Goal: Use online tool/utility: Use online tool/utility

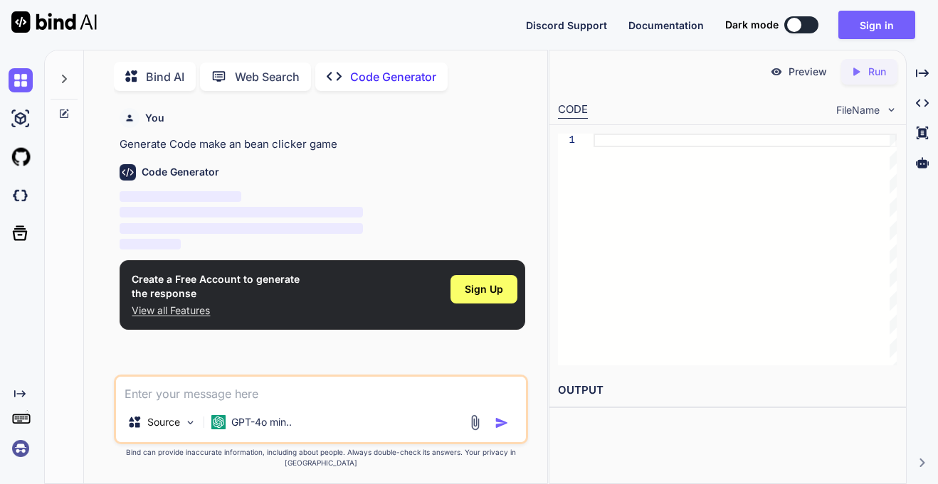
scroll to position [6, 0]
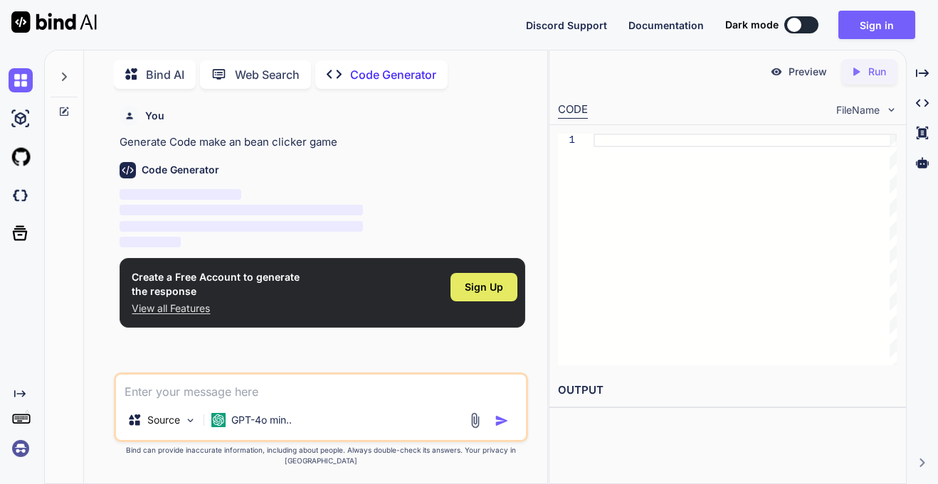
click at [465, 290] on div "Sign Up" at bounding box center [483, 287] width 67 height 28
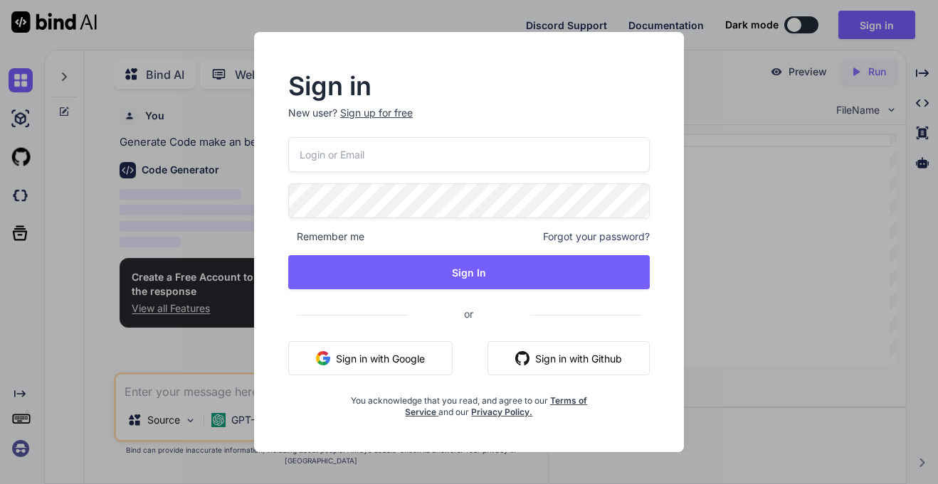
click at [356, 381] on div "Remember me Forgot your password? Sign In or Sign in with Google Sign in with G…" at bounding box center [468, 277] width 361 height 281
click at [368, 365] on button "Sign in with Google" at bounding box center [370, 358] width 164 height 34
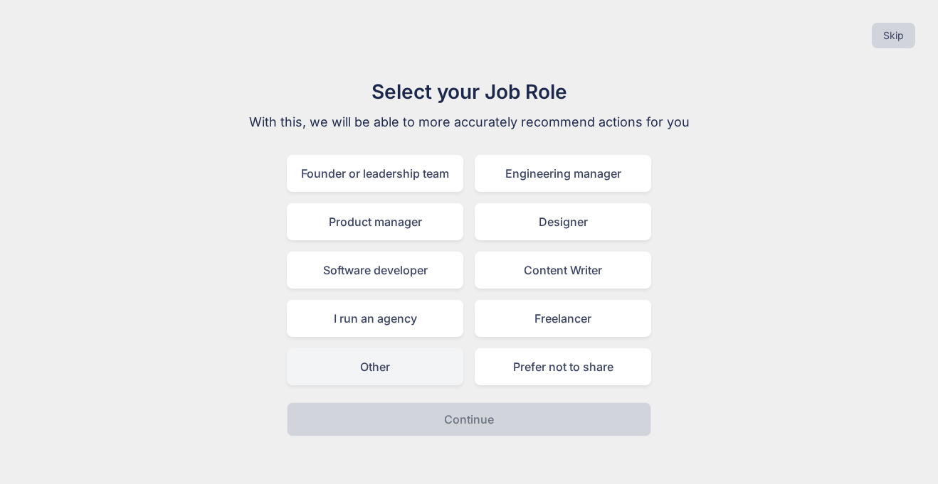
click at [400, 366] on div "Other" at bounding box center [375, 367] width 176 height 37
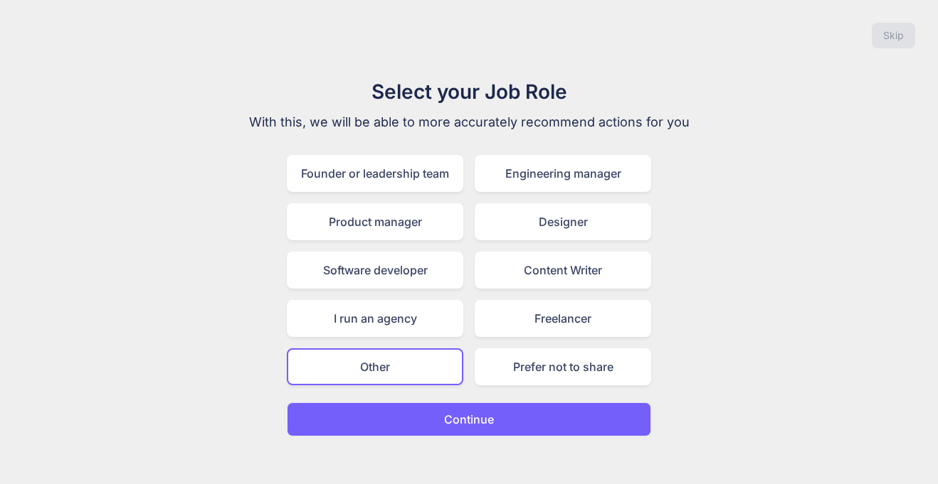
click at [458, 423] on p "Continue" at bounding box center [469, 419] width 50 height 17
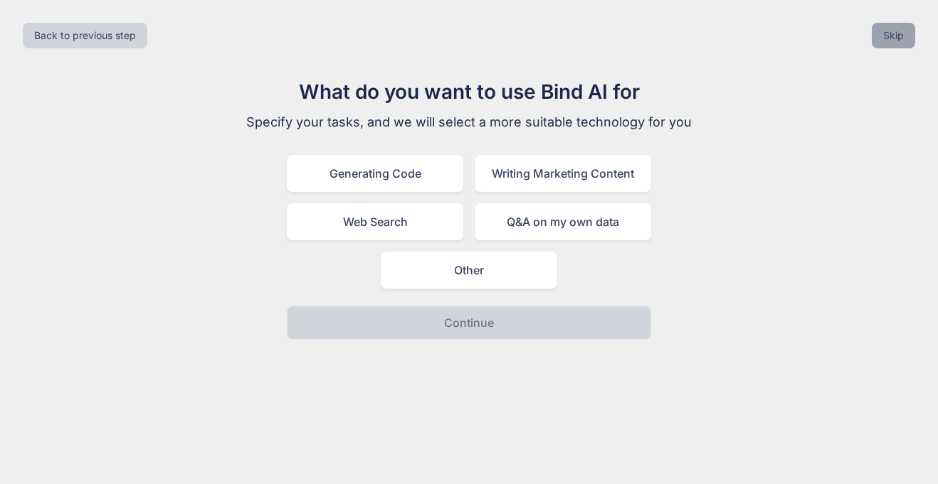
click at [908, 34] on button "Skip" at bounding box center [892, 36] width 43 height 26
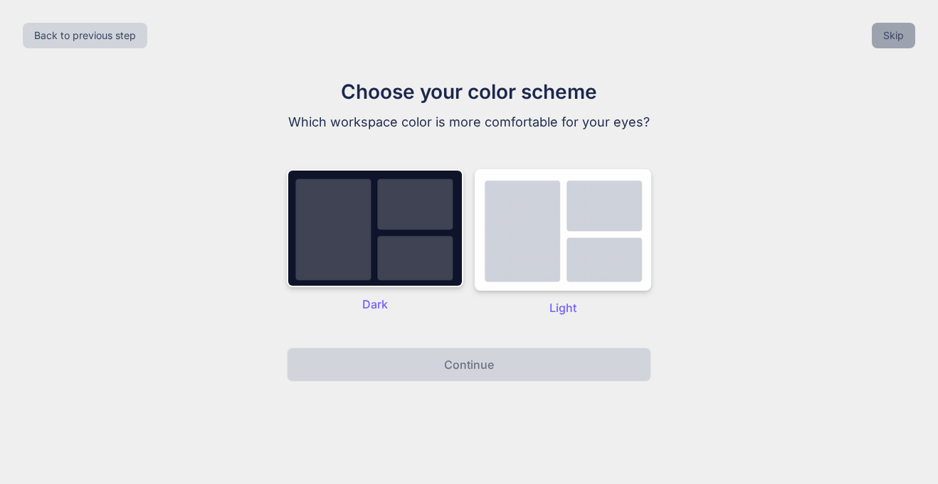
click at [908, 34] on button "Skip" at bounding box center [892, 36] width 43 height 26
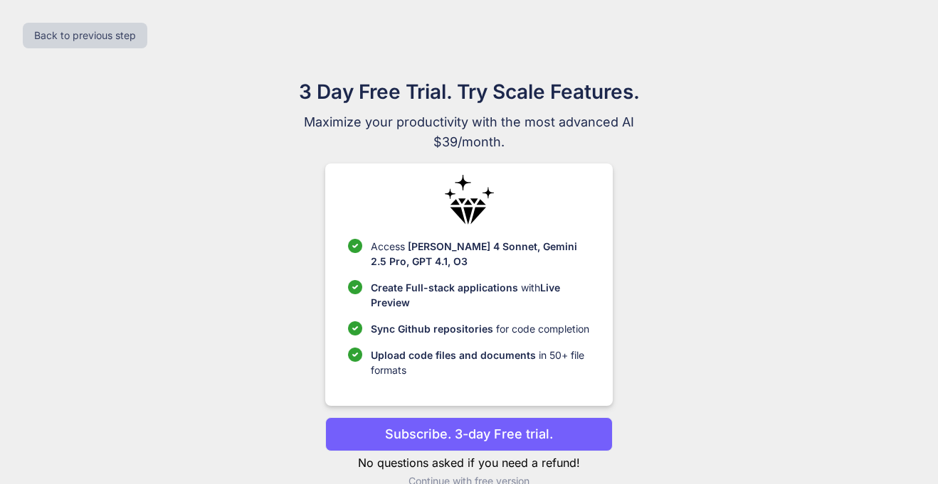
scroll to position [27, 0]
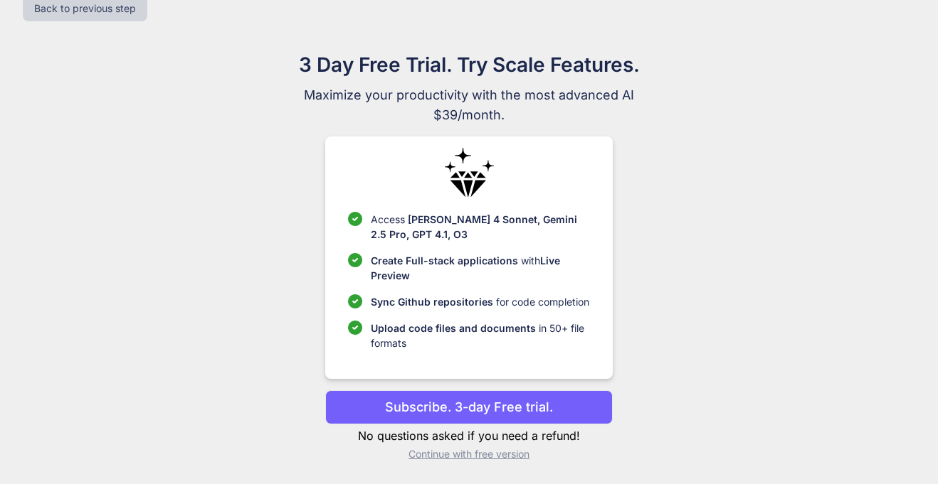
click at [174, 147] on div "3 Day Free Trial. Try Scale Features. Maximize your productivity with the most …" at bounding box center [468, 261] width 637 height 423
click at [442, 458] on p "Continue with free version" at bounding box center [468, 454] width 287 height 14
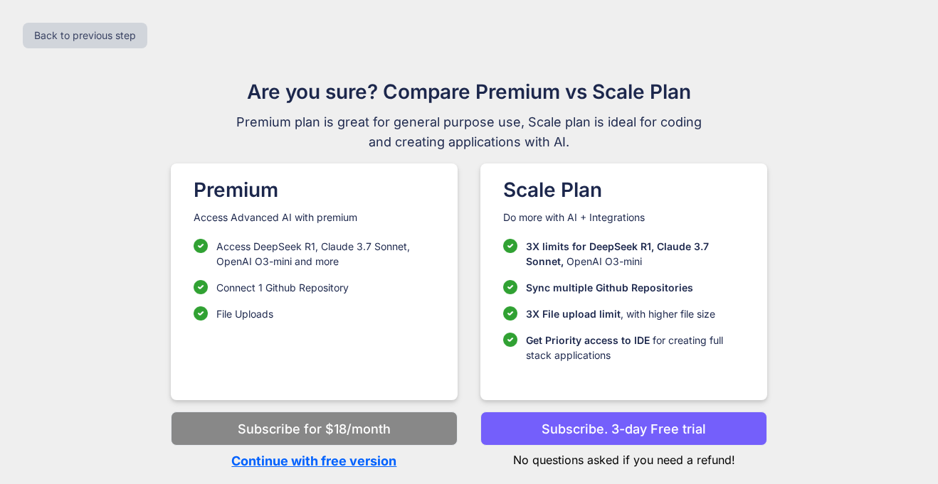
scroll to position [0, 0]
click at [344, 467] on p "Continue with free version" at bounding box center [314, 461] width 287 height 19
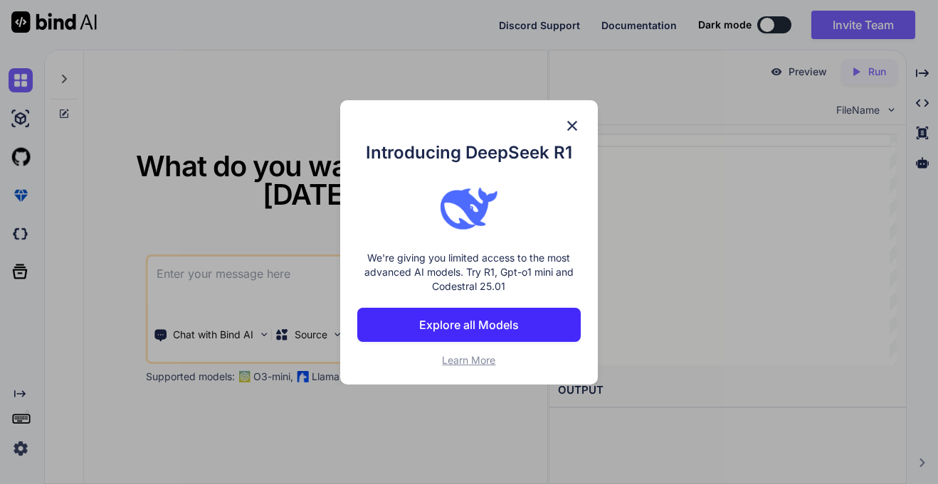
click at [454, 334] on button "Explore all Models" at bounding box center [468, 325] width 223 height 34
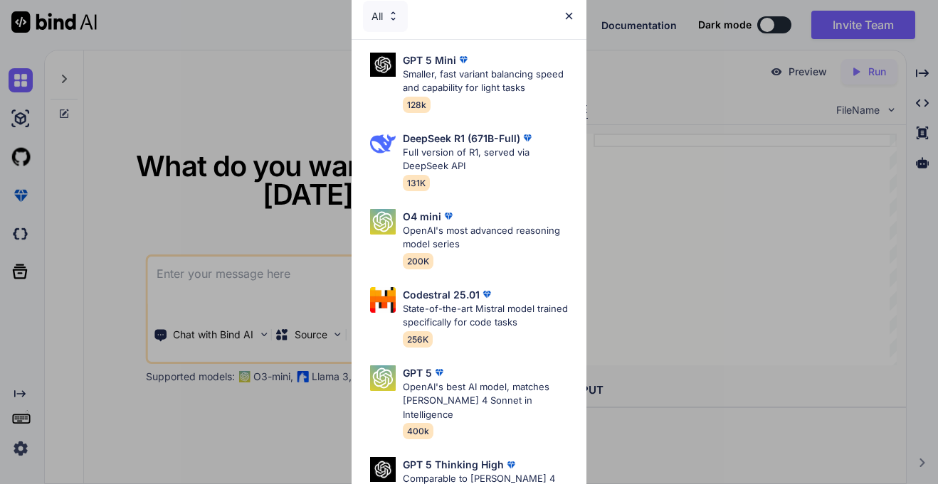
click at [573, 17] on img at bounding box center [569, 16] width 12 height 12
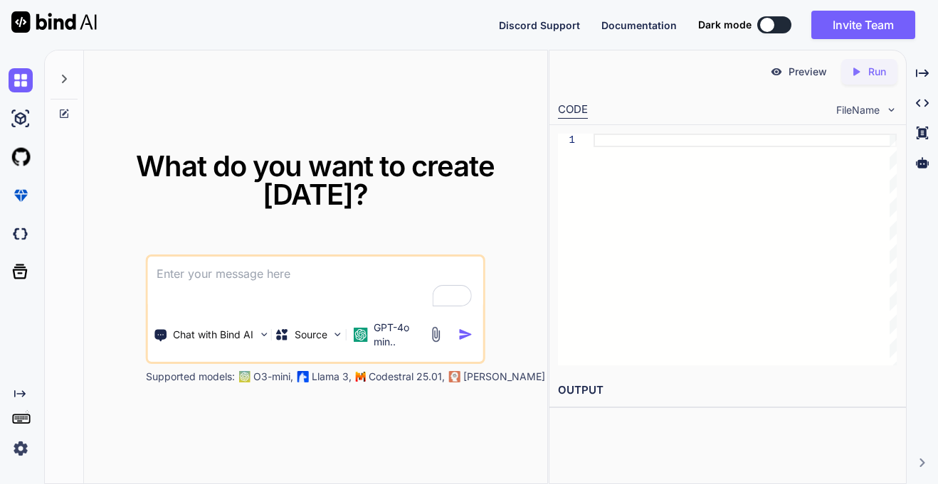
click at [278, 307] on textarea "To enrich screen reader interactions, please activate Accessibility in Grammarl…" at bounding box center [315, 283] width 335 height 53
type textarea "x"
type textarea "m"
type textarea "x"
type textarea "ma"
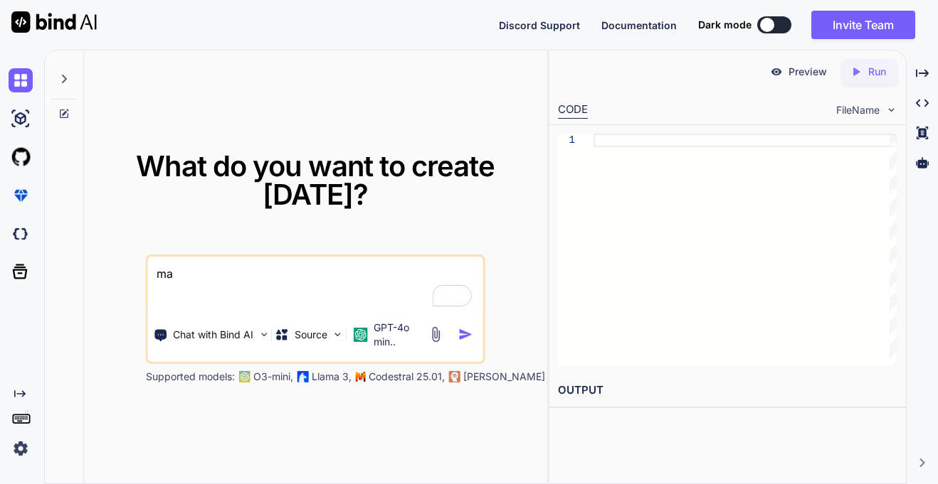
type textarea "x"
type textarea "make"
type textarea "x"
type textarea "make"
type textarea "x"
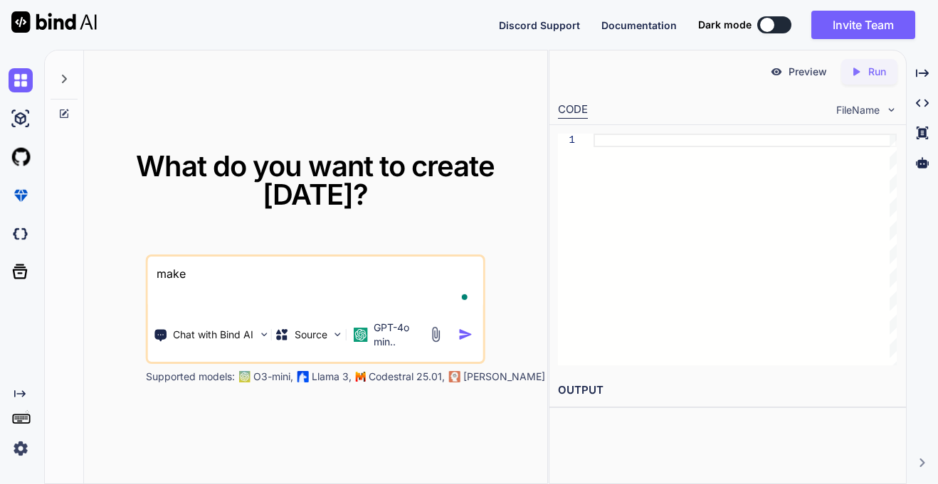
type textarea "make a"
type textarea "x"
type textarea "make an"
type textarea "x"
type textarea "make an"
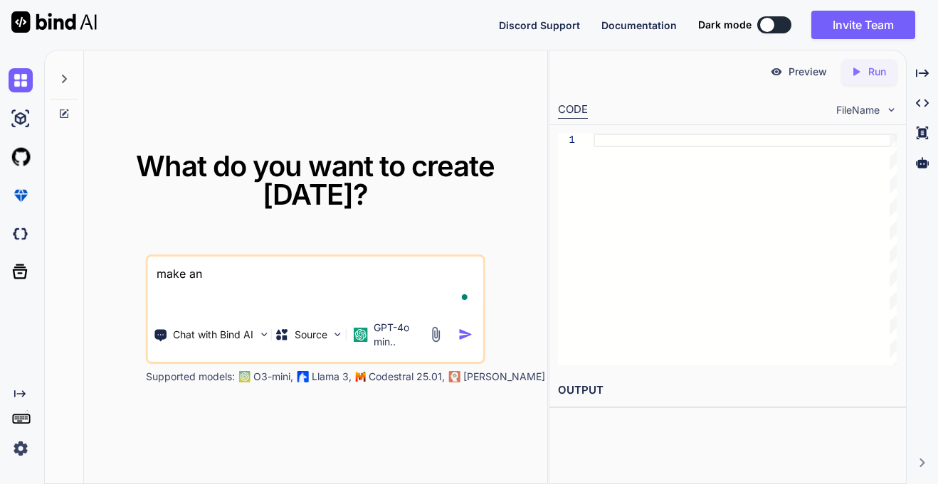
type textarea "x"
type textarea "make an b"
type textarea "x"
type textarea "make an be"
type textarea "x"
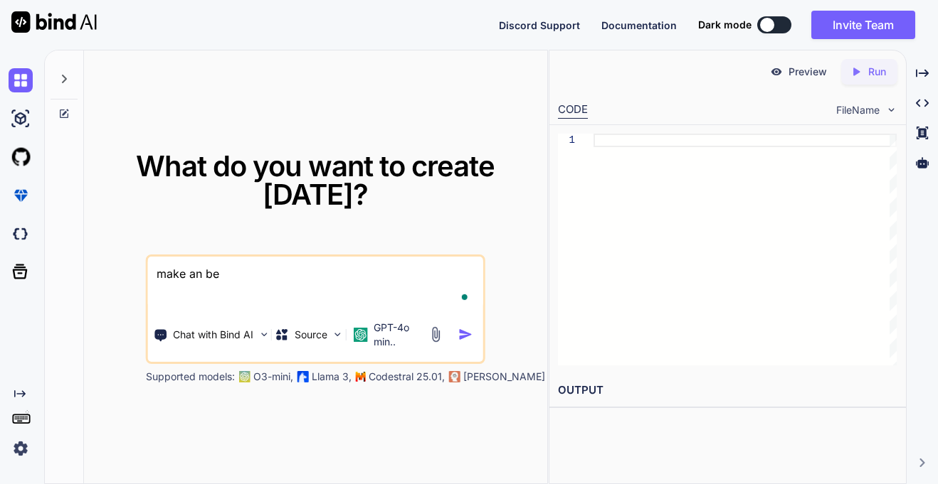
type textarea "make an bea"
type textarea "x"
type textarea "make an bean"
type textarea "x"
type textarea "make an bean"
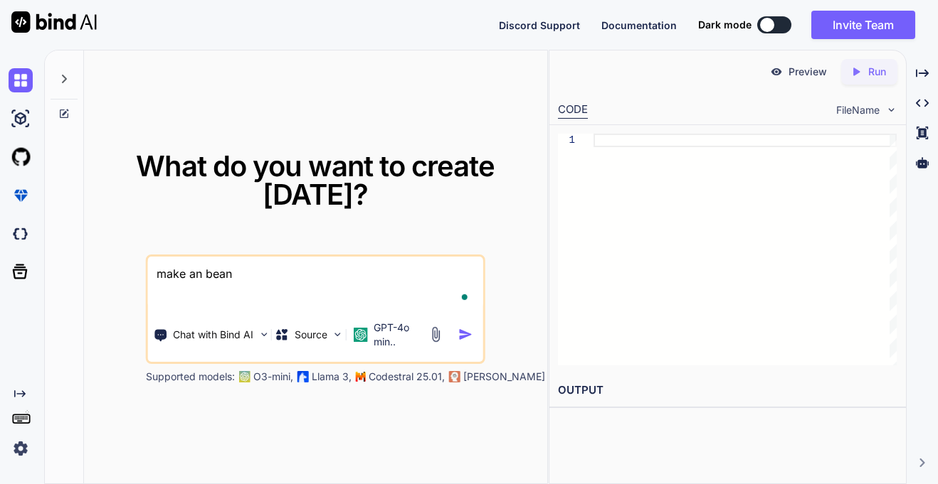
type textarea "x"
type textarea "make an [PERSON_NAME]"
type textarea "x"
type textarea "make an bean cli"
type textarea "x"
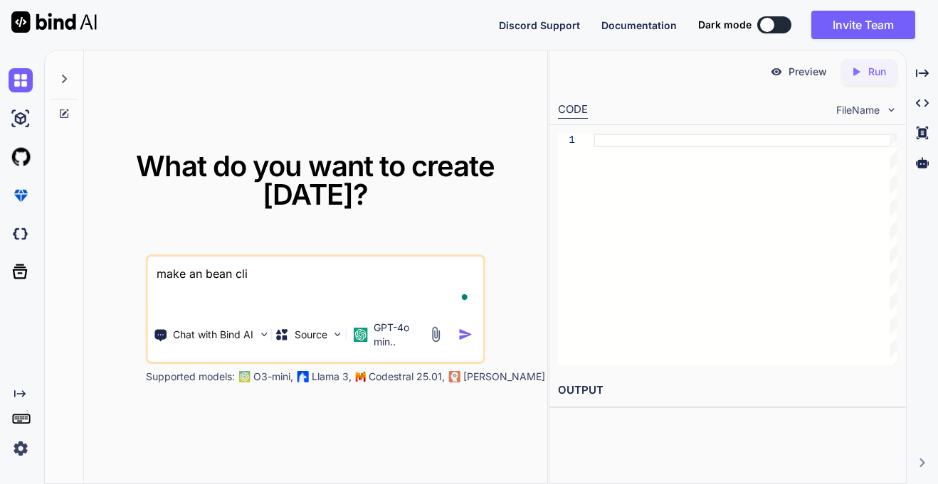
type textarea "make an bean clic"
type textarea "x"
type textarea "make an bean click"
type textarea "x"
type textarea "make an bean clicke"
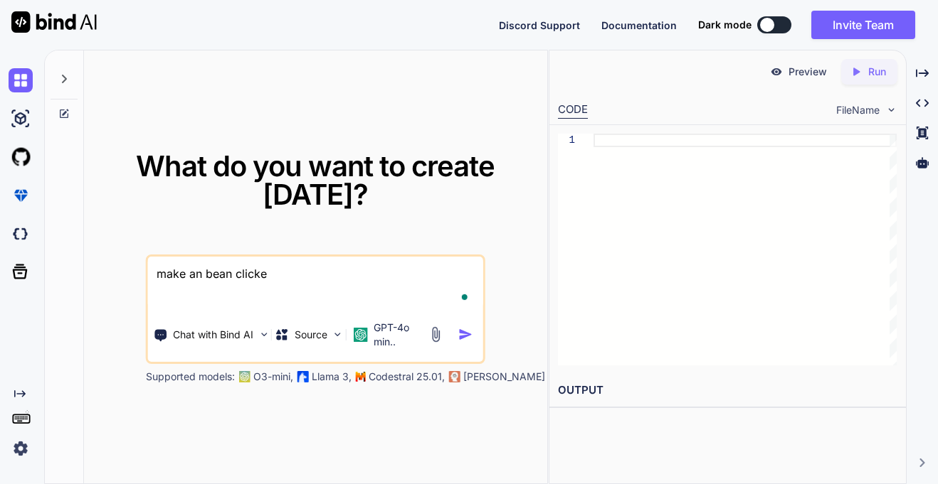
type textarea "x"
type textarea "make an bean clicker"
type textarea "x"
type textarea "make an bean clicker"
type textarea "x"
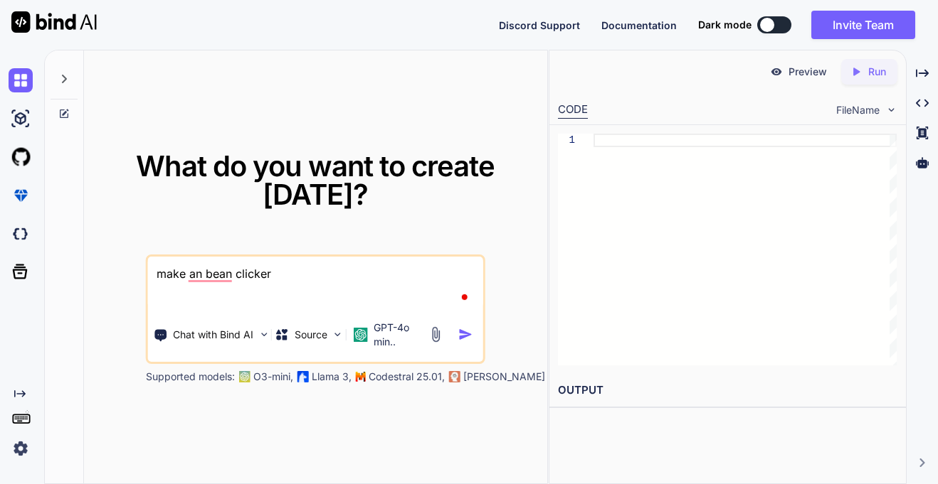
type textarea "make an bean clicker g"
type textarea "x"
type textarea "make an bean clicker"
type textarea "x"
type textarea "make an bean clicker a"
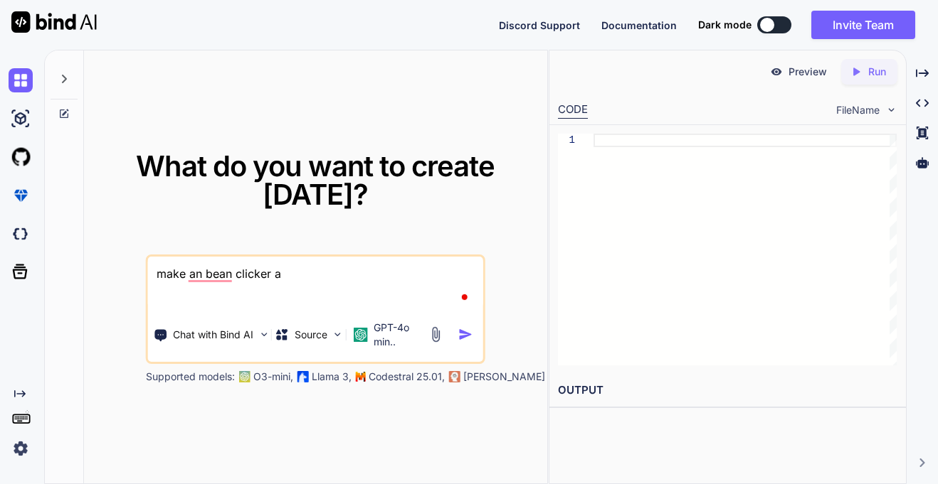
type textarea "x"
type textarea "make an bean clicker ap"
type textarea "x"
type textarea "make an bean clicker a"
type textarea "x"
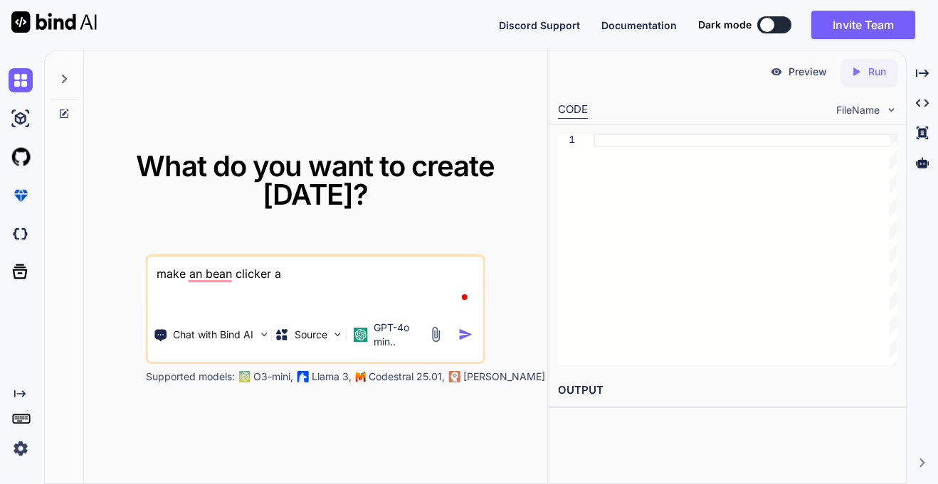
type textarea "make an bean clicker"
type textarea "x"
type textarea "make an bean clicker g"
type textarea "x"
type textarea "make an bean clicker ga"
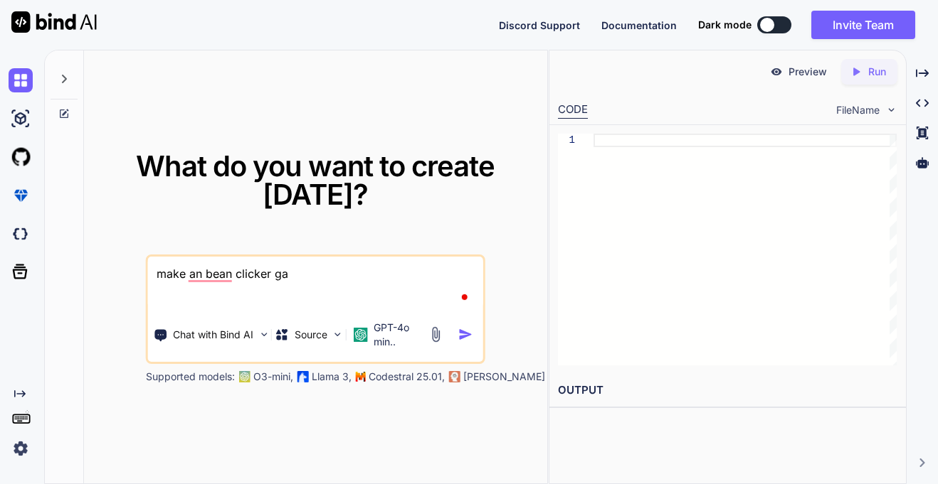
type textarea "x"
type textarea "make an bean clicker gam"
type textarea "x"
type textarea "make an bean clicker game"
type textarea "x"
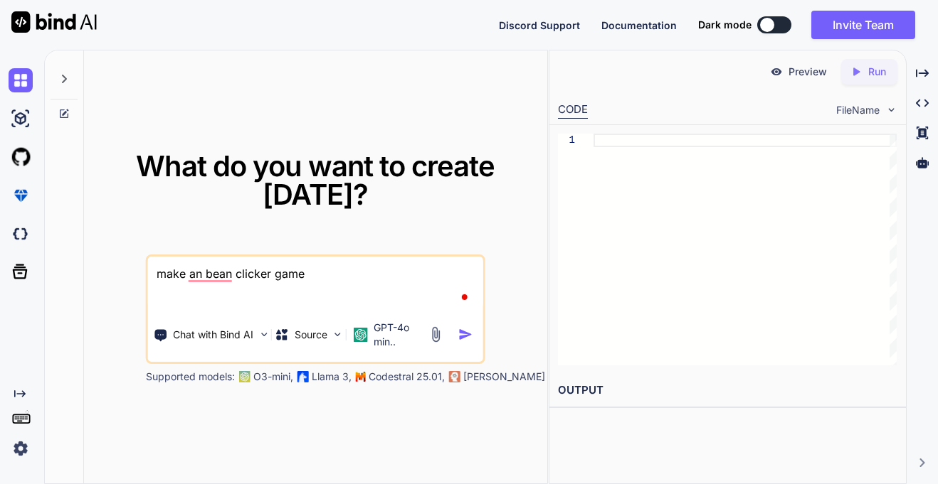
type textarea "make an bean clicker game"
type textarea "x"
type textarea "make an bean clicker game a"
type textarea "x"
type textarea "make an bean clicker game ap"
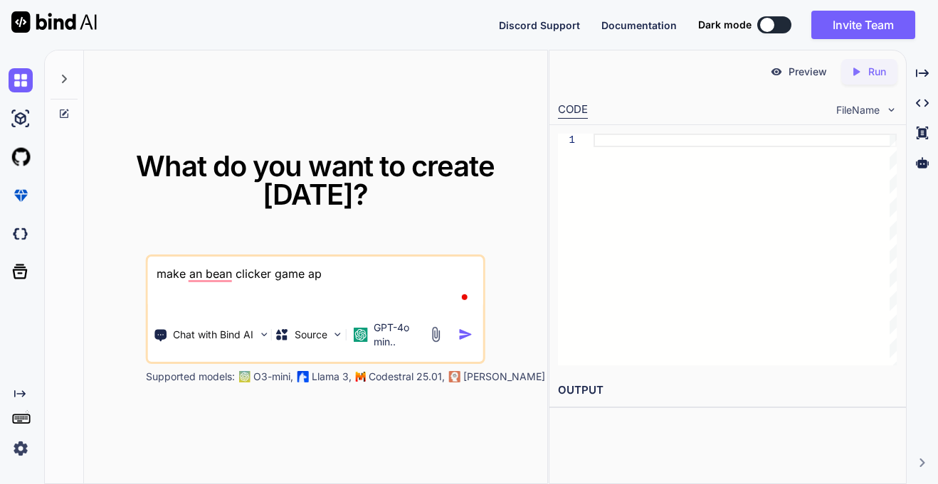
type textarea "x"
type textarea "make an bean clicker game app"
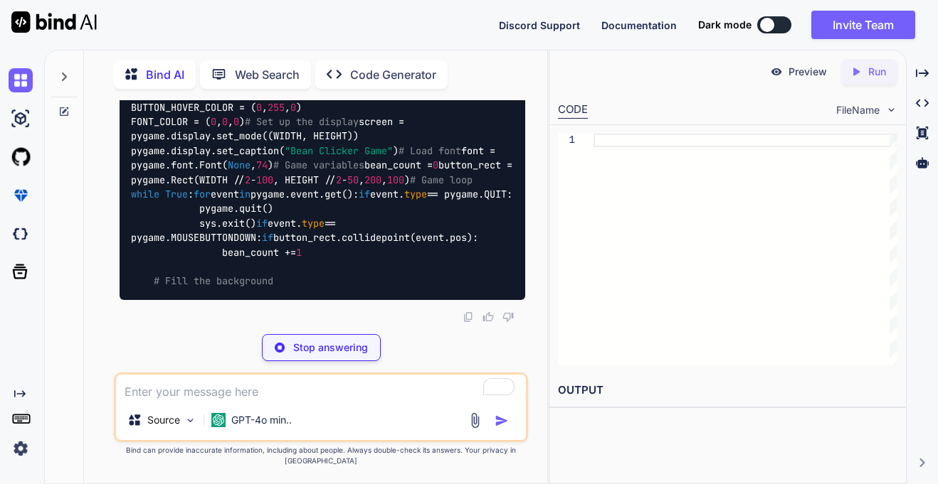
scroll to position [5, 0]
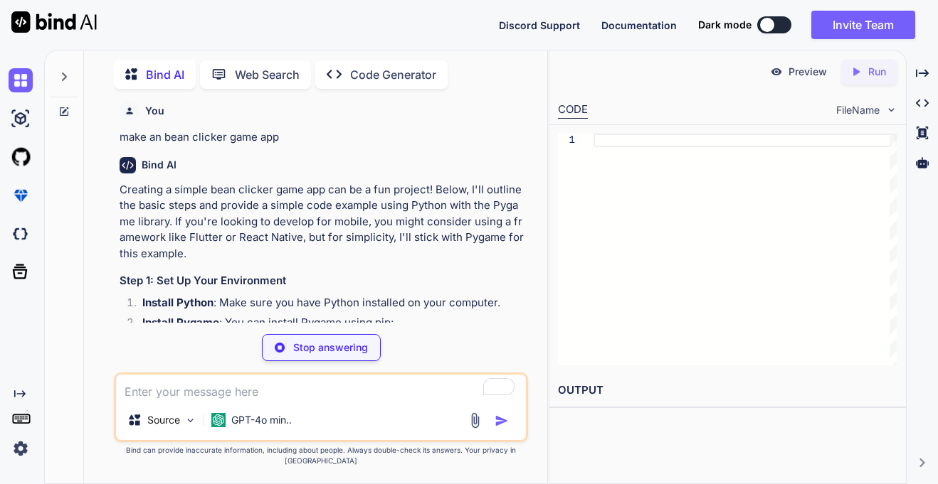
click at [243, 134] on p "make an bean clicker game app" at bounding box center [322, 137] width 405 height 16
copy p "make an bean clicker game app"
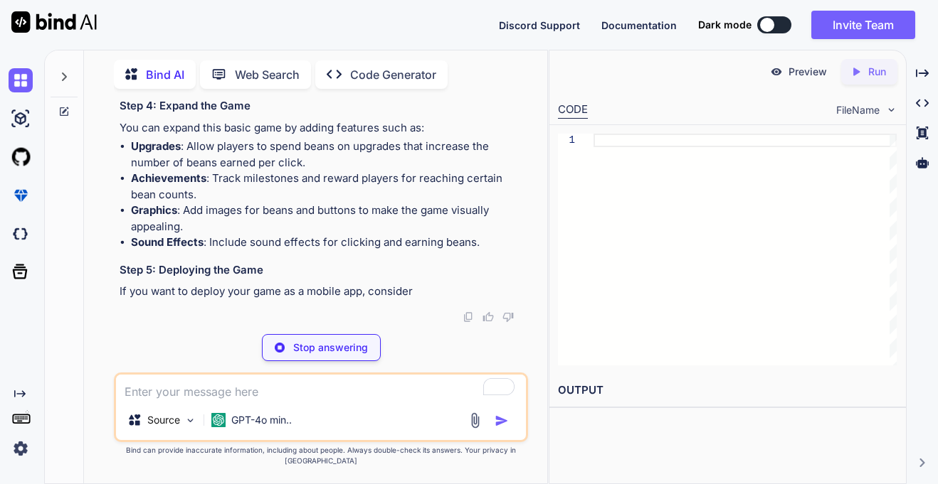
scroll to position [1402, 0]
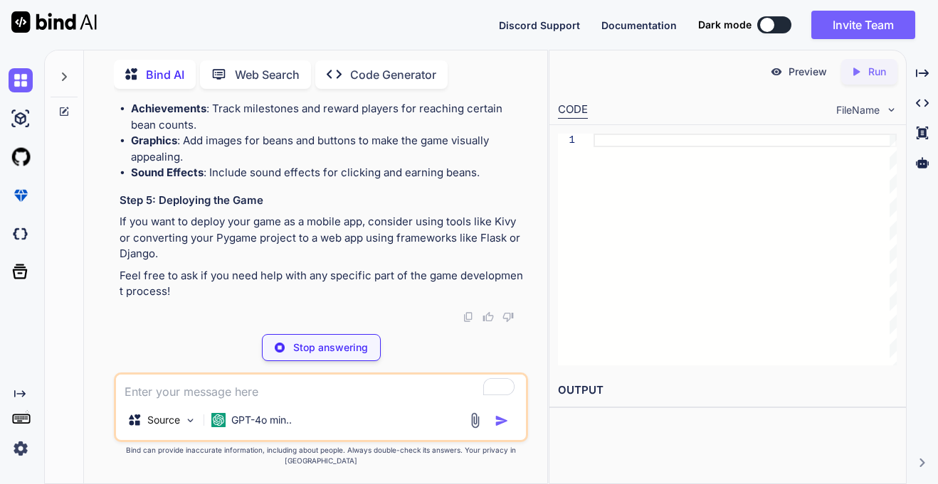
type textarea "x"
type textarea "pip install pygame"
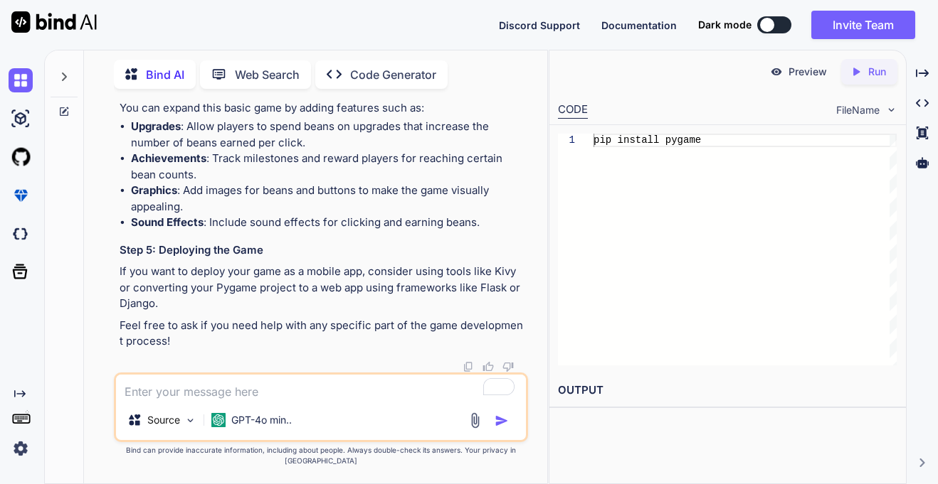
click at [278, 401] on textarea "To enrich screen reader interactions, please activate Accessibility in Grammarl…" at bounding box center [321, 388] width 410 height 26
paste textarea "make an bean clicker game app"
type textarea "x"
type textarea "make an bean clicker game app"
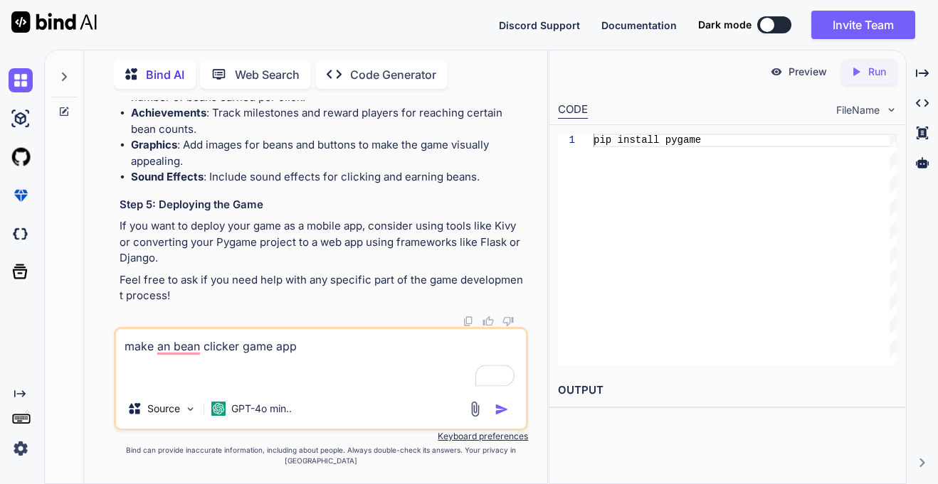
type textarea "x"
type textarea "make an bean clicker game app ht"
type textarea "x"
type textarea "make an bean clicker game app htm"
type textarea "x"
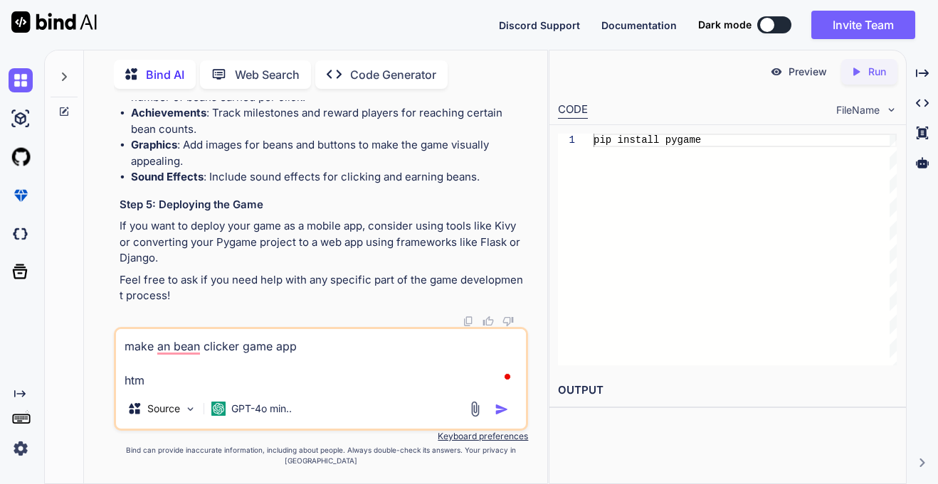
type textarea "make an bean clicker game app html"
type textarea "x"
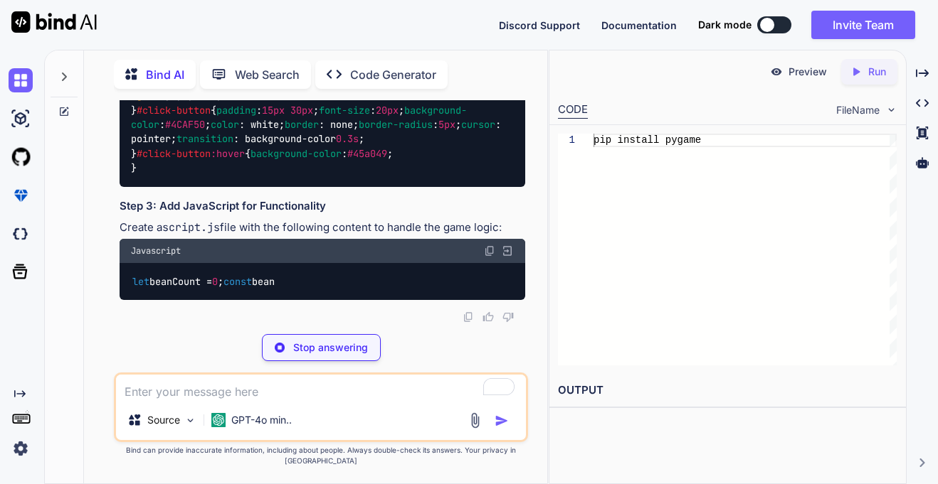
scroll to position [1979, 0]
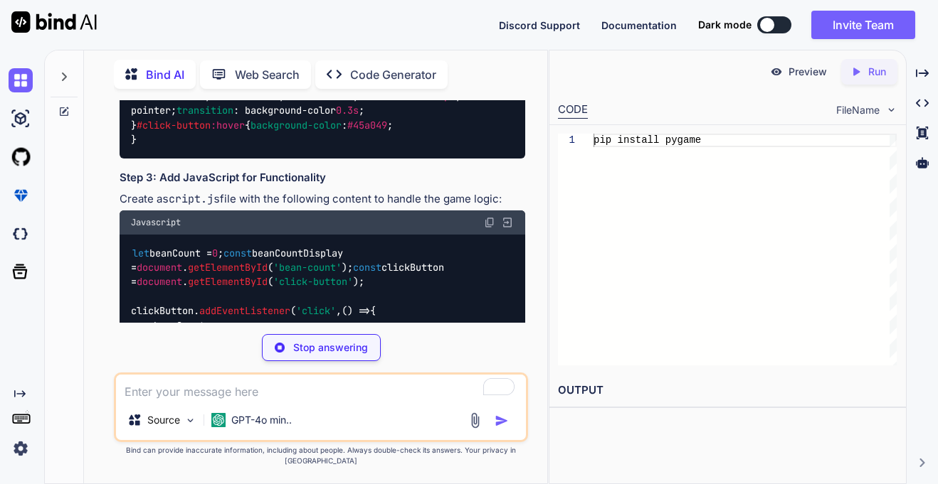
click at [375, 73] on p "Code Generator" at bounding box center [393, 74] width 86 height 17
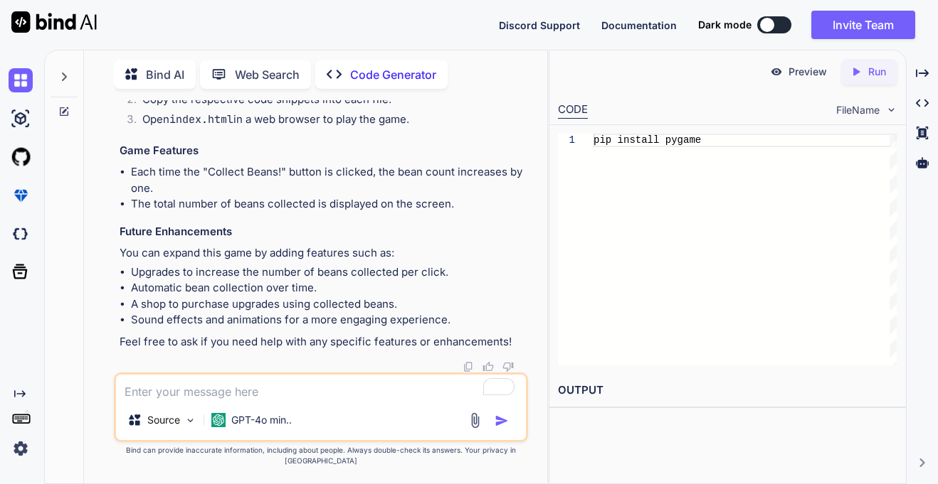
scroll to position [1370, 0]
type textarea "x"
type textarea "m"
type textarea "x"
type textarea "ma"
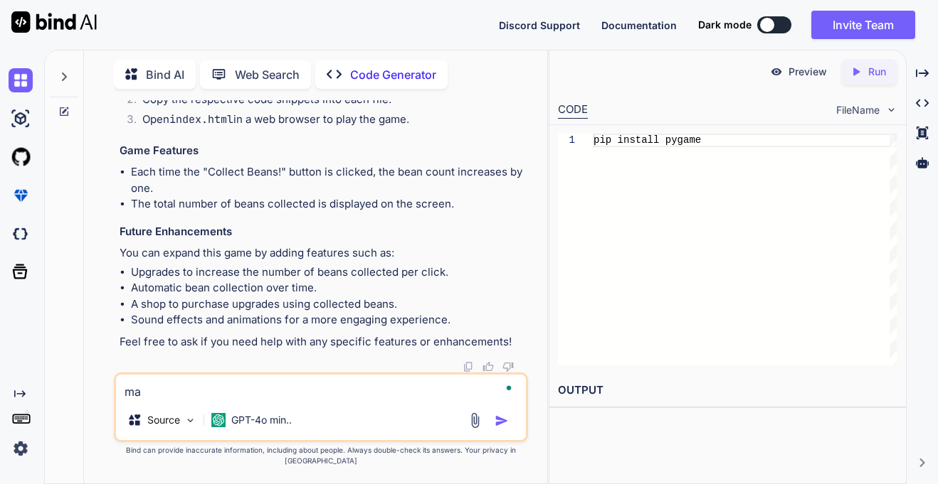
type textarea "x"
type textarea "mak"
type textarea "x"
type textarea "make"
type textarea "x"
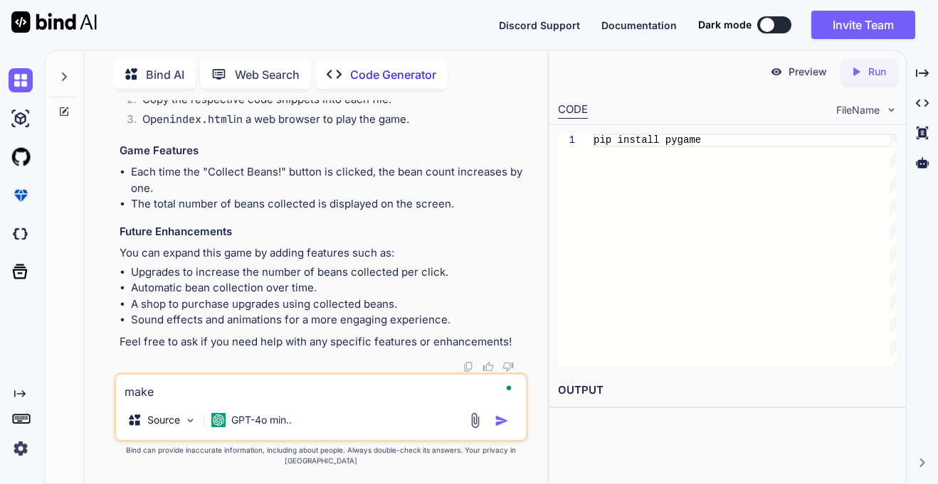
type textarea "make"
type textarea "x"
type textarea "make a"
type textarea "x"
type textarea "make an"
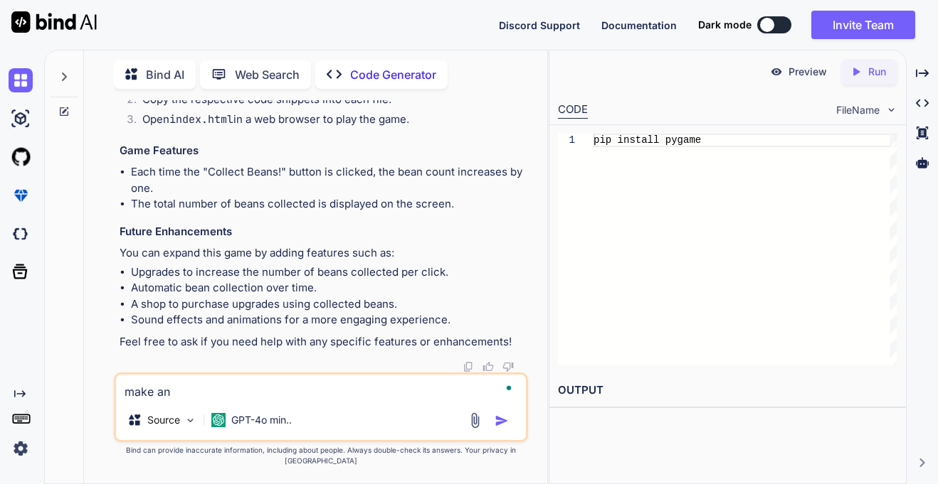
type textarea "x"
type textarea "make an"
type textarea "x"
type textarea "make an b"
type textarea "x"
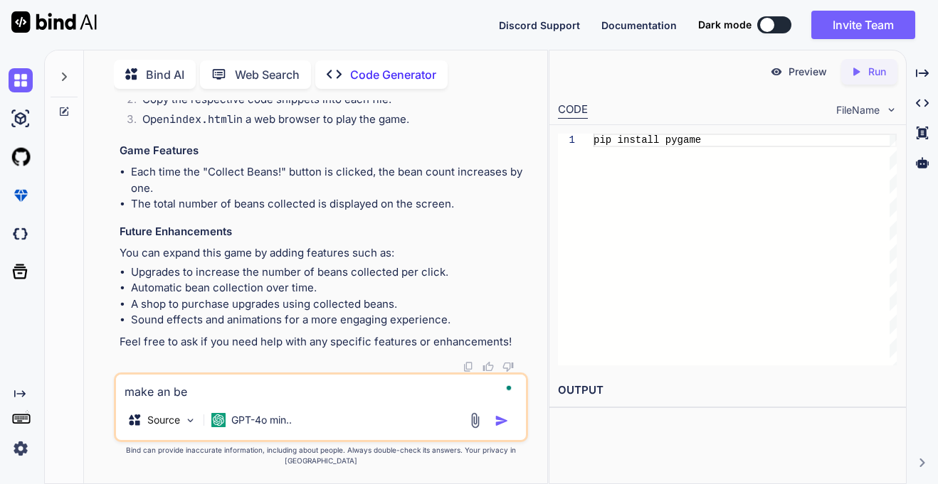
type textarea "make an bea"
type textarea "x"
type textarea "make an bean"
type textarea "x"
type textarea "make an bean"
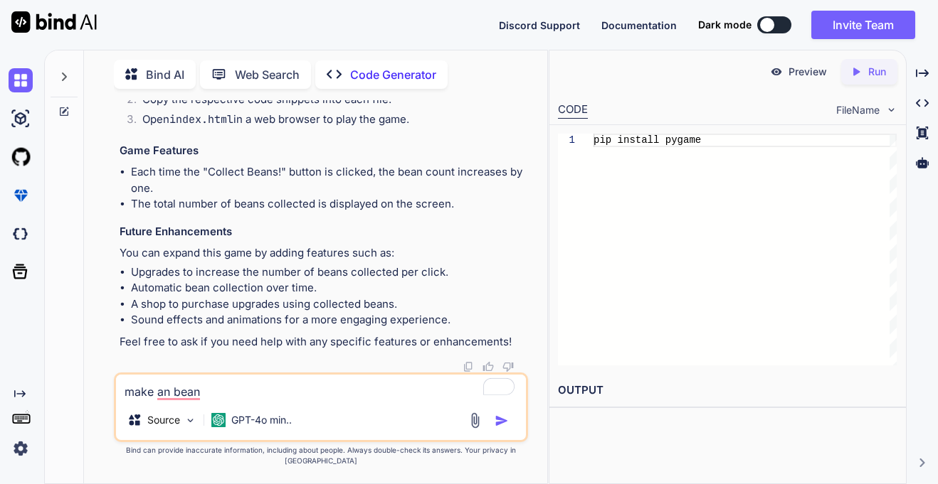
type textarea "x"
type textarea "make an bean c"
type textarea "x"
type textarea "make an [PERSON_NAME]"
type textarea "x"
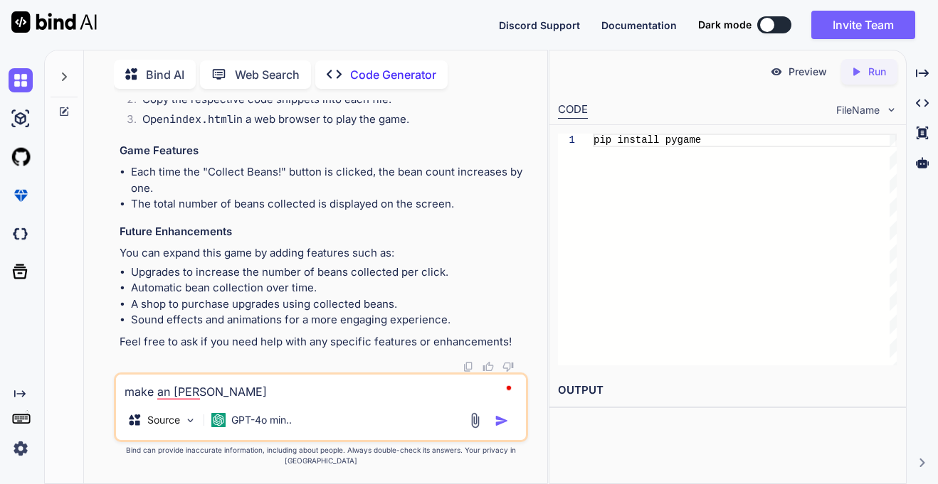
type textarea "make an bean cli"
type textarea "x"
type textarea "make an bean clic"
type textarea "x"
type textarea "make an bean clicke"
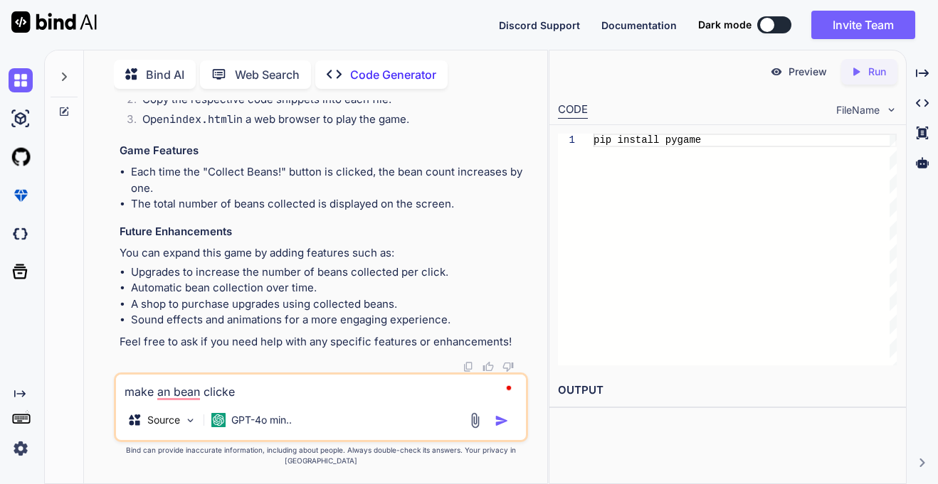
type textarea "x"
type textarea "make an bean clicker"
type textarea "x"
type textarea "make an bean clicker g"
type textarea "x"
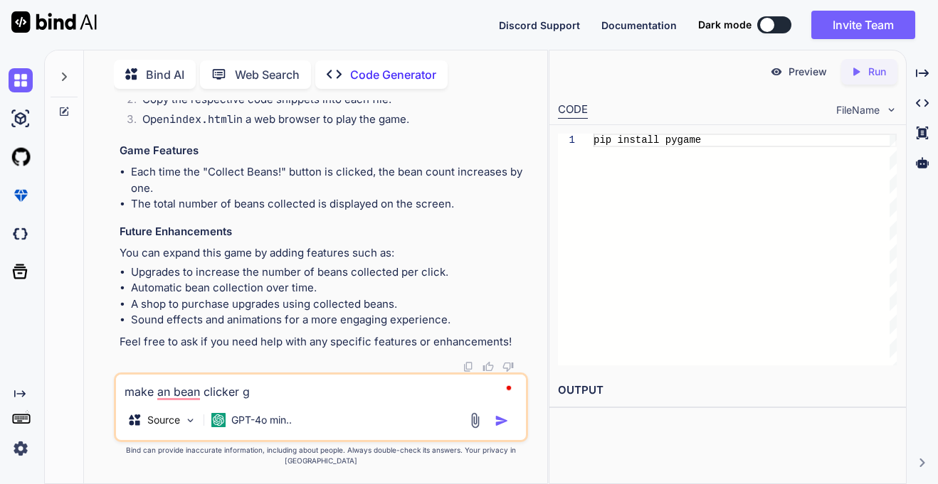
type textarea "make an bean clicker ga"
type textarea "x"
type textarea "make an bean clicker game"
type textarea "x"
type textarea "make an bean clicker game"
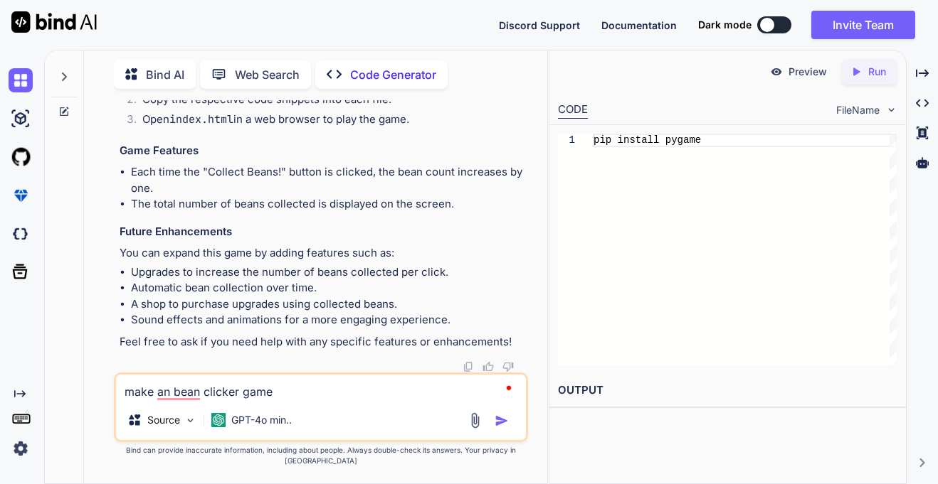
type textarea "x"
type textarea "make an bean clicker game h"
type textarea "x"
type textarea "make an bean clicker game hm"
type textarea "x"
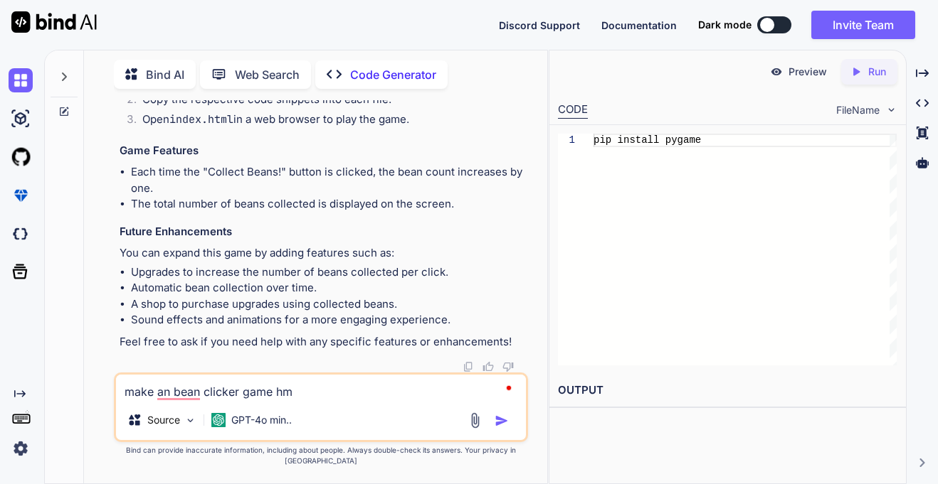
type textarea "make an bean clicker game hmt"
type textarea "x"
type textarea "make an bean clicker game hm"
type textarea "x"
type textarea "make an bean clicker game h"
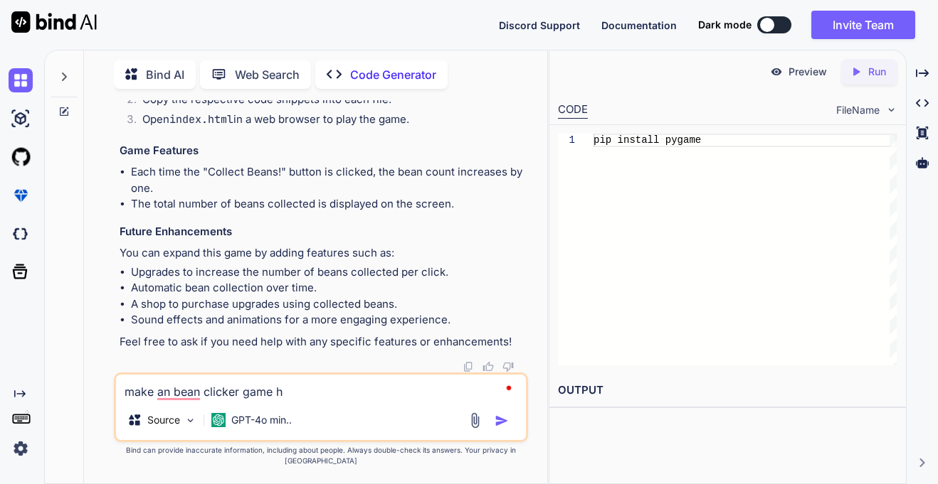
type textarea "x"
type textarea "make an bean clicker game ht"
type textarea "x"
type textarea "make an bean clicker game htm"
type textarea "x"
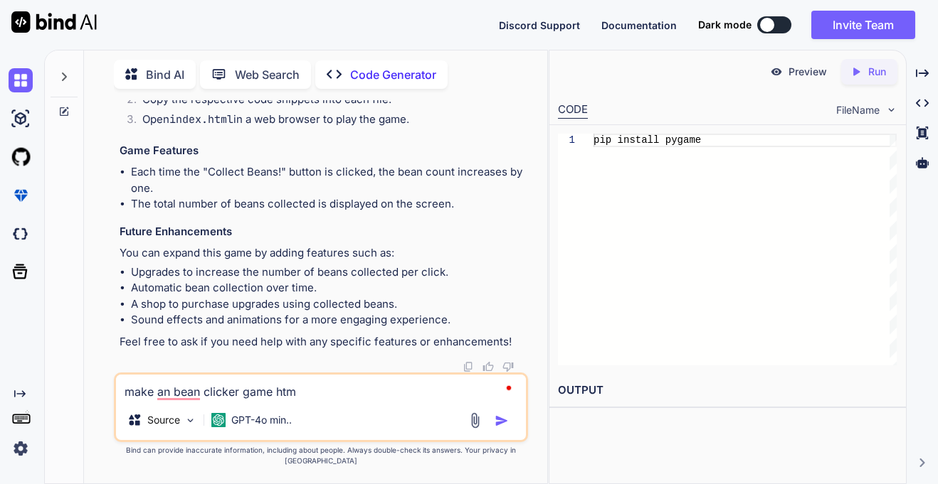
type textarea "make an bean clicker game html"
type textarea "x"
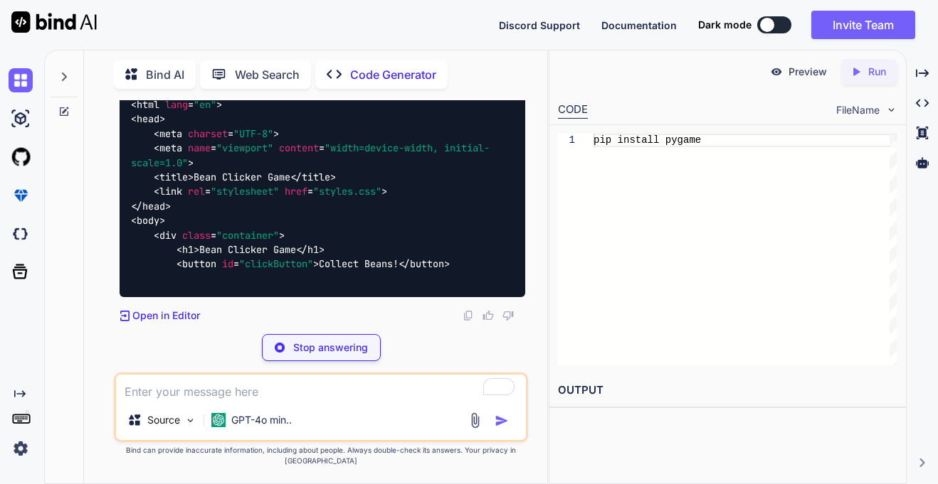
scroll to position [1863, 0]
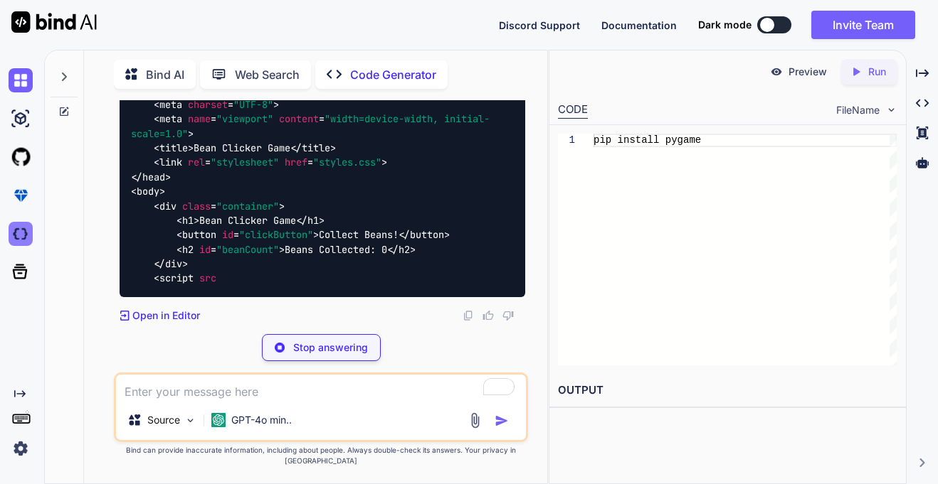
click at [26, 233] on img at bounding box center [21, 234] width 24 height 24
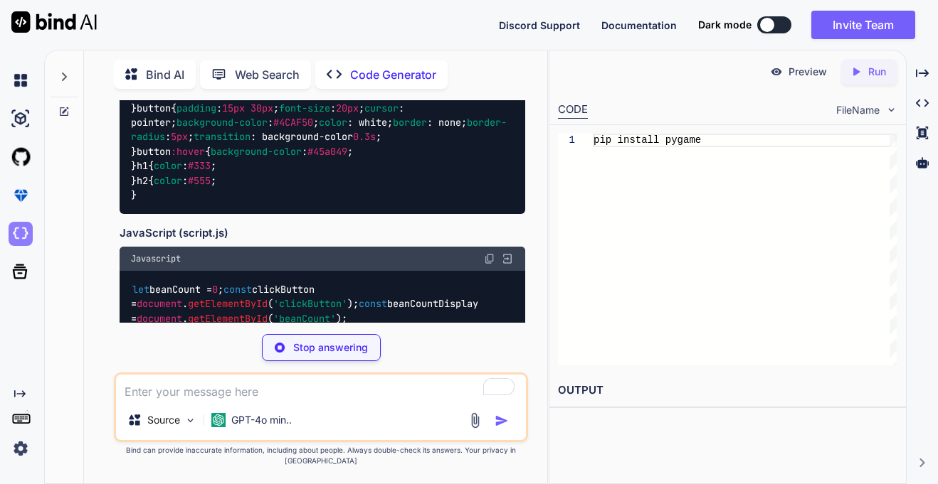
type textarea "x"
type textarea "<body> <div class="container"> <h1>Bean Clicker Game</h1> <button id="clickButt…"
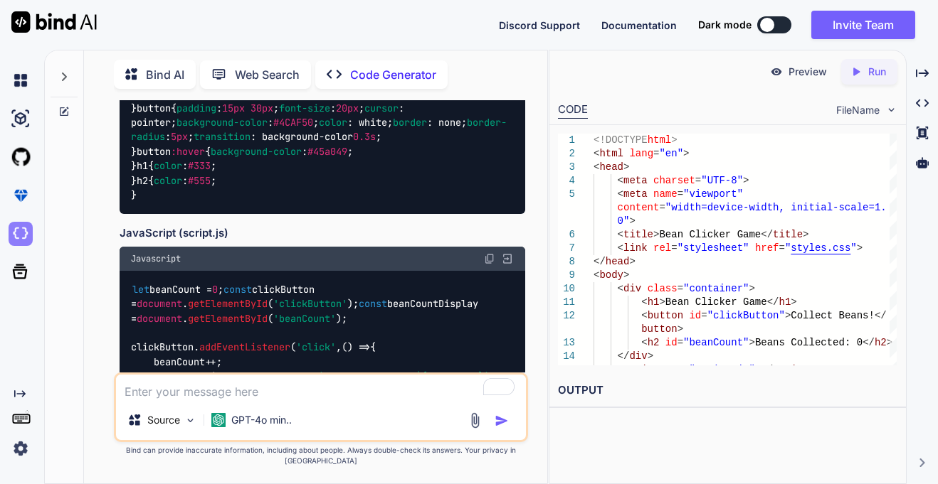
type textarea "x"
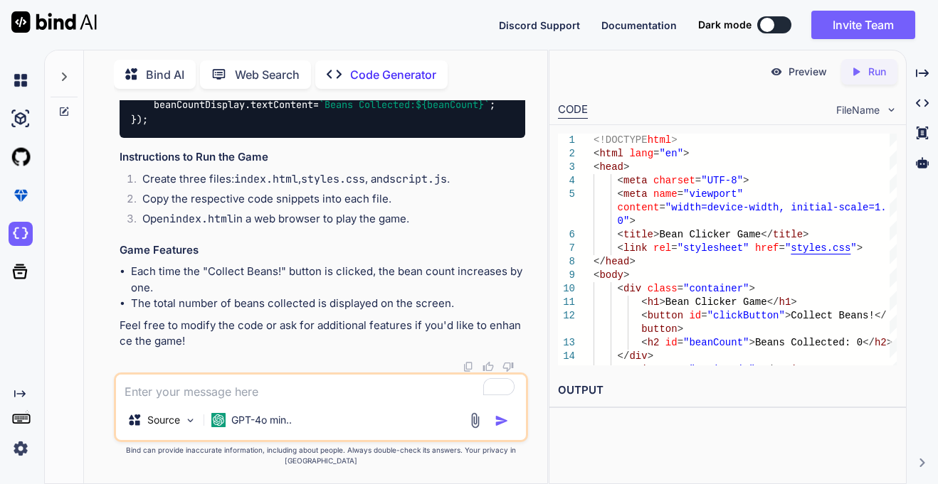
scroll to position [2908, 0]
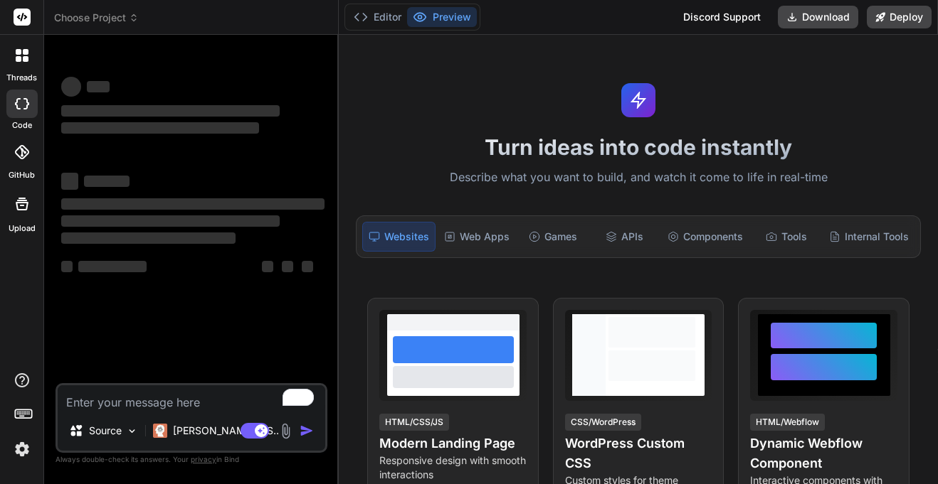
type textarea "x"
type textarea "m"
type textarea "x"
type textarea "mak"
type textarea "x"
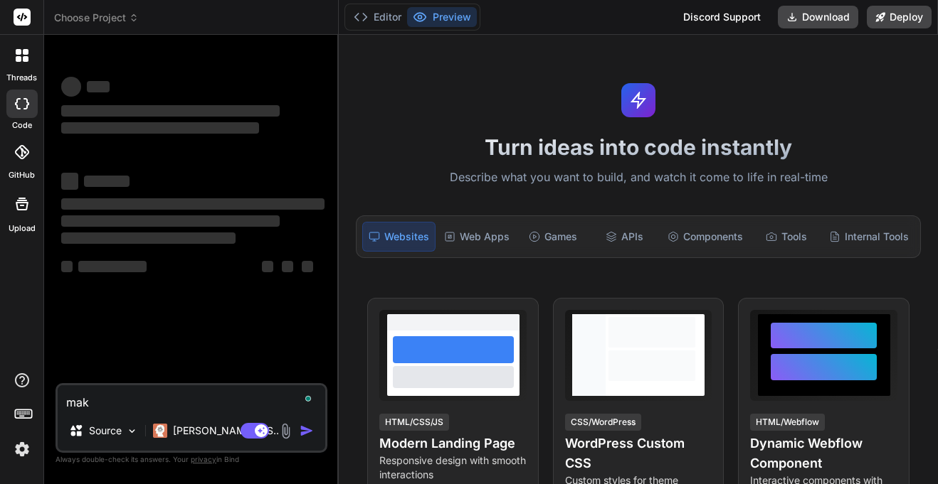
type textarea "make"
type textarea "x"
type textarea "make"
type textarea "x"
type textarea "make an b"
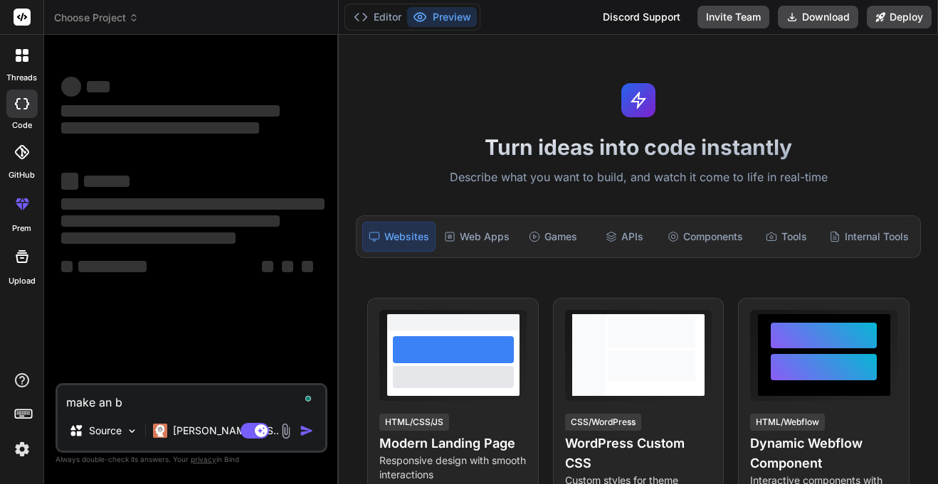
type textarea "x"
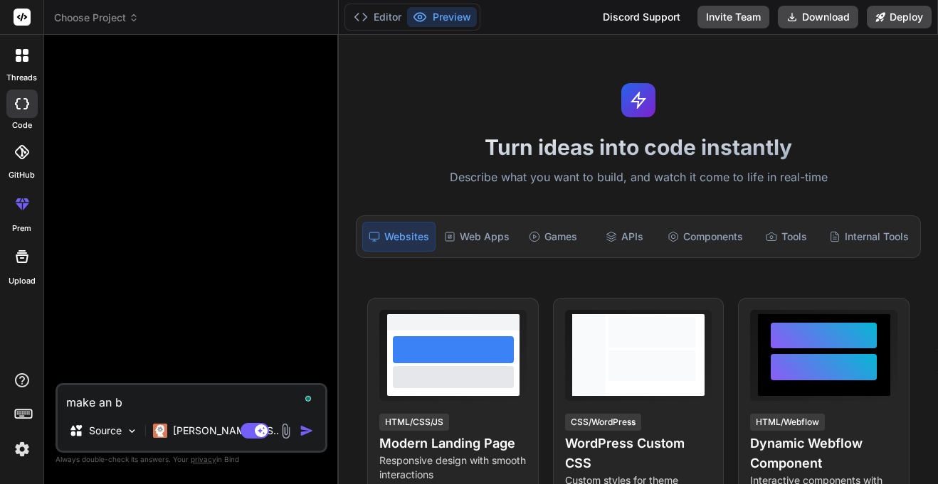
type textarea "make an be"
type textarea "x"
type textarea "make an bea"
type textarea "x"
type textarea "make an bean"
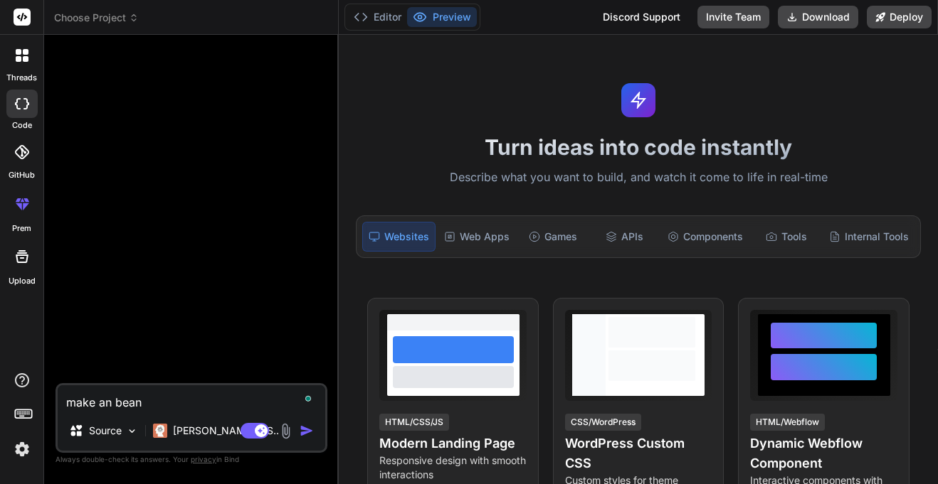
type textarea "x"
type textarea "make an bean"
type textarea "x"
type textarea "make an bean c"
type textarea "x"
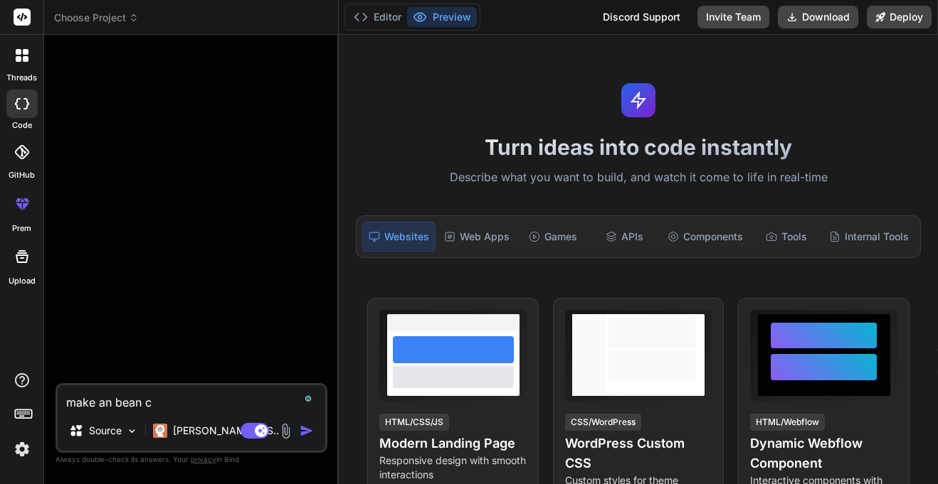
type textarea "make an [PERSON_NAME]"
type textarea "x"
type textarea "make an bean cli"
type textarea "x"
type textarea "make an bean clic"
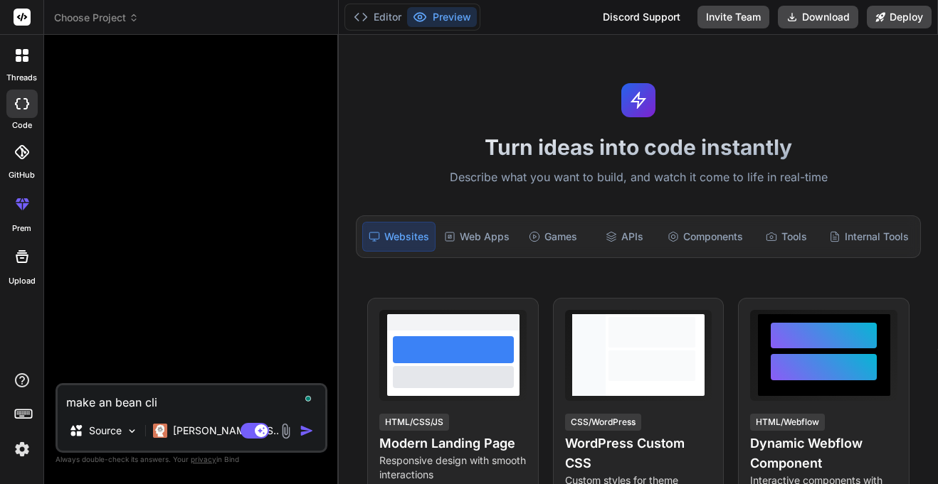
type textarea "x"
type textarea "make an bean click"
type textarea "x"
type textarea "make an bean clicke"
type textarea "x"
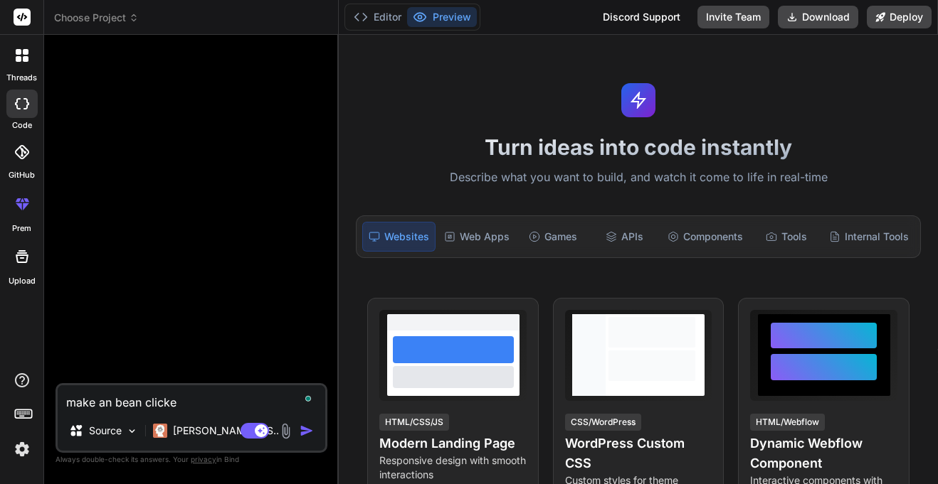
type textarea "make an bean clicker"
type textarea "x"
type textarea "make an bean clicker"
type textarea "x"
type textarea "make an bean clicker g"
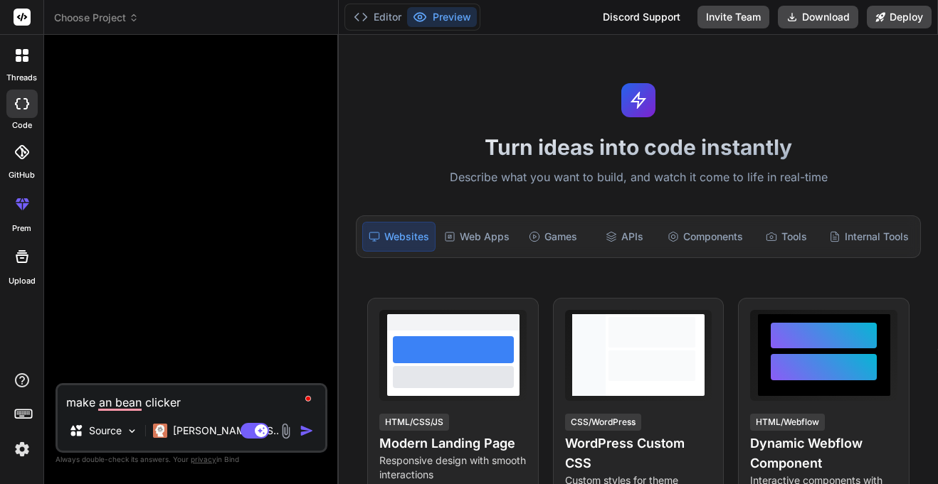
type textarea "x"
type textarea "make an bean clicker ga"
type textarea "x"
type textarea "make an bean clicker gam"
type textarea "x"
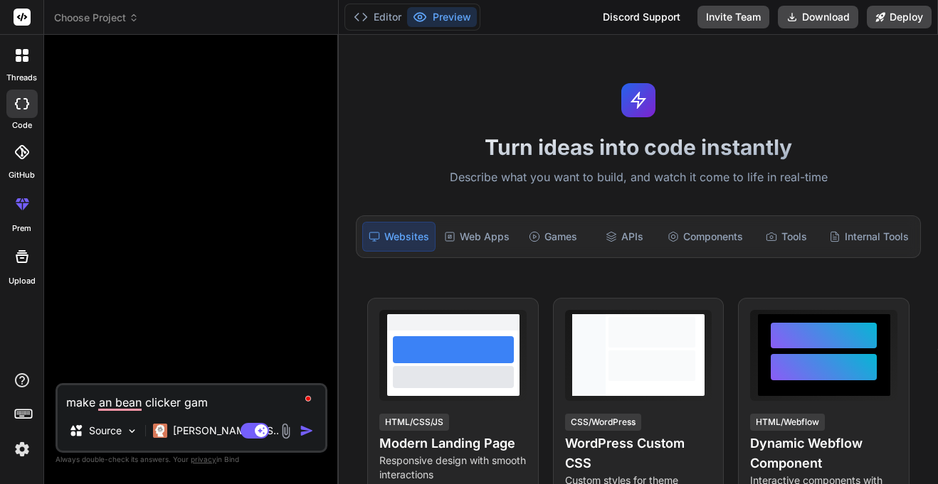
type textarea "make an bean clicker game"
type textarea "x"
type textarea "make an bean clicker game"
type textarea "x"
type textarea "make an bean clicker game a"
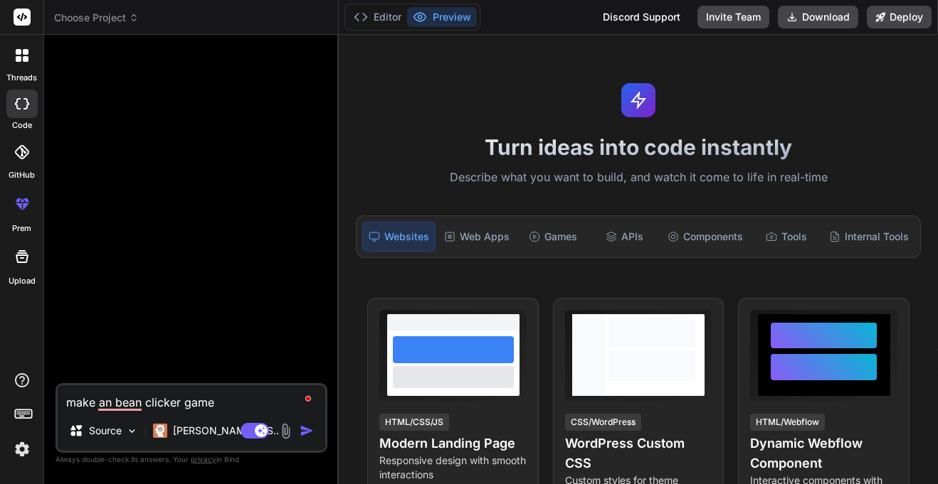
type textarea "x"
type textarea "make an bean clicker game ap"
type textarea "x"
type textarea "make an bean clicker game app"
type textarea "x"
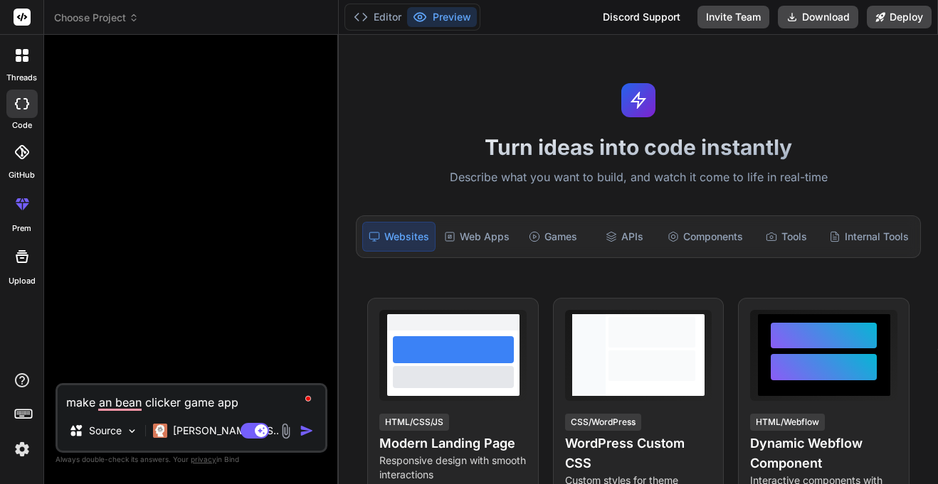
type textarea "make an bean clicker game ap"
type textarea "x"
type textarea "make an bean clicker game a"
type textarea "x"
type textarea "make an bean clicker game"
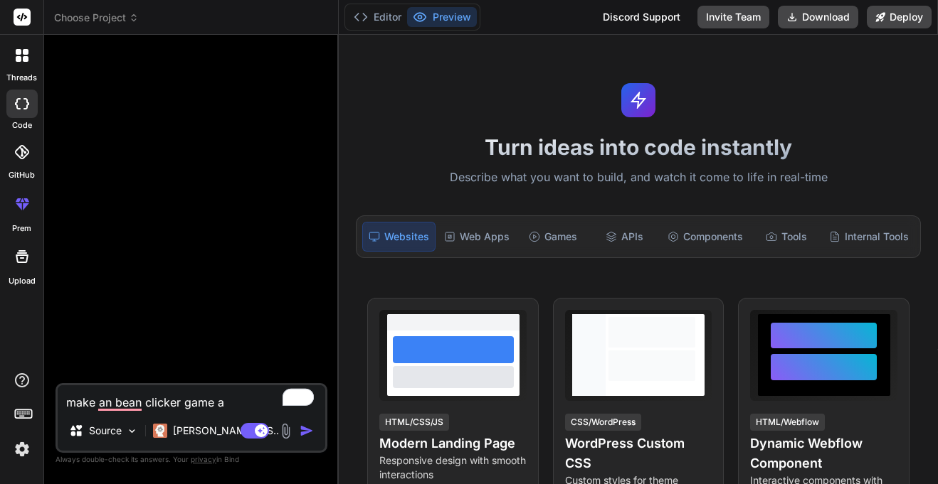
type textarea "x"
type textarea "make an bean clicker game h"
type textarea "x"
type textarea "make an bean clicker game ht"
type textarea "x"
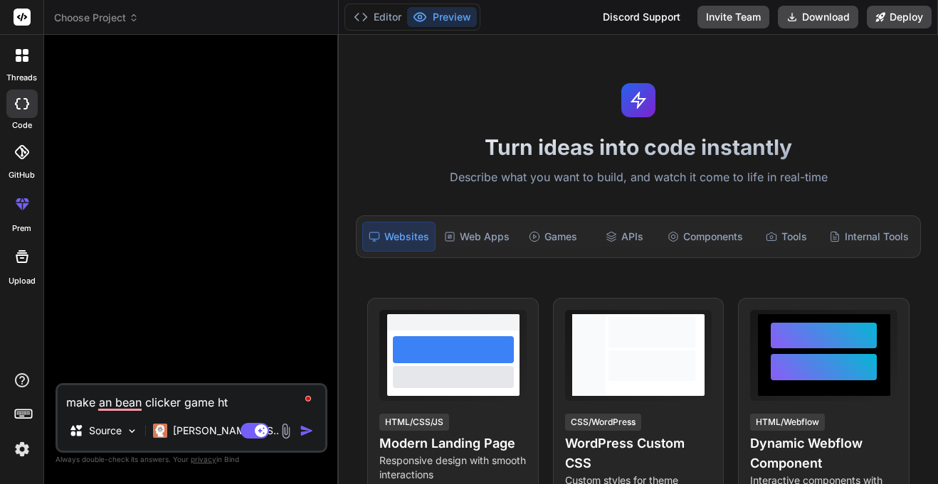
type textarea "make an bean clicker game htm"
type textarea "x"
type textarea "make an bean clicker game html"
type textarea "x"
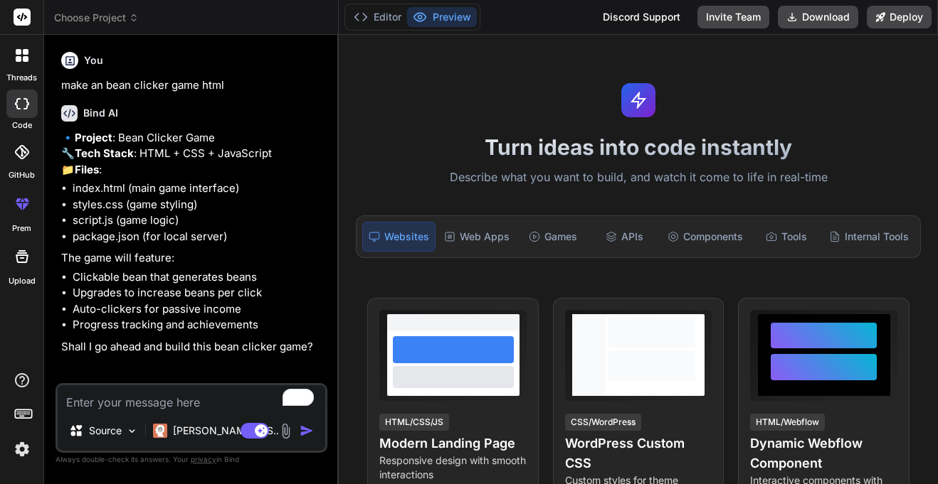
type textarea "x"
type textarea "y"
type textarea "x"
type textarea "ye"
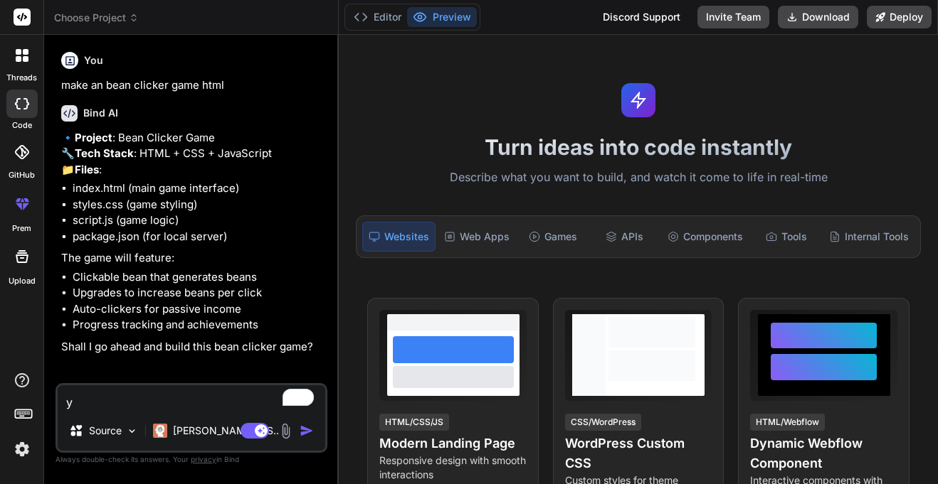
type textarea "x"
type textarea "yes"
type textarea "x"
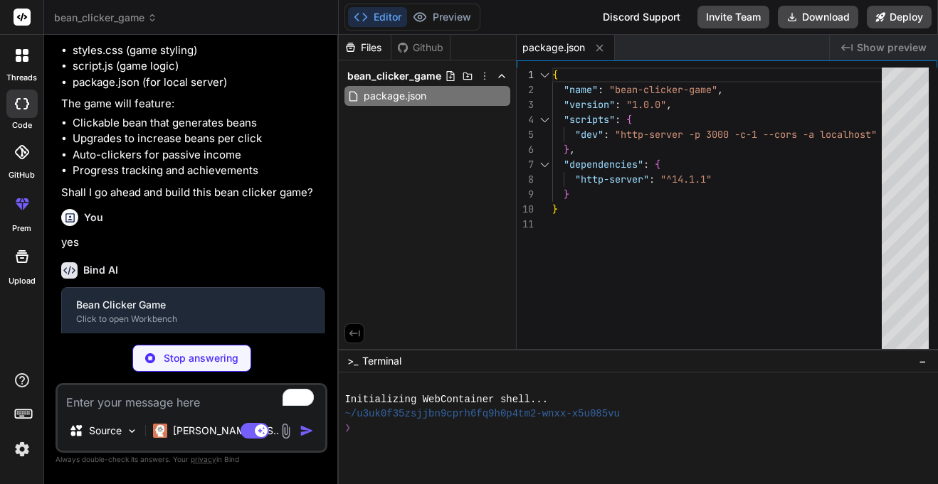
scroll to position [255, 0]
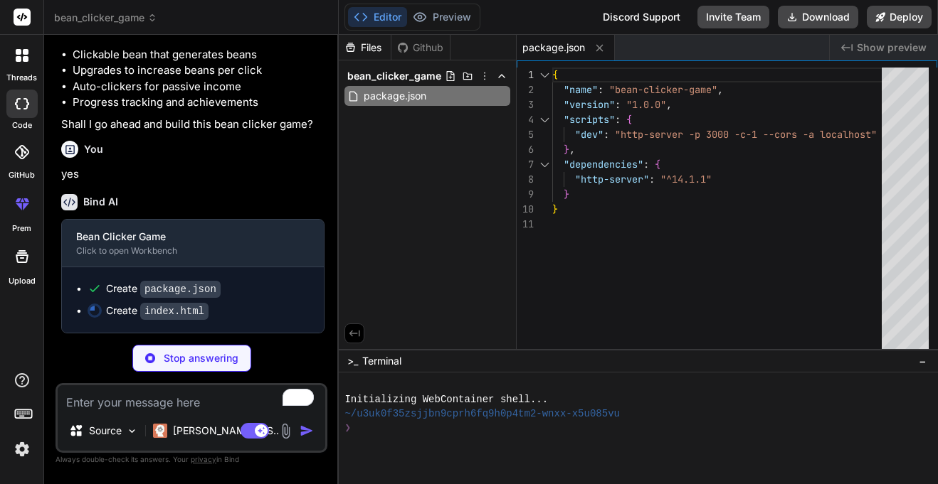
type textarea "x"
type textarea "<!-- Achievements will be populated by JavaScript --> </div> </div> </div> <scr…"
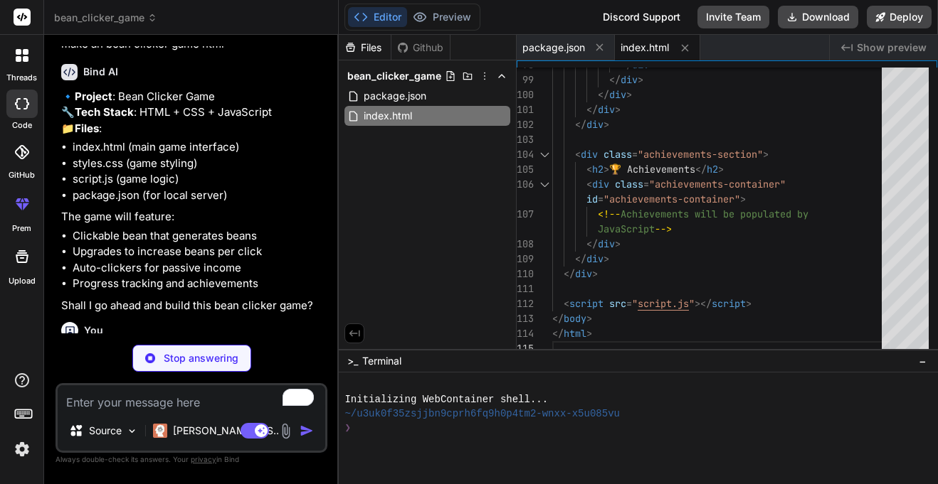
scroll to position [41, 0]
click at [120, 245] on li "Clickable bean that generates beans" at bounding box center [199, 237] width 252 height 16
click at [128, 261] on li "Upgrades to increase beans per click" at bounding box center [199, 253] width 252 height 16
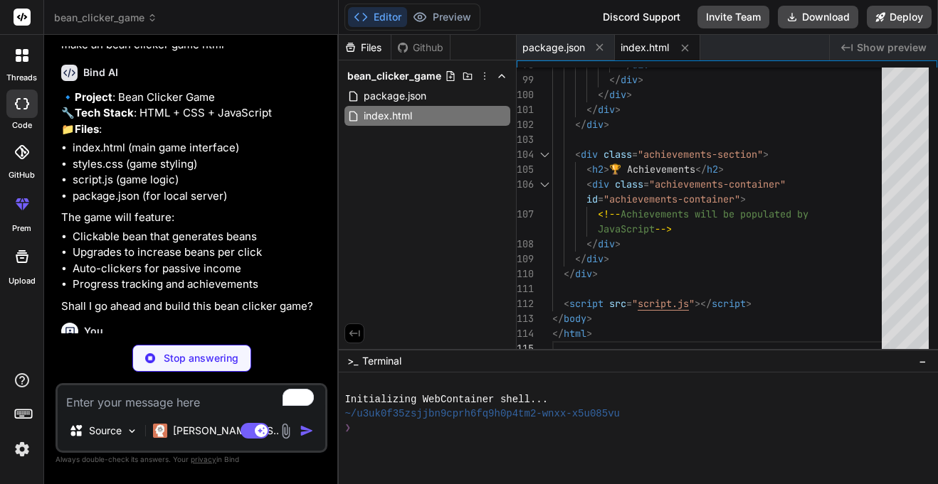
click at [128, 261] on li "Upgrades to increase beans per click" at bounding box center [199, 253] width 252 height 16
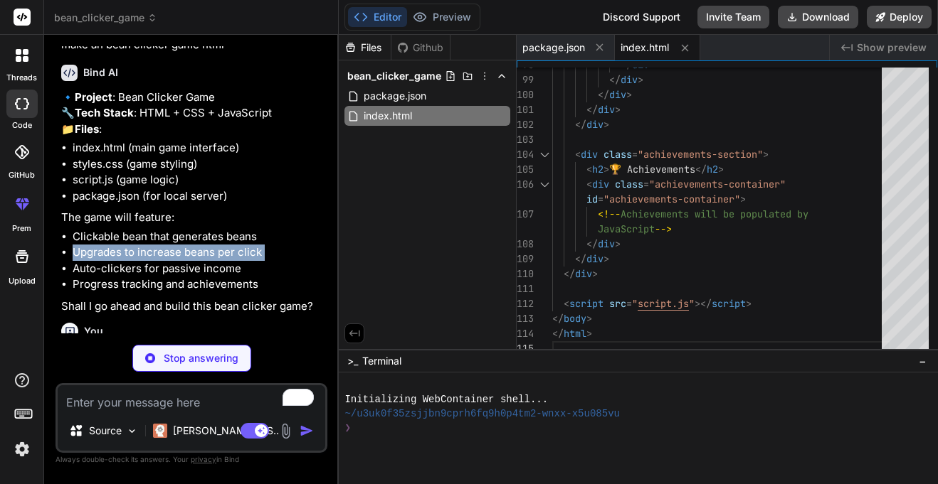
click at [134, 277] on li "Auto-clickers for passive income" at bounding box center [199, 269] width 252 height 16
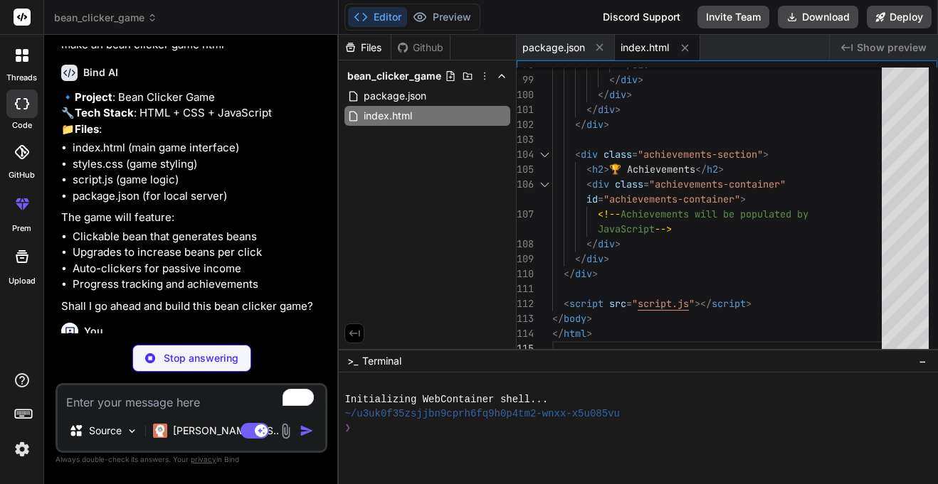
click at [134, 277] on li "Auto-clickers for passive income" at bounding box center [199, 269] width 252 height 16
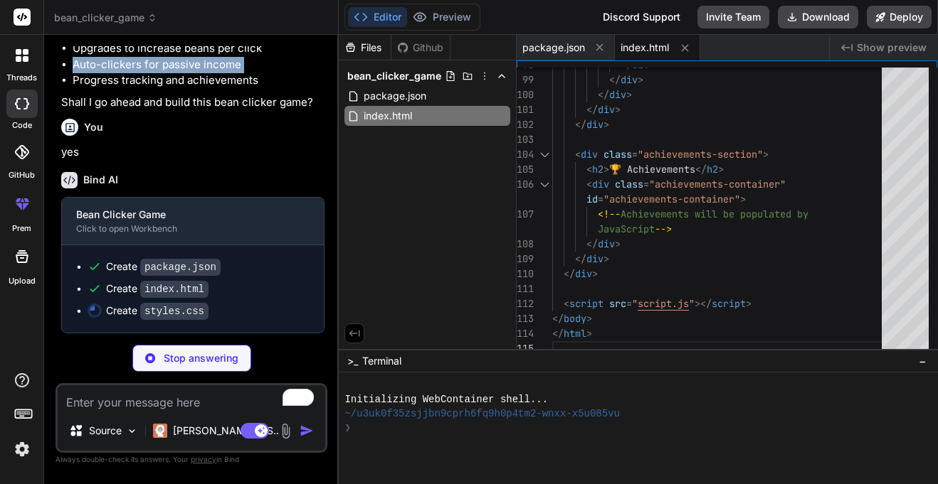
type textarea "x"
type textarea "height: 150px; } .stats { gap: 15px; } }"
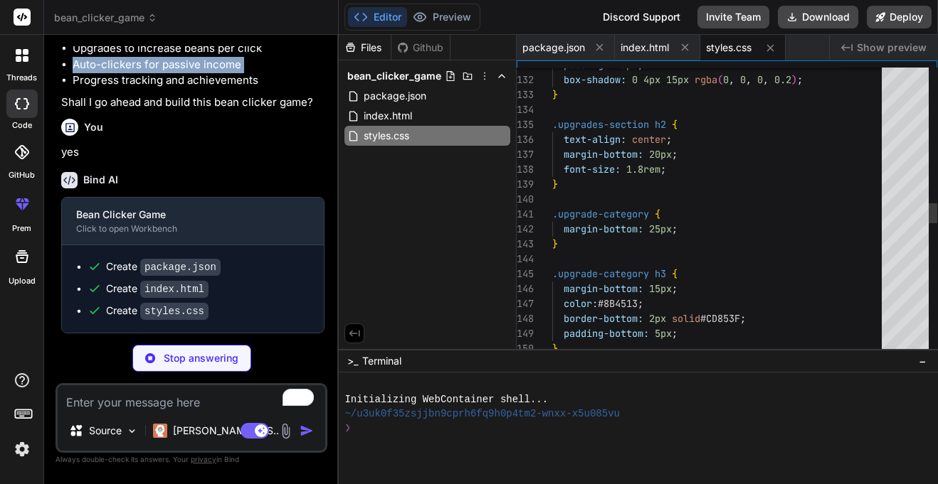
click at [206, 97] on p "Shall I go ahead and build this bean clicker game?" at bounding box center [192, 103] width 263 height 16
type textarea "x"
type textarea "font-size: 6rem; width: 150px; height: 150px; } .stats { gap: 15px; } }"
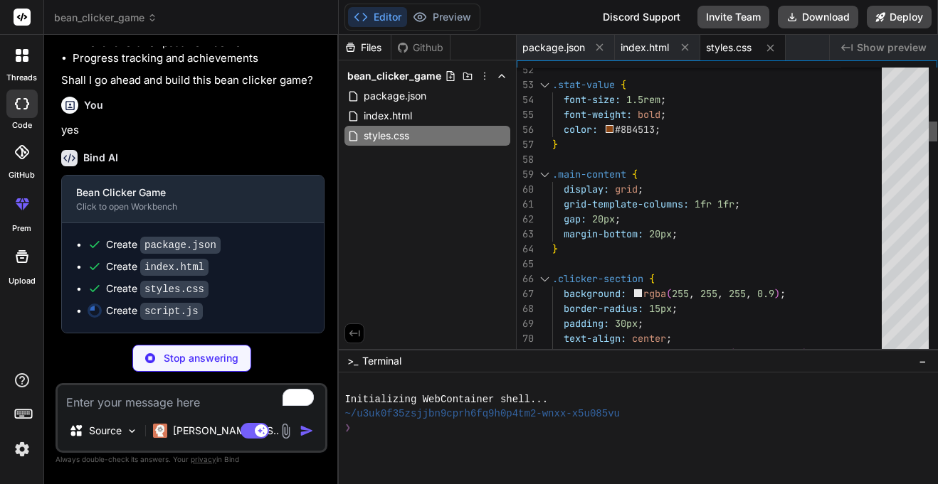
click at [928, 126] on div at bounding box center [932, 132] width 9 height 20
click at [175, 310] on code "script.js" at bounding box center [171, 311] width 63 height 17
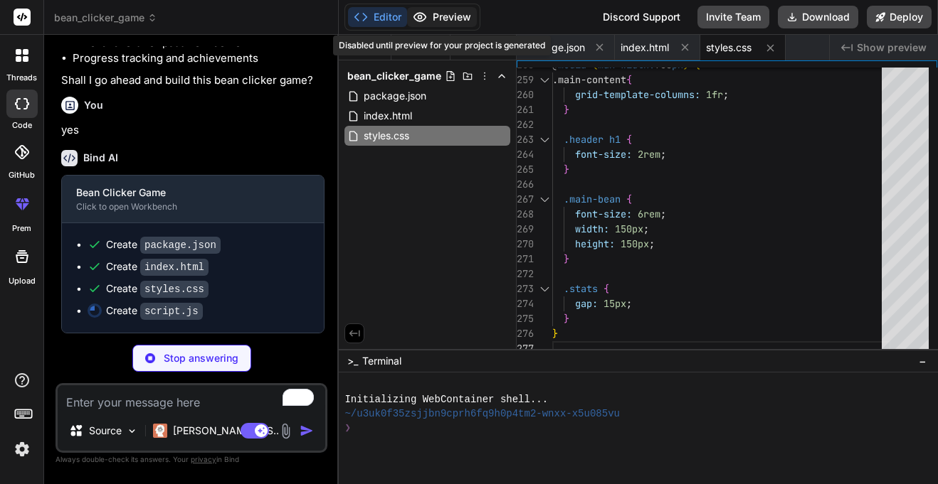
type textarea "x"
type textarea "// Initialize the game when the page loads document.addEventListener('DOMConten…"
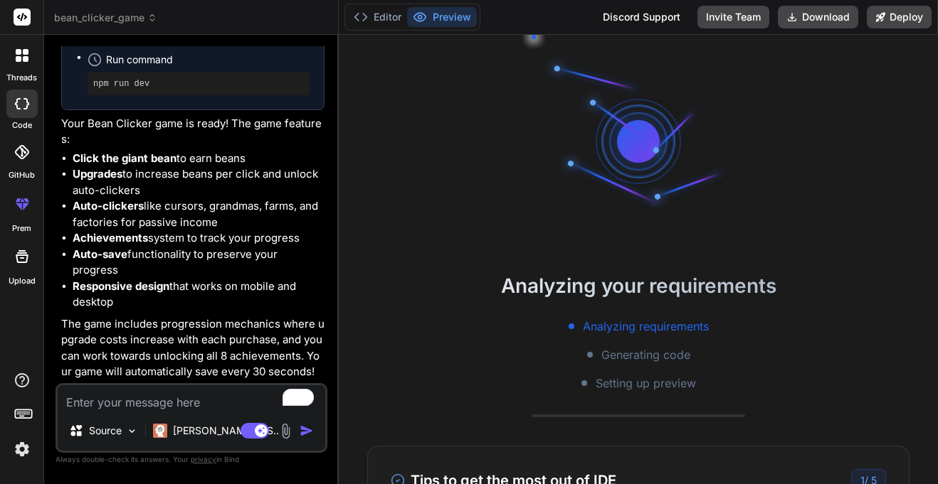
scroll to position [627, 0]
click at [186, 431] on p "[PERSON_NAME] 4 S.." at bounding box center [226, 431] width 106 height 14
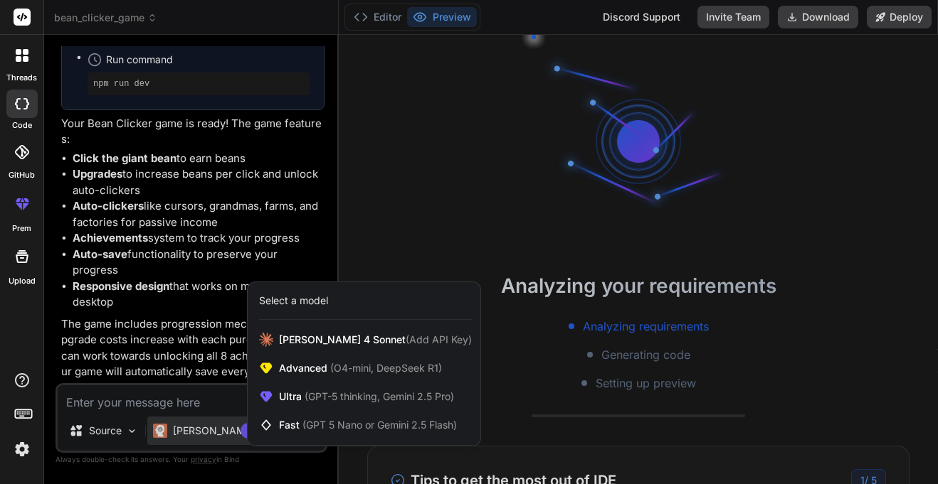
scroll to position [128, 0]
click at [149, 275] on div at bounding box center [469, 242] width 938 height 484
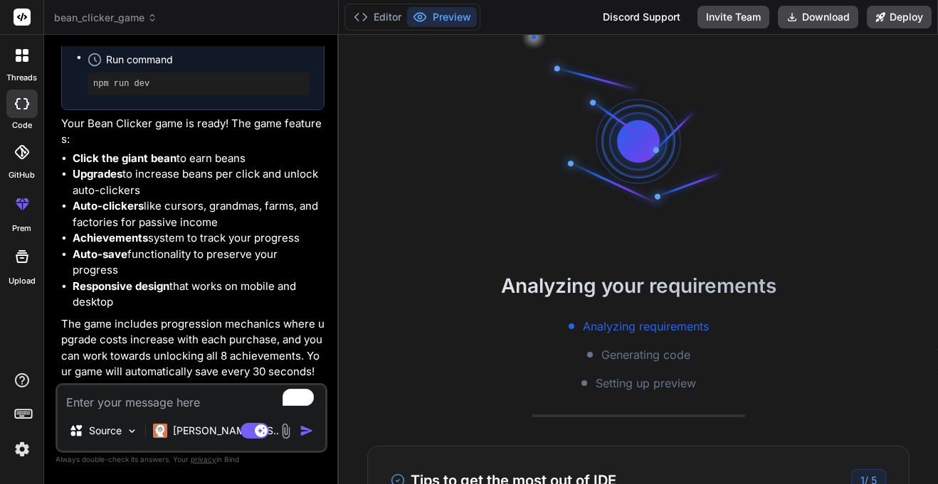
type textarea "x"
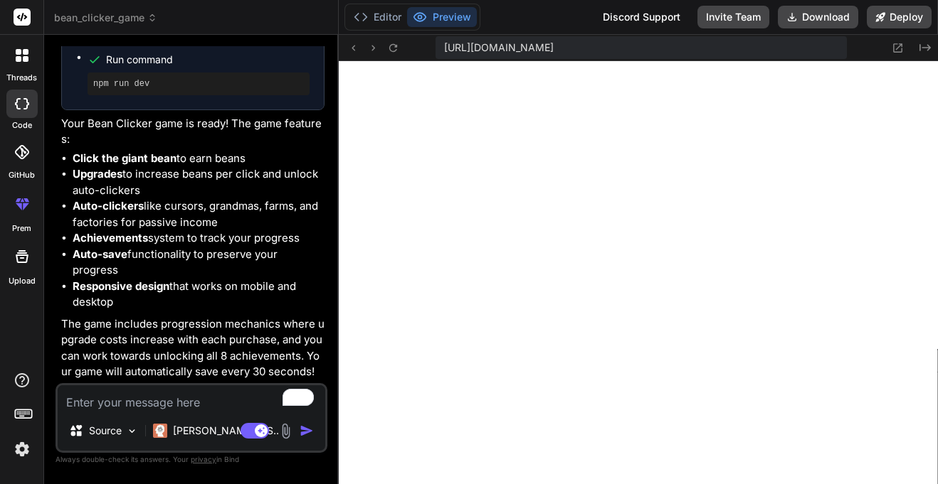
scroll to position [697, 0]
click at [145, 410] on textarea "To enrich screen reader interactions, please activate Accessibility in Grammarl…" at bounding box center [191, 399] width 267 height 26
type textarea "a"
type textarea "x"
type textarea "ad"
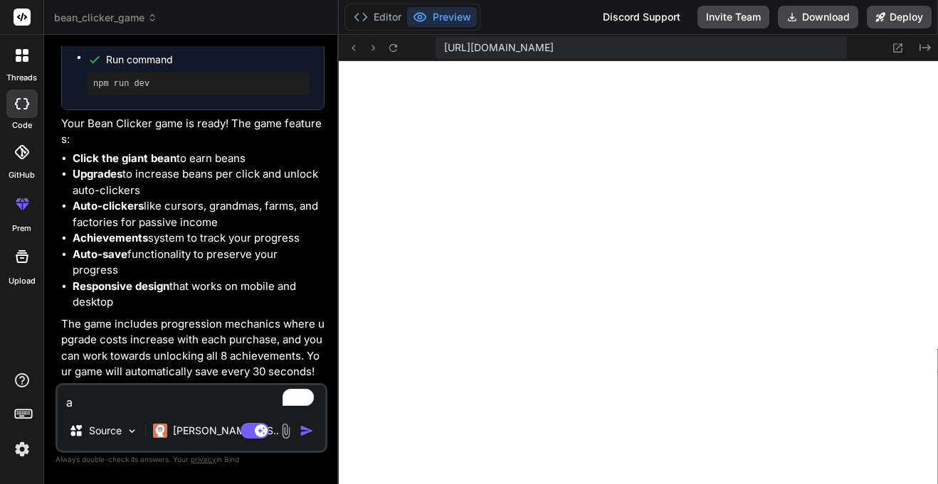
type textarea "x"
type textarea "add"
type textarea "x"
type textarea "add"
type textarea "x"
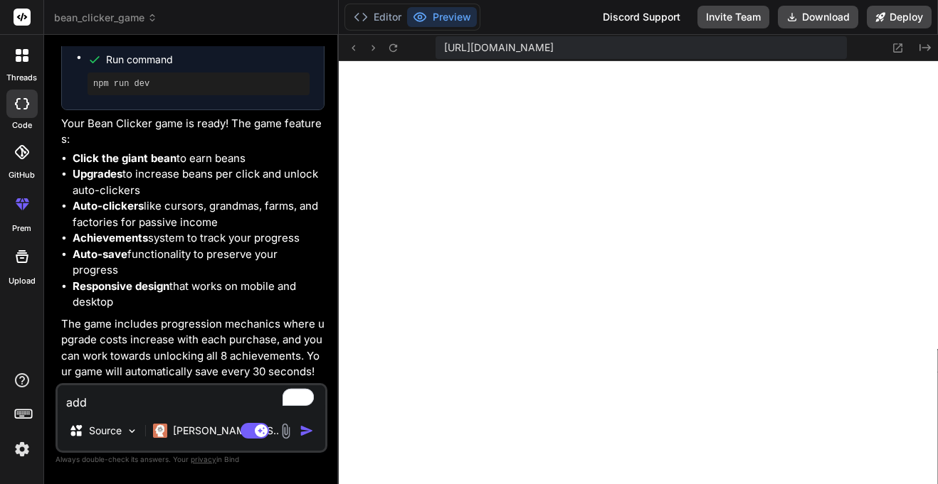
type textarea "add l"
type textarea "x"
type textarea "add lo"
type textarea "x"
type textarea "add lot"
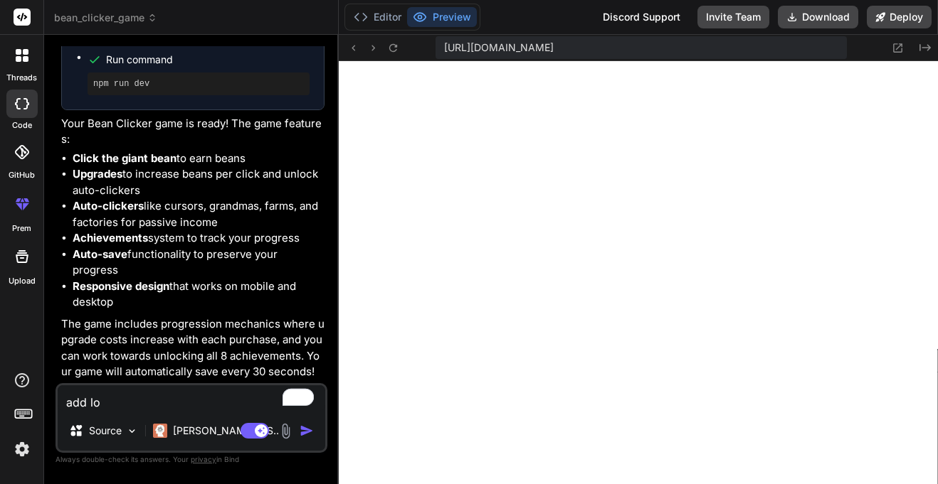
type textarea "x"
type textarea "add lots"
type textarea "x"
type textarea "add lots"
type textarea "x"
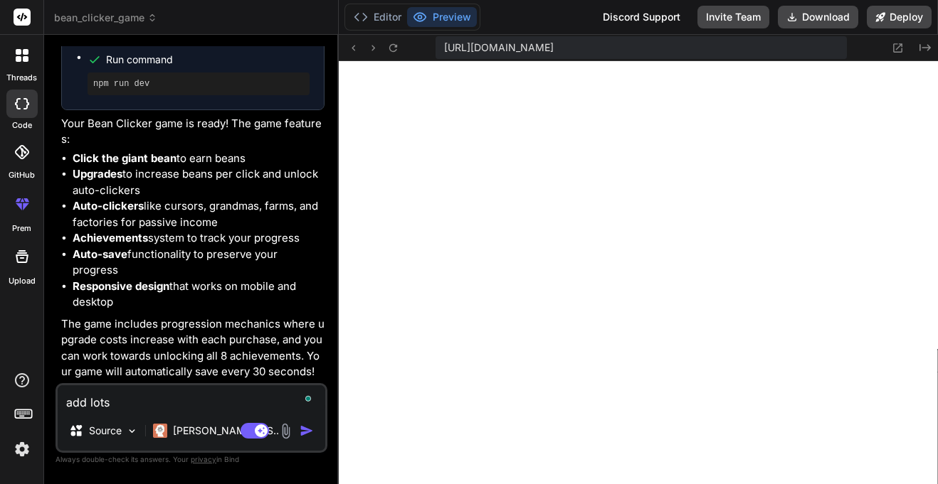
type textarea "add lots o"
type textarea "x"
type textarea "add lots of"
type textarea "x"
type textarea "add lots of"
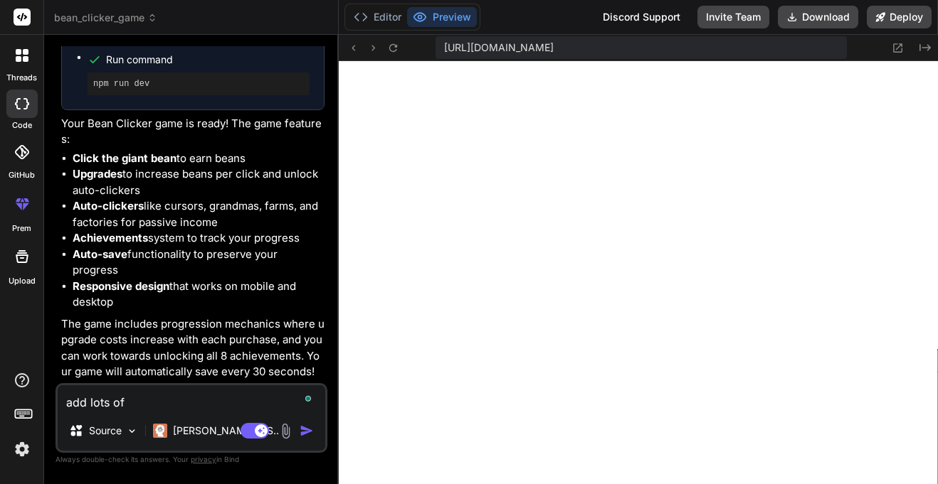
type textarea "x"
type textarea "add lots of m"
type textarea "x"
type textarea "add lots of mo"
type textarea "x"
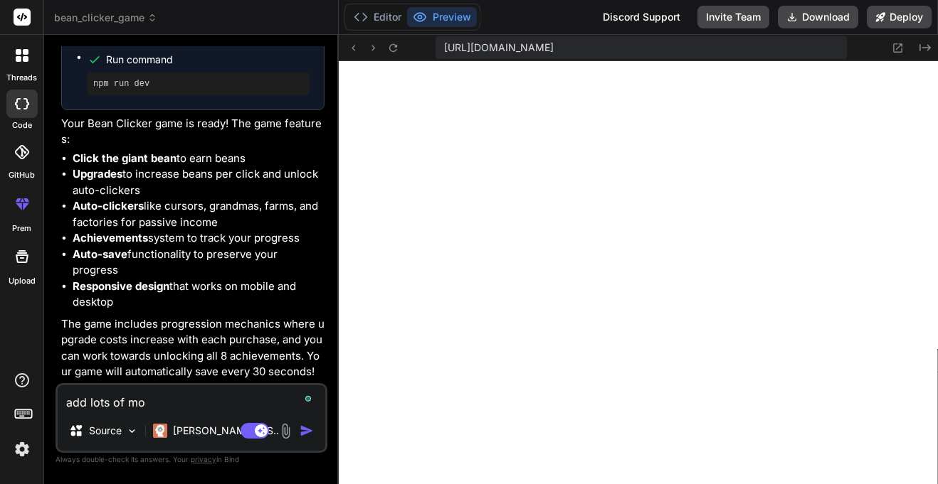
type textarea "add lots of mor"
type textarea "x"
type textarea "add lots of more"
type textarea "x"
type textarea "add lots of more"
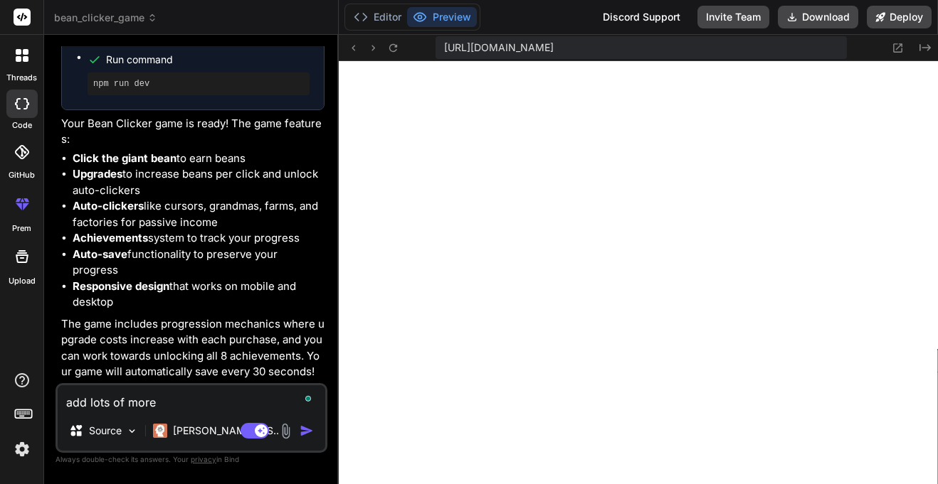
type textarea "x"
type textarea "add lots of more u"
type textarea "x"
type textarea "add lots of more up"
type textarea "x"
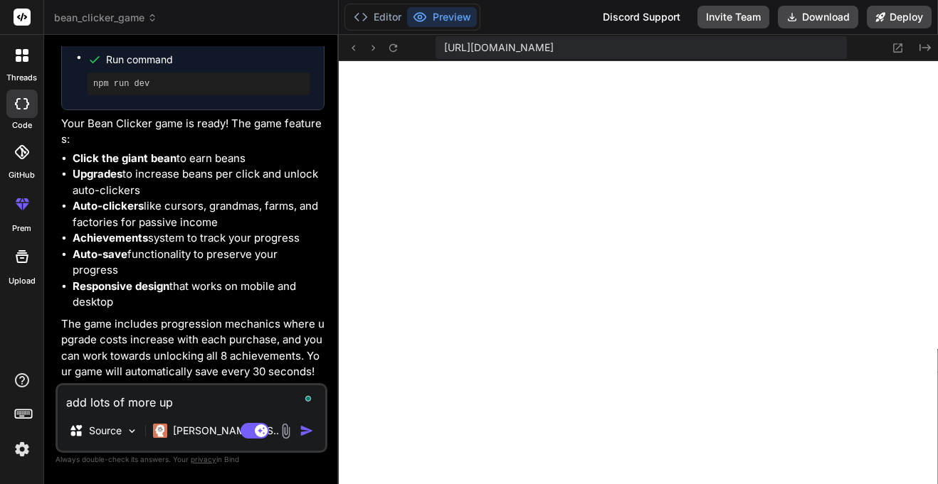
type textarea "add lots of more upg"
type textarea "x"
type textarea "add lots of more upgr"
type textarea "x"
type textarea "add lots of more upgra"
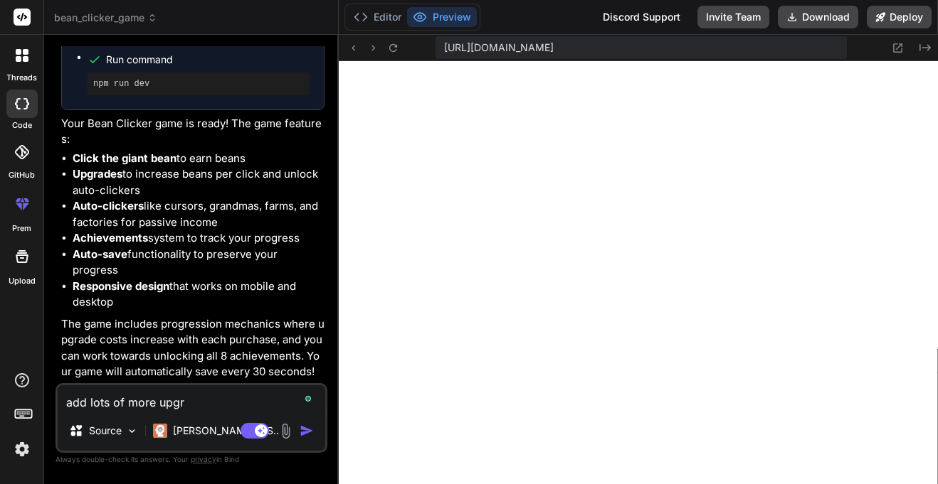
type textarea "x"
type textarea "add lots of more upgrad"
type textarea "x"
type textarea "add lots of more upgrade"
type textarea "x"
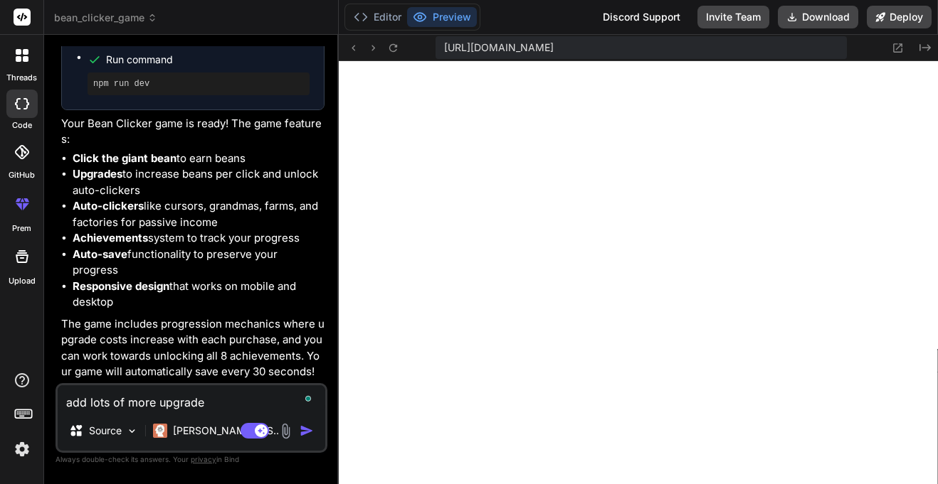
type textarea "add lots of more upgrades"
type textarea "x"
type textarea "add lots of more upgrades"
type textarea "x"
type textarea "add lots of more upgrades a"
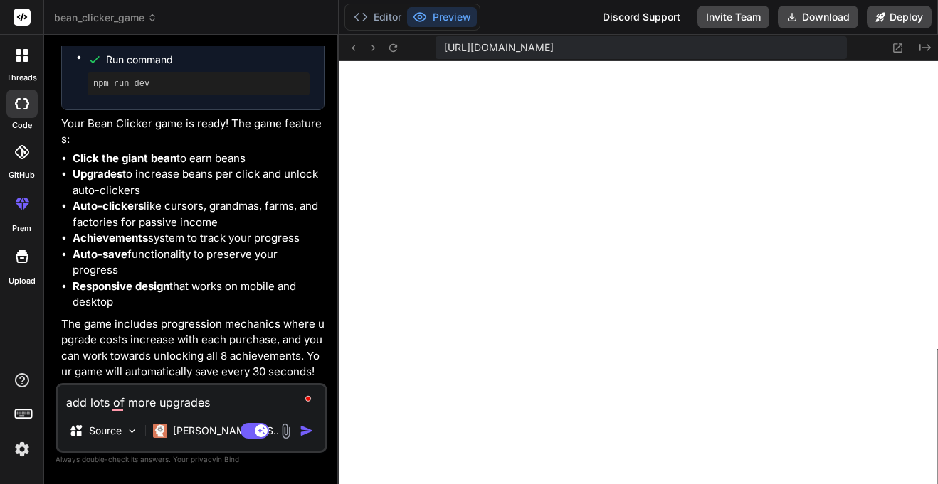
type textarea "x"
type textarea "add lots of more upgrades an"
type textarea "x"
type textarea "add lots of more upgrades and"
type textarea "x"
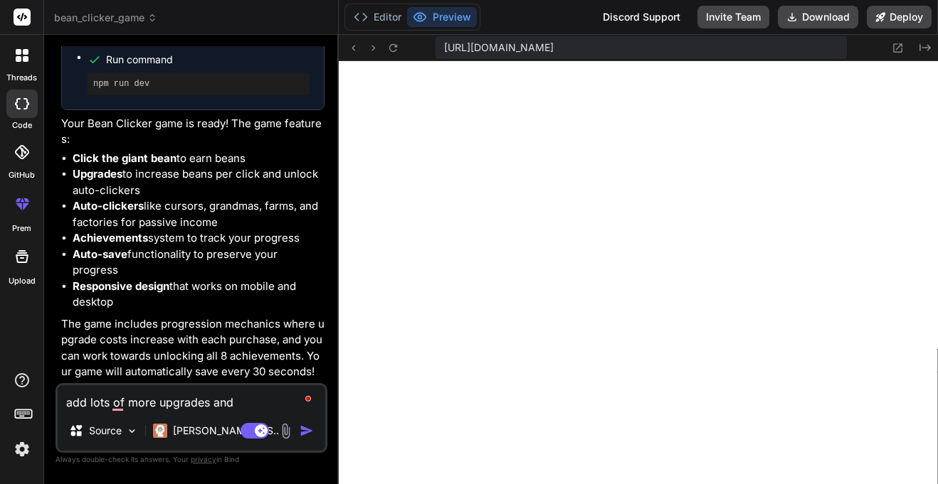
type textarea "add lots of more upgrades and"
type textarea "x"
type textarea "add lots of more upgrades and b"
type textarea "x"
type textarea "add lots of more upgrades and be"
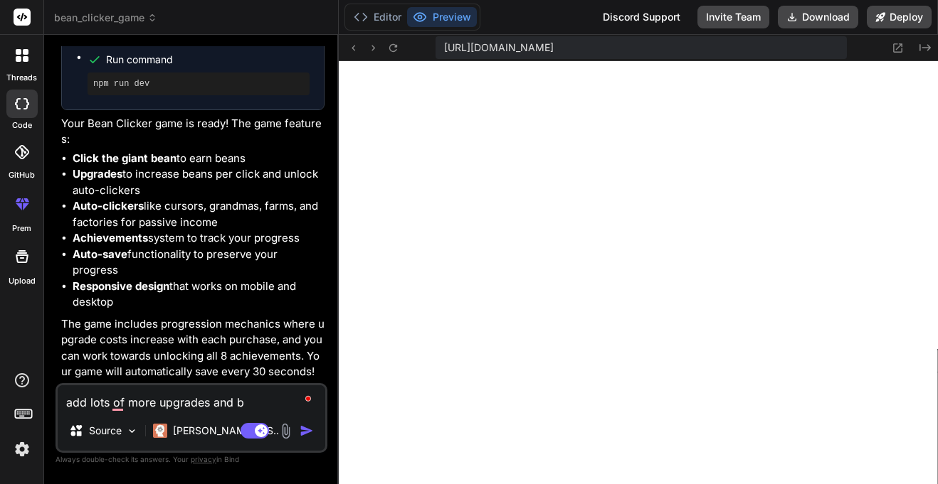
type textarea "x"
type textarea "add lots of more upgrades and bet"
type textarea "x"
type textarea "add lots of more upgrades and bett"
type textarea "x"
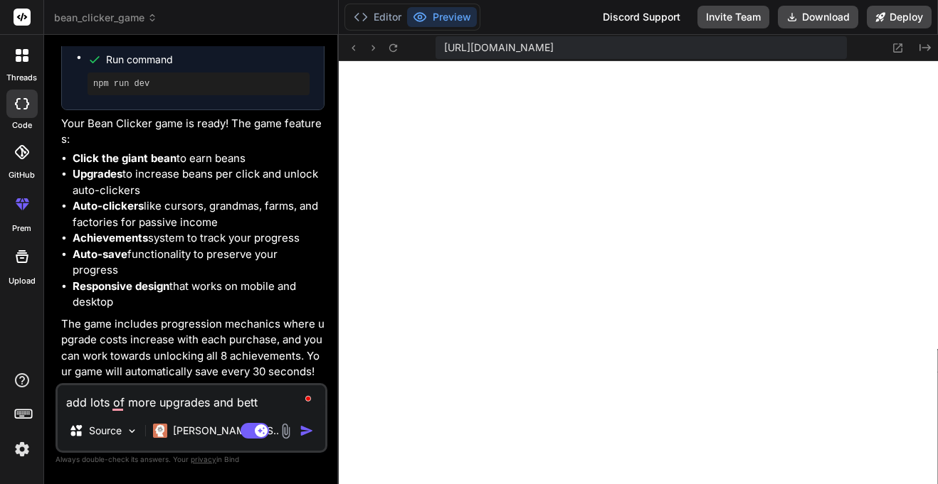
type textarea "add lots of more upgrades and [PERSON_NAME]"
type textarea "x"
type textarea "add lots of more upgrades and better"
type textarea "x"
type textarea "add lots of more upgrades and better"
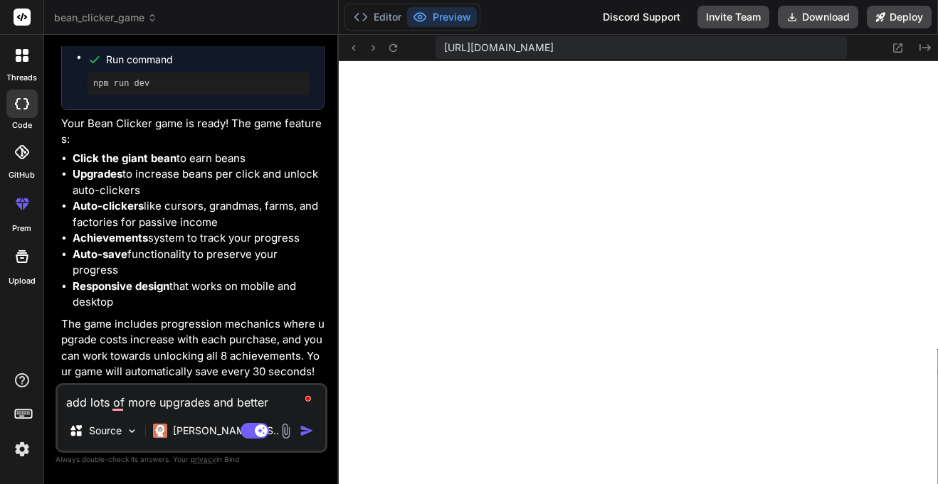
type textarea "x"
type textarea "add lots of more upgrades and better u"
type textarea "x"
type textarea "add lots of more upgrades and better ui"
type textarea "x"
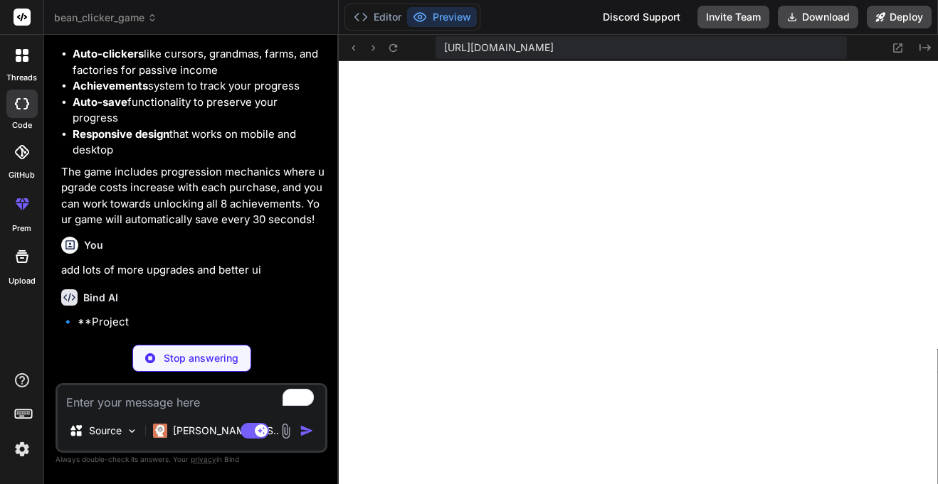
scroll to position [775, 0]
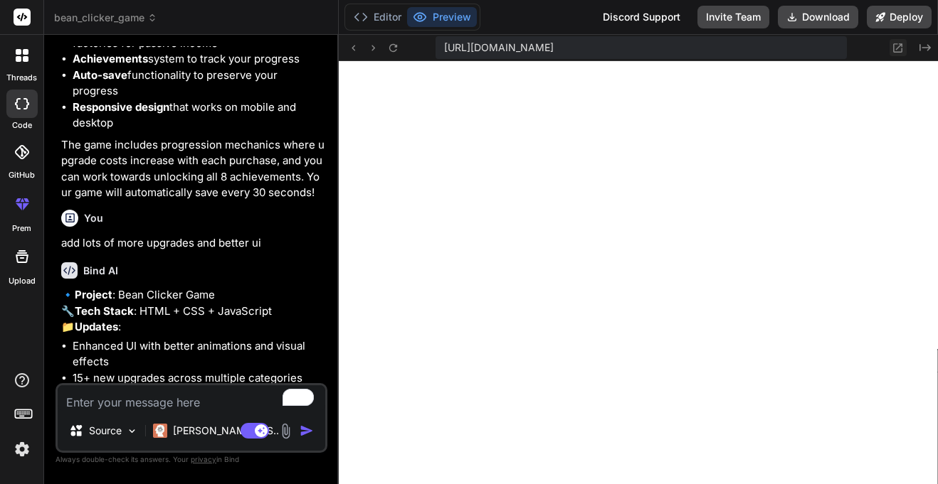
click at [897, 40] on button at bounding box center [897, 47] width 17 height 17
type textarea "x"
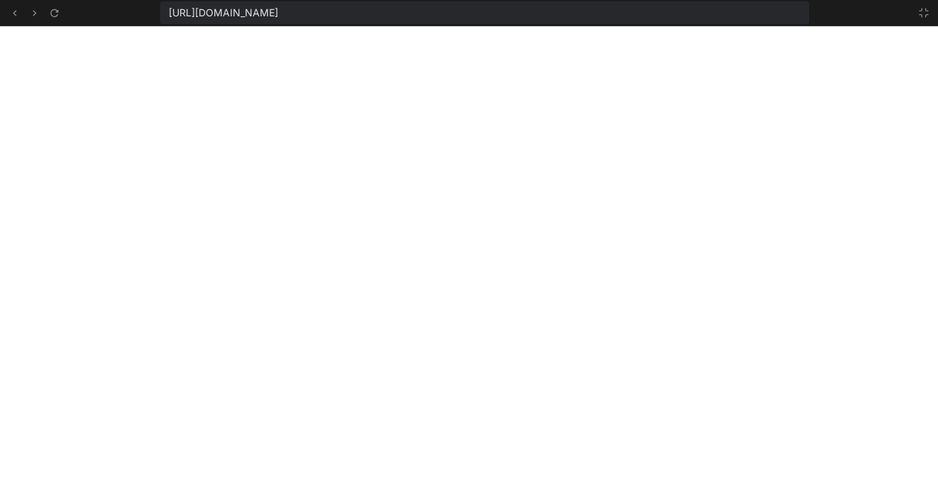
scroll to position [783, 0]
click at [925, 5] on button at bounding box center [923, 12] width 17 height 17
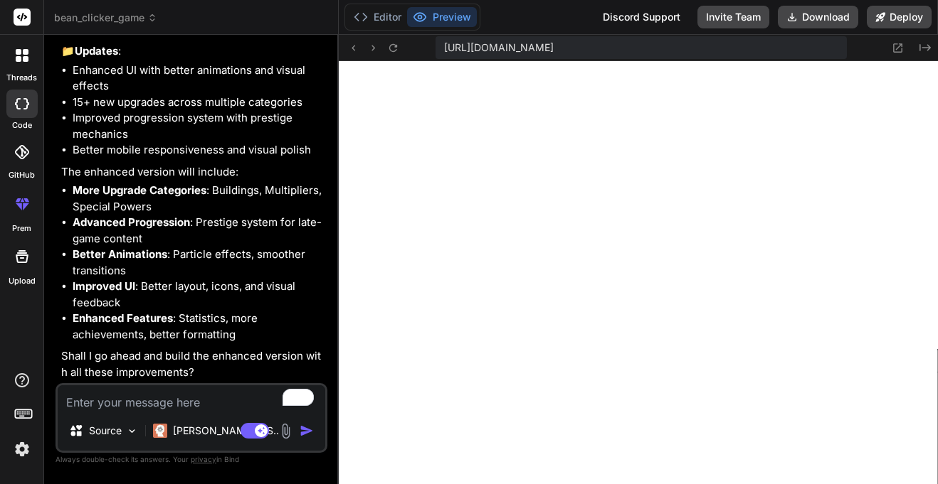
scroll to position [1114, 0]
click at [129, 398] on textarea "To enrich screen reader interactions, please activate Accessibility in Grammarl…" at bounding box center [191, 399] width 267 height 26
type textarea "y"
type textarea "x"
type textarea "ye"
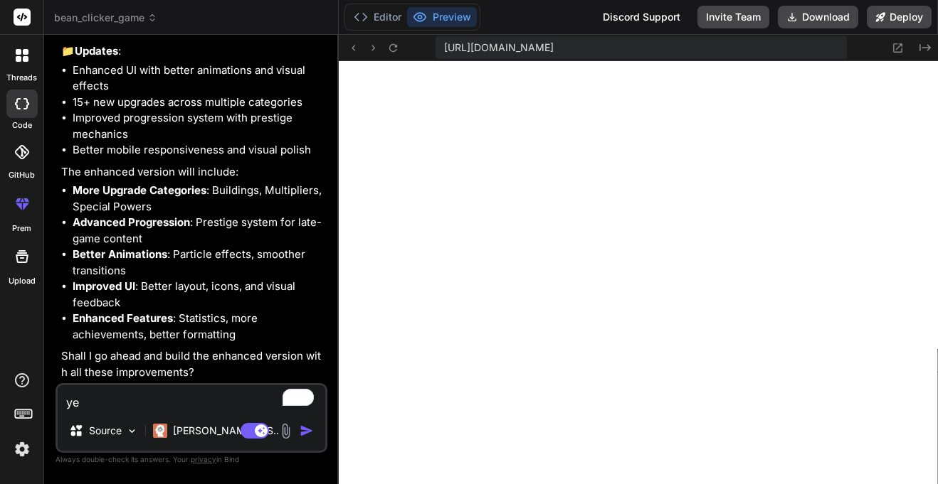
type textarea "x"
type textarea "yes"
type textarea "x"
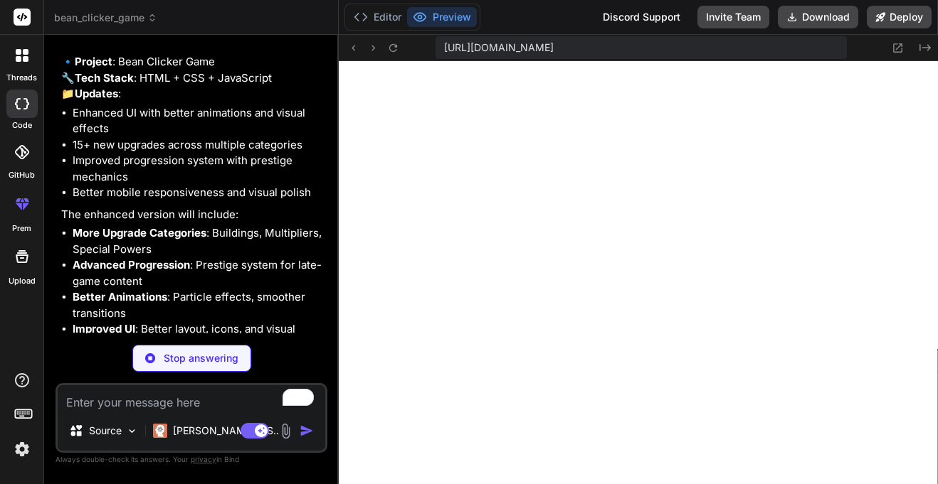
scroll to position [1006, 0]
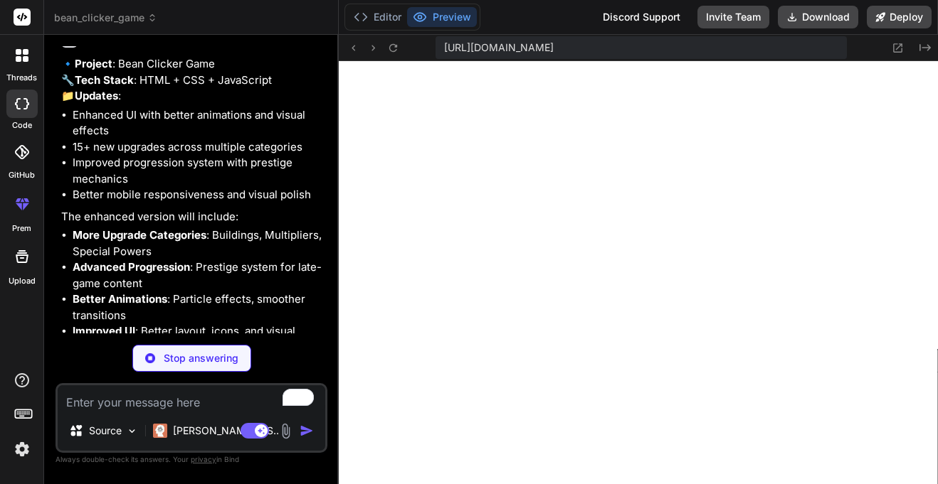
click at [122, 156] on li "15+ new upgrades across multiple categories" at bounding box center [199, 147] width 252 height 16
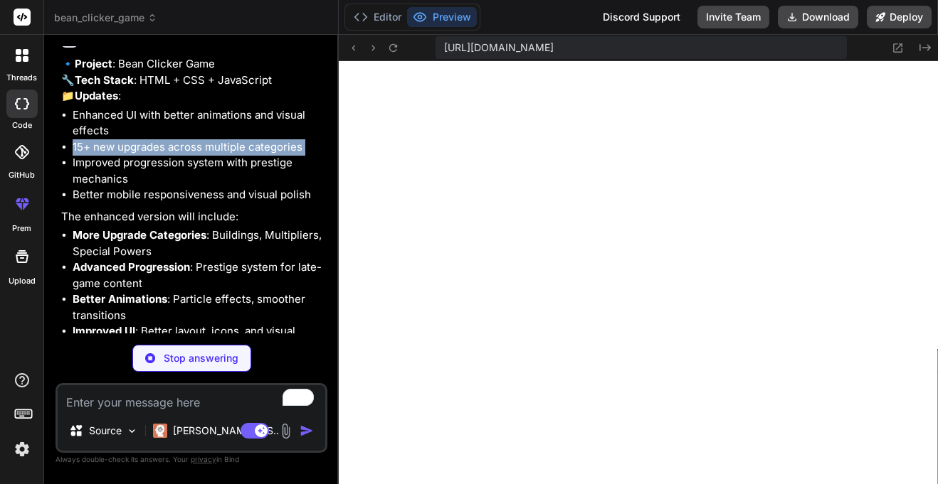
click at [123, 187] on li "Improved progression system with prestige mechanics" at bounding box center [199, 171] width 252 height 32
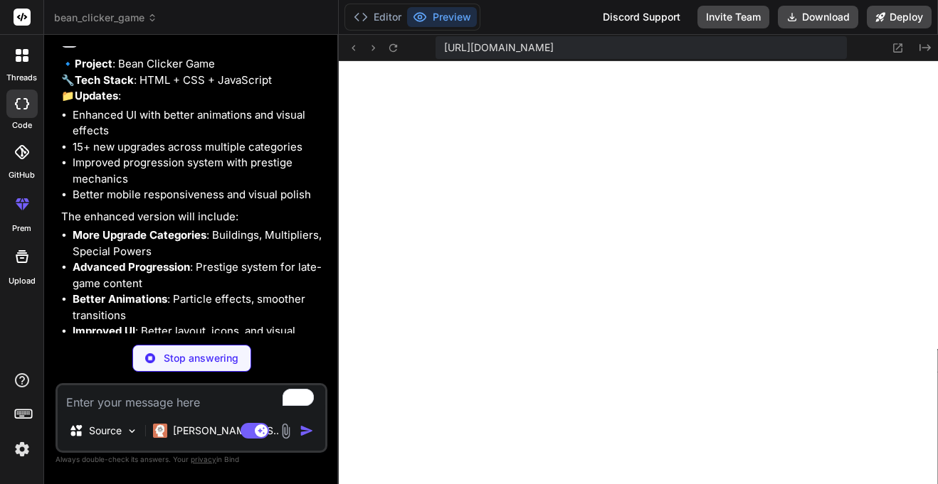
click at [123, 187] on li "Improved progression system with prestige mechanics" at bounding box center [199, 171] width 252 height 32
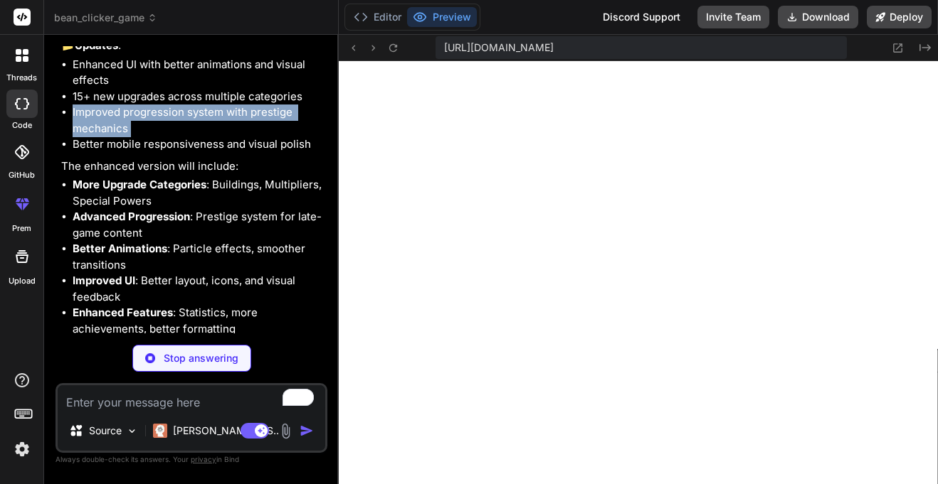
scroll to position [1064, 0]
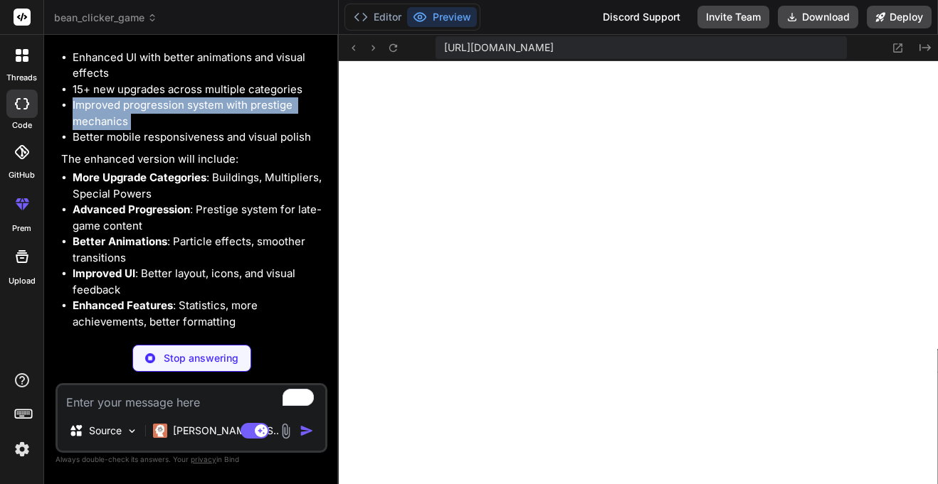
click at [171, 146] on li "Better mobile responsiveness and visual polish" at bounding box center [199, 137] width 252 height 16
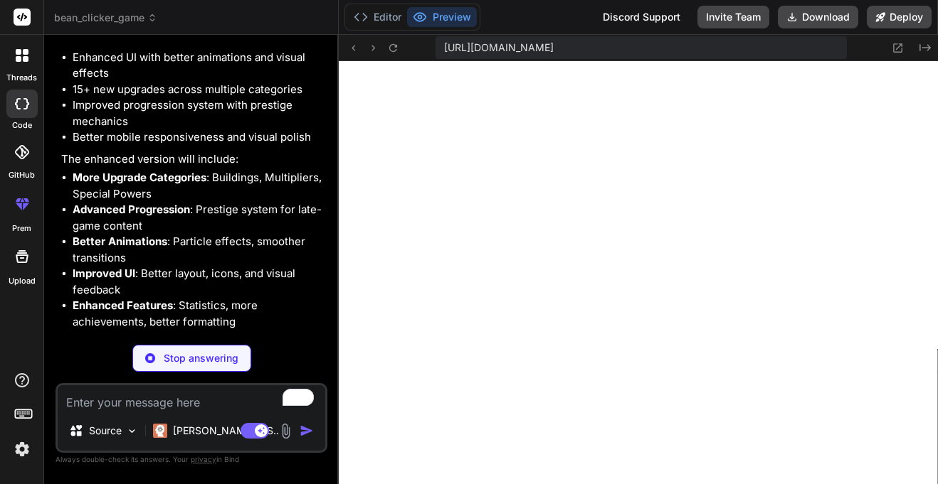
click at [171, 146] on li "Better mobile responsiveness and visual polish" at bounding box center [199, 137] width 252 height 16
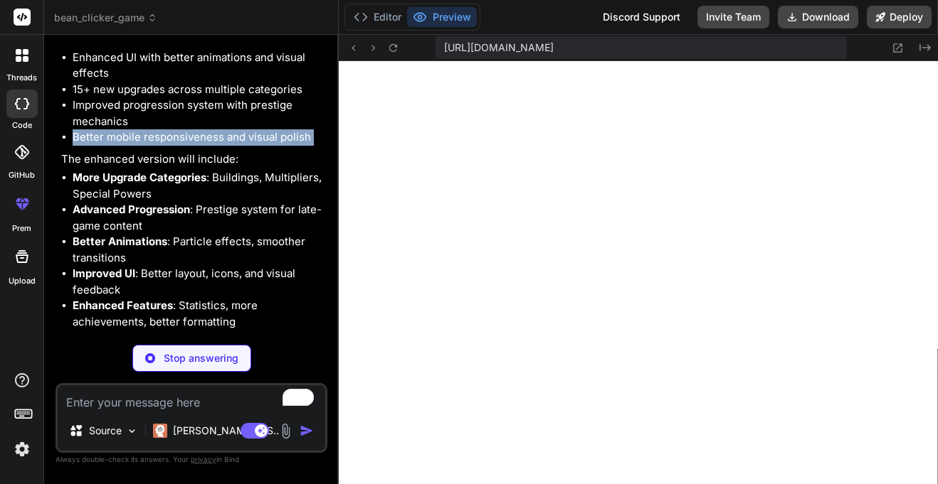
click at [162, 184] on strong "More Upgrade Categories" at bounding box center [140, 178] width 134 height 14
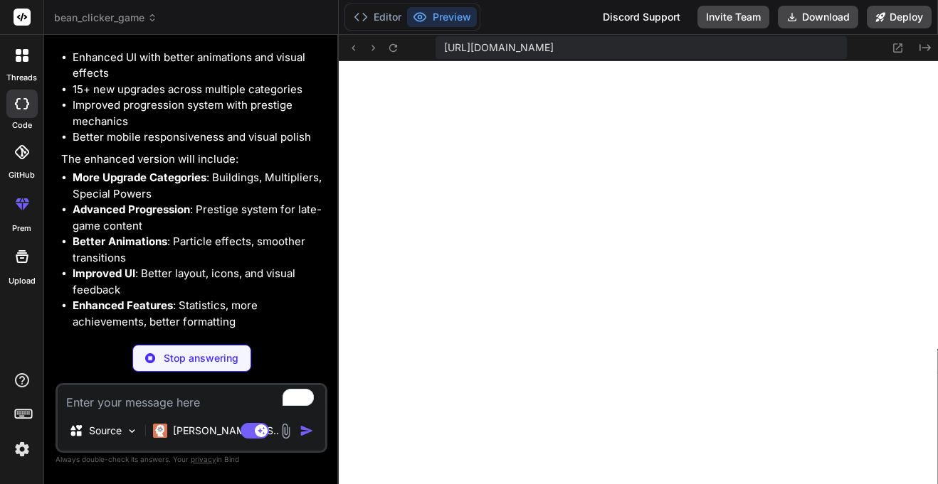
click at [162, 184] on strong "More Upgrade Categories" at bounding box center [140, 178] width 134 height 14
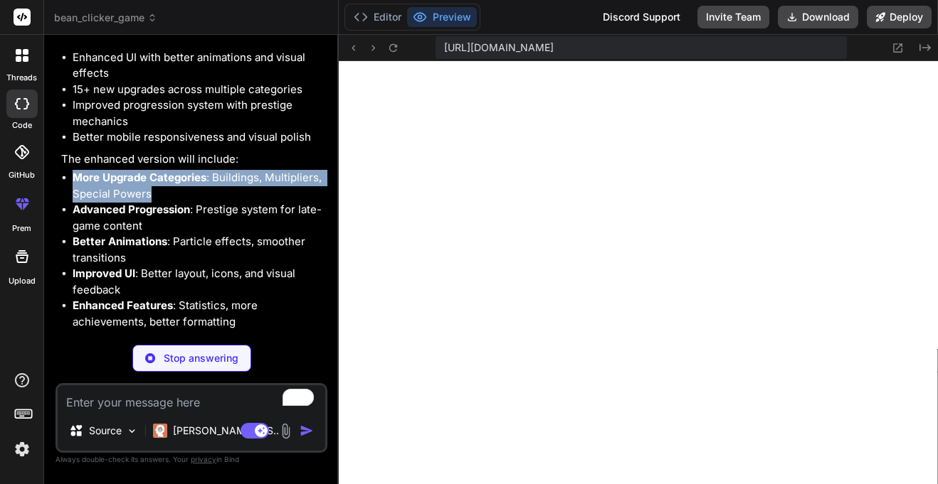
click at [161, 216] on strong "Advanced Progression" at bounding box center [131, 210] width 117 height 14
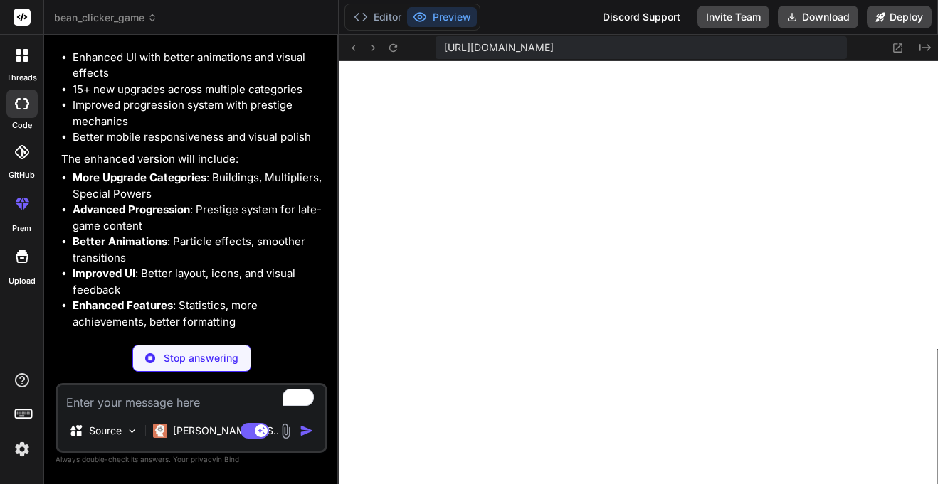
click at [161, 216] on strong "Advanced Progression" at bounding box center [131, 210] width 117 height 14
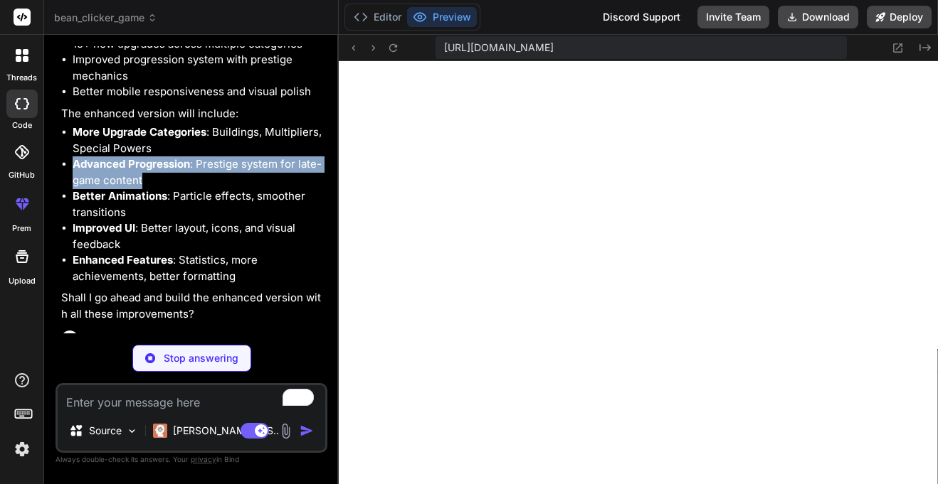
scroll to position [1126, 0]
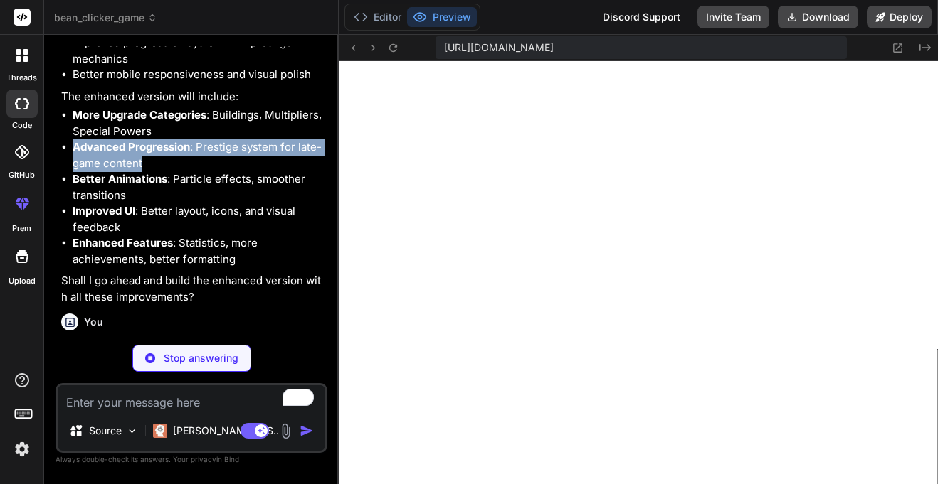
click at [239, 203] on li "Better Animations : Particle effects, smoother transitions" at bounding box center [199, 187] width 252 height 32
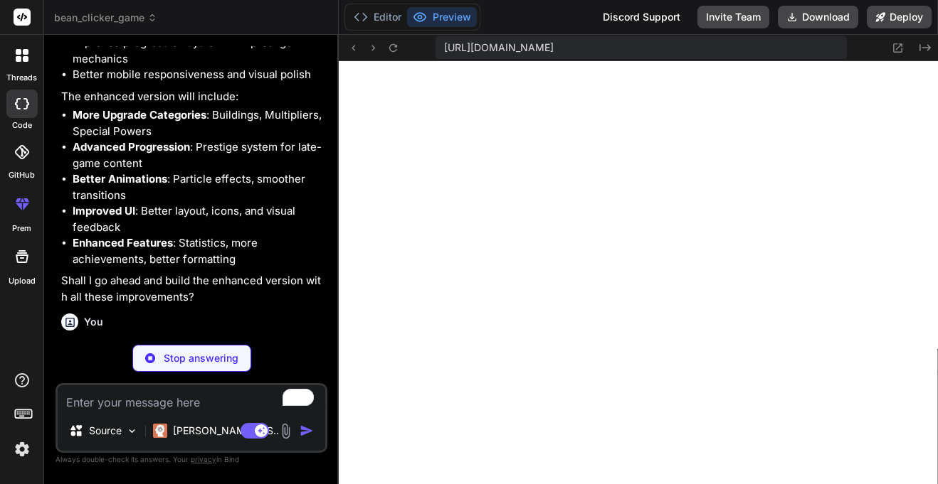
click at [239, 203] on li "Better Animations : Particle effects, smoother transitions" at bounding box center [199, 187] width 252 height 32
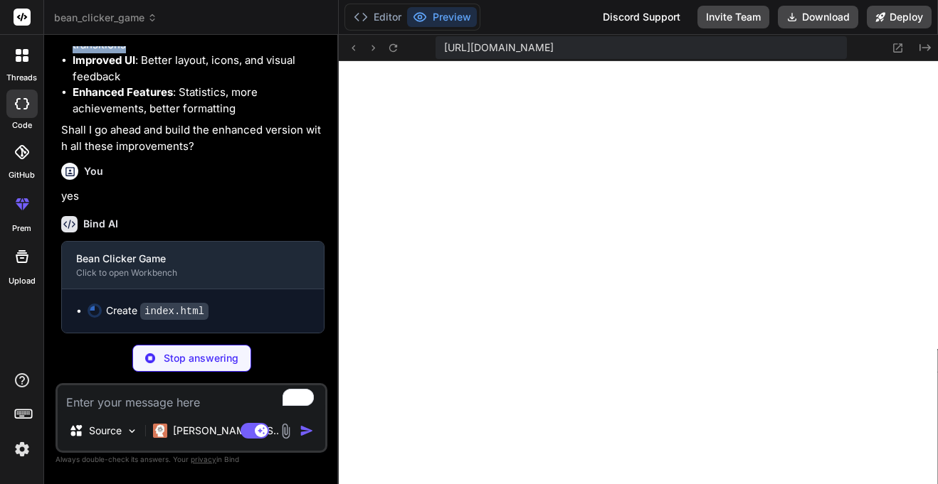
scroll to position [1341, 0]
click at [389, 15] on button "Editor" at bounding box center [377, 17] width 59 height 20
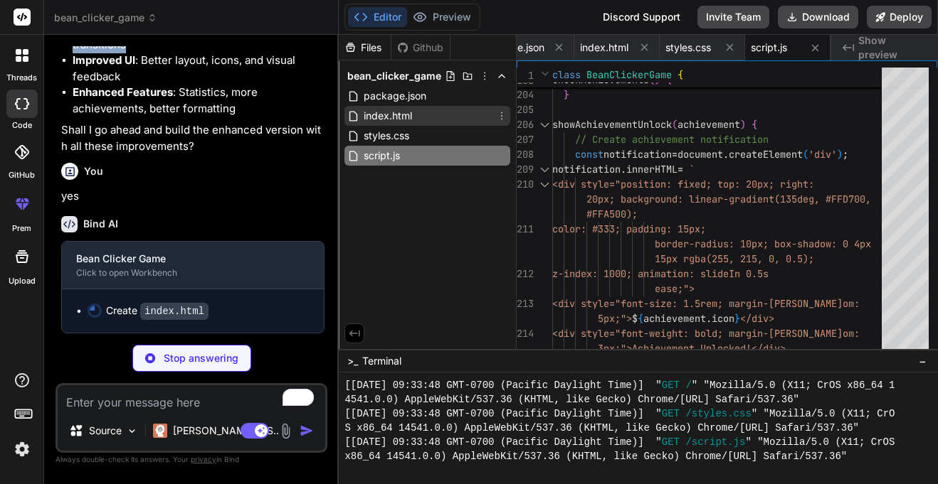
type textarea "x"
click at [388, 114] on span "index.html" at bounding box center [387, 115] width 51 height 17
type textarea "<!-- Achievements will be populated by JavaScript --> </div> </div> </div> <scr…"
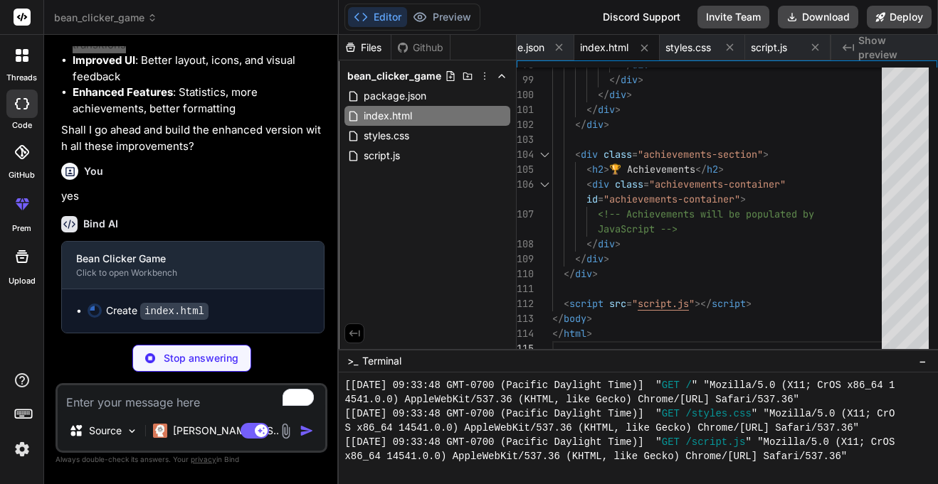
type textarea "x"
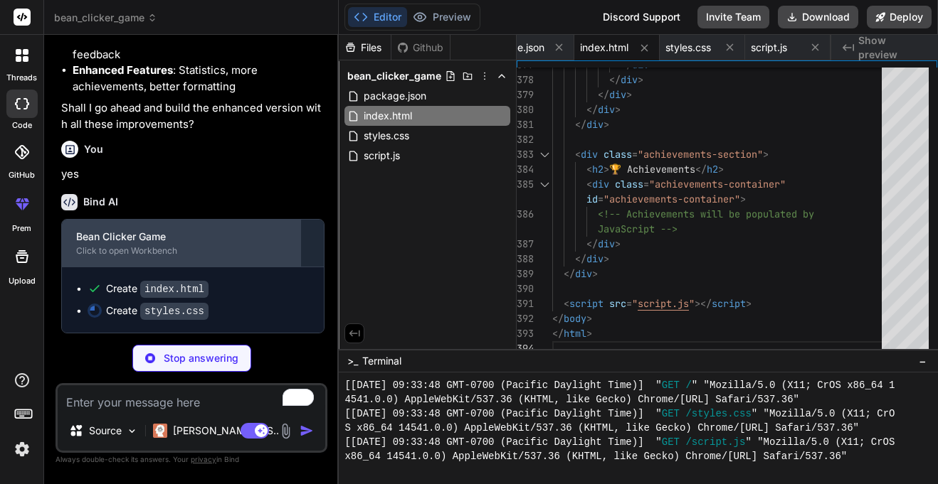
scroll to position [1363, 0]
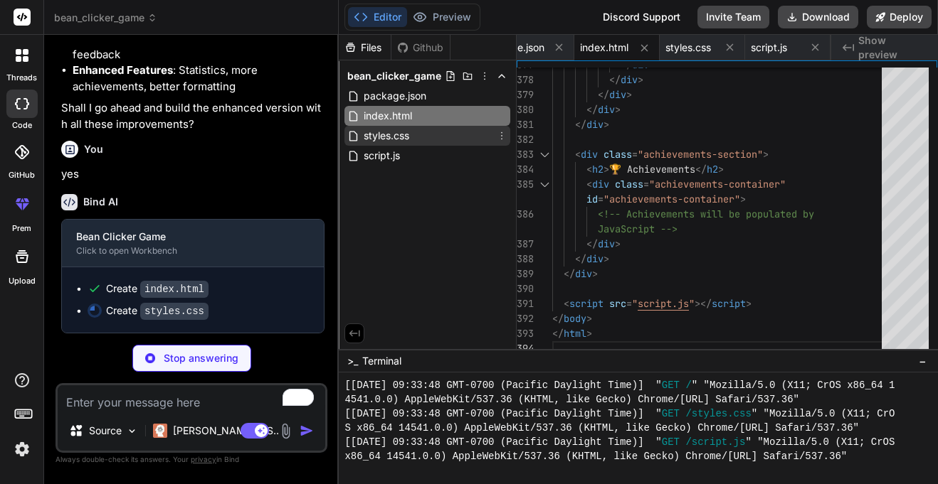
type textarea "x"
click at [435, 136] on div "styles.css" at bounding box center [427, 136] width 166 height 20
type textarea "height: 150px; } .stats { gap: 15px; } }"
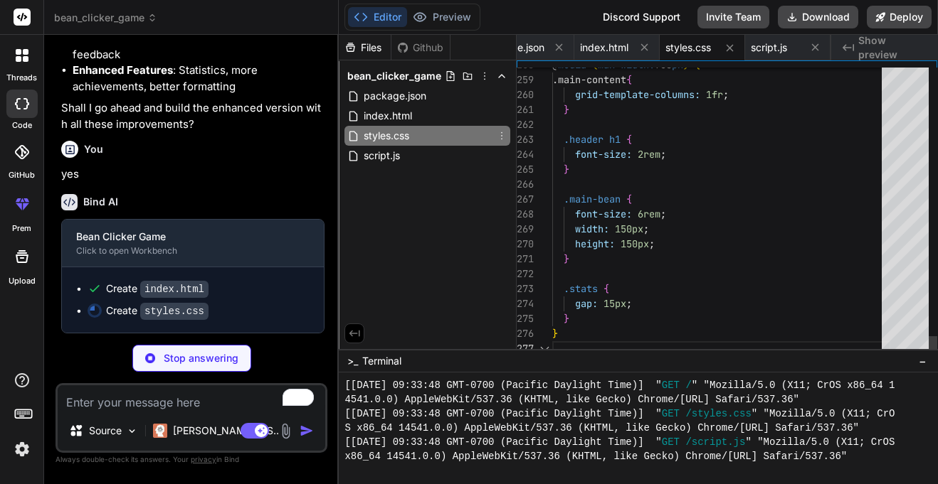
type textarea "x"
type textarea "font-size: 6rem; width: 150px; height: 150px; } .stats { gap: 15px; } }"
type textarea "x"
type textarea ".upgrade-icon { font-size: 2rem; } }"
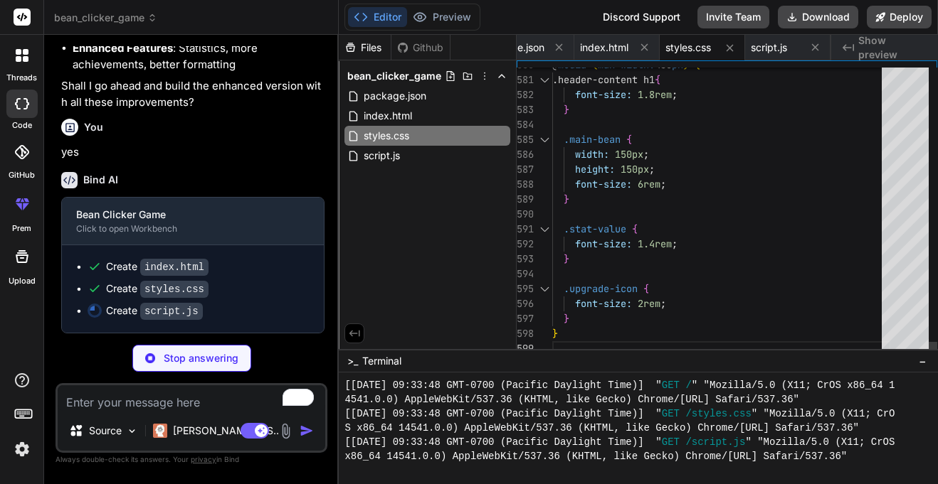
type textarea "x"
type textarea "}"
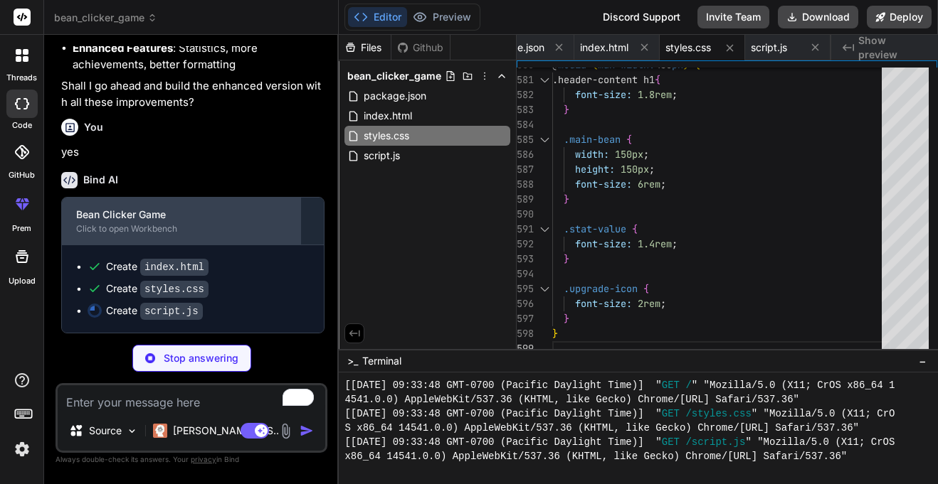
scroll to position [1385, 0]
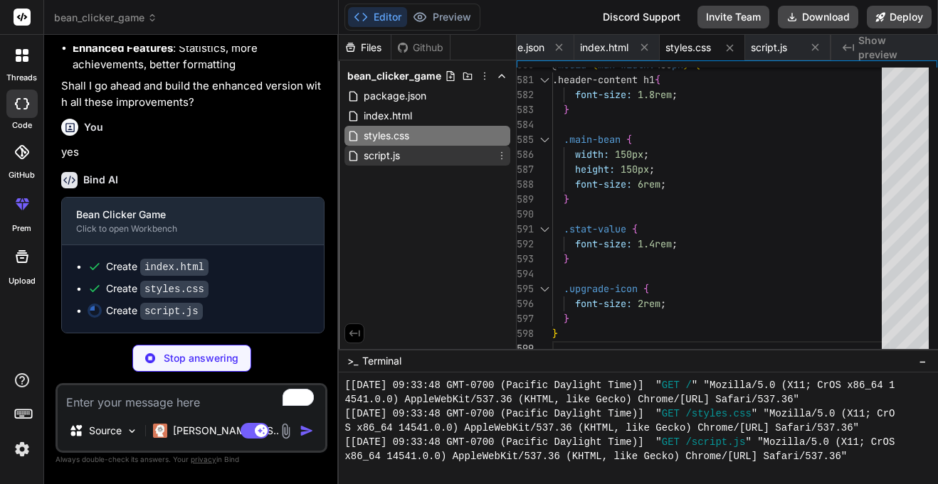
click at [403, 149] on div "script.js" at bounding box center [427, 156] width 166 height 20
type textarea "x"
type textarea "// Initialize the game when the page loads document.addEventListener('DOMConten…"
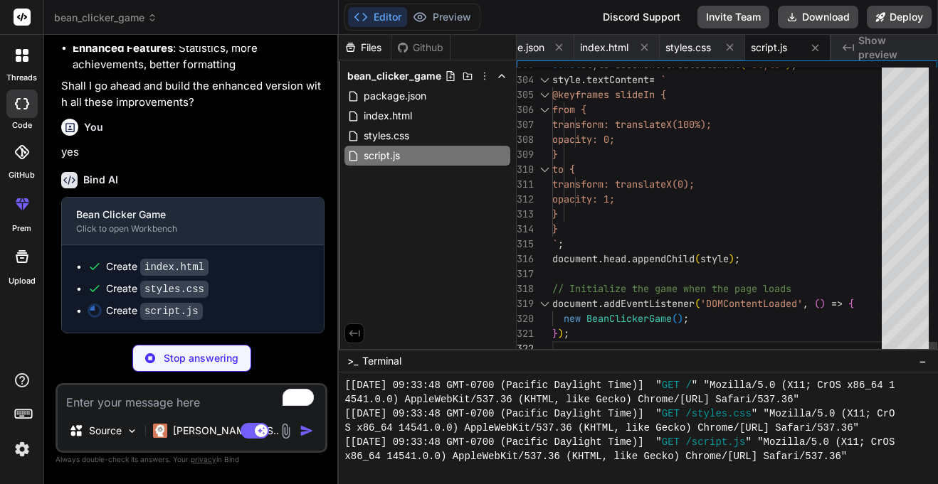
click at [541, 306] on div at bounding box center [544, 304] width 18 height 15
click at [542, 305] on div at bounding box center [544, 304] width 18 height 15
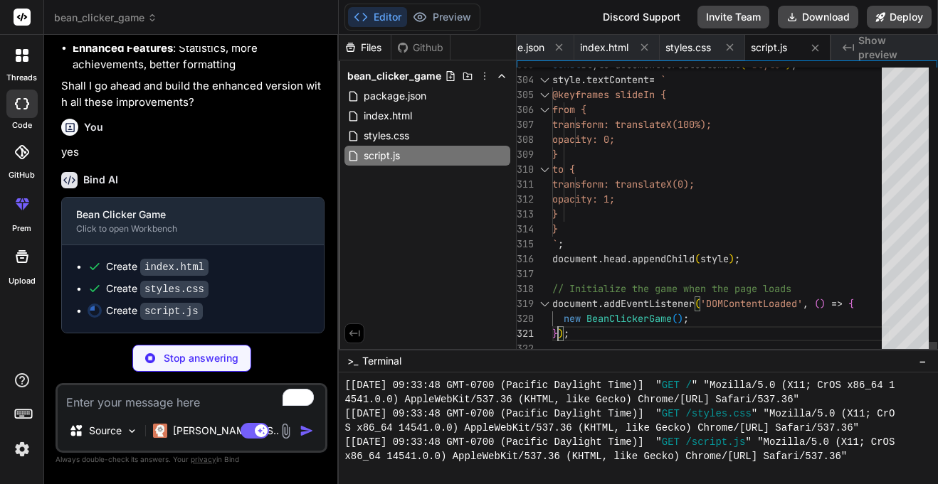
type textarea "x"
type textarea "});"
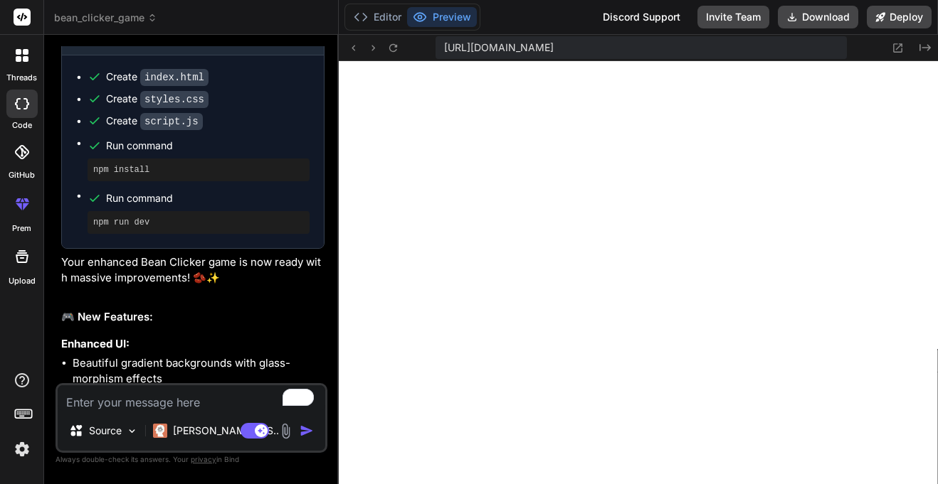
scroll to position [1579, 0]
type textarea "x"
click at [208, 394] on textarea "To enrich screen reader interactions, please activate Accessibility in Grammarl…" at bounding box center [191, 399] width 267 height 26
type textarea "a"
type textarea "x"
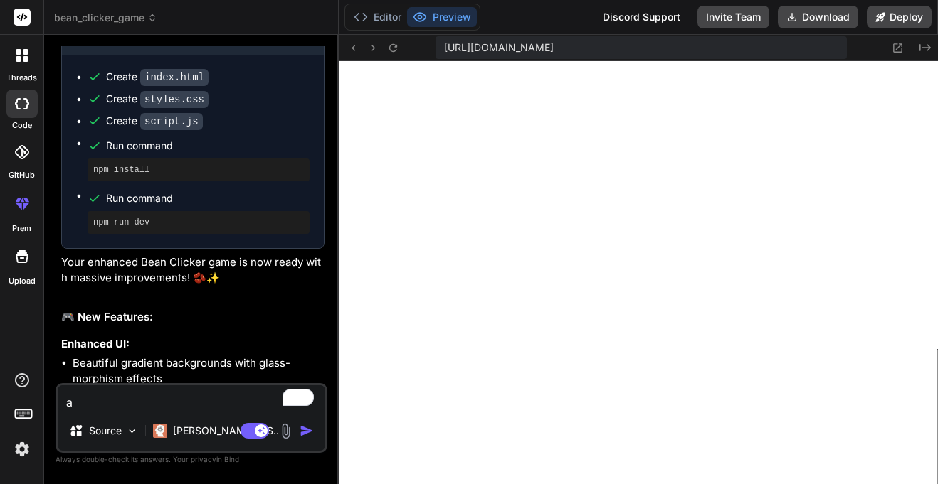
type textarea "ad"
type textarea "x"
type textarea "add"
type textarea "x"
type textarea "add"
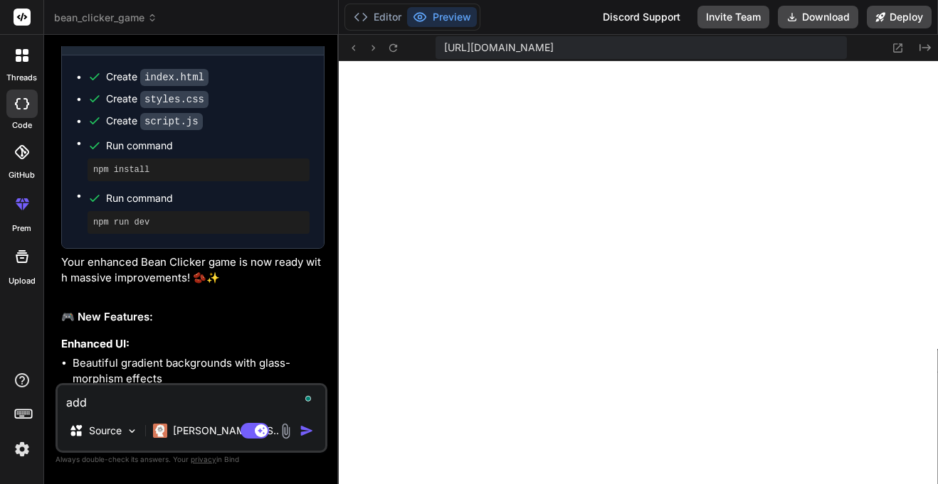
type textarea "x"
type textarea "add a"
type textarea "x"
type textarea "add a"
type textarea "x"
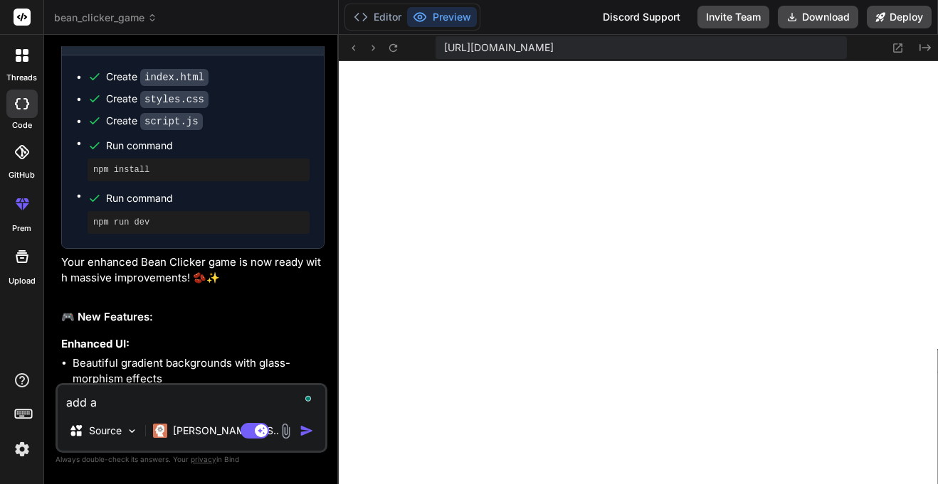
type textarea "add a l"
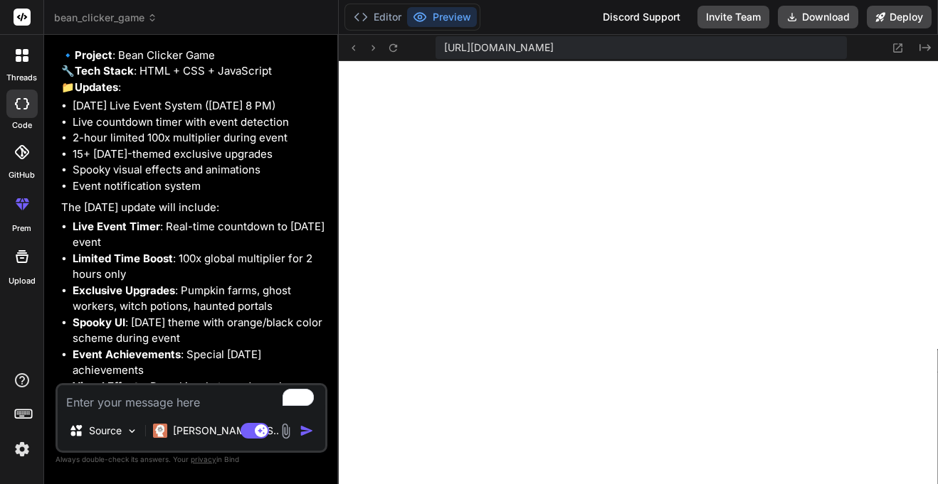
scroll to position [2742, 0]
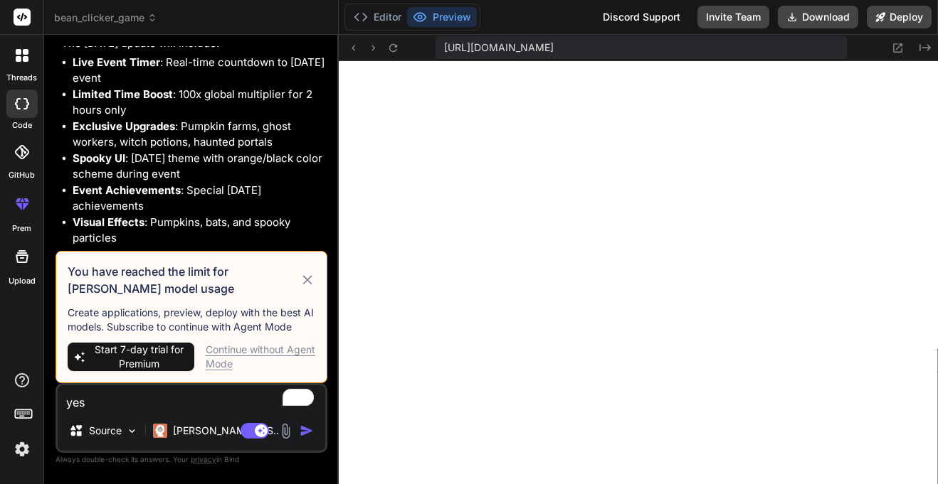
click at [246, 351] on div "Continue without Agent Mode" at bounding box center [261, 357] width 110 height 28
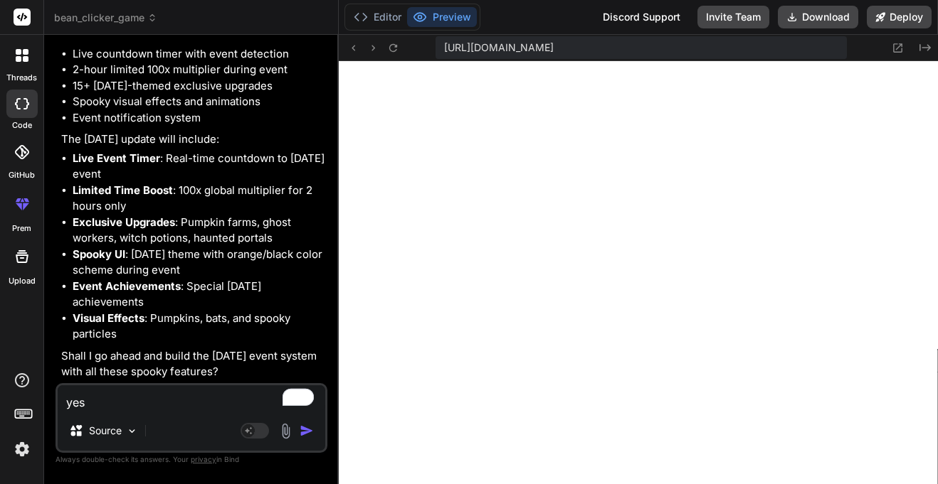
click at [300, 428] on img "button" at bounding box center [307, 431] width 14 height 14
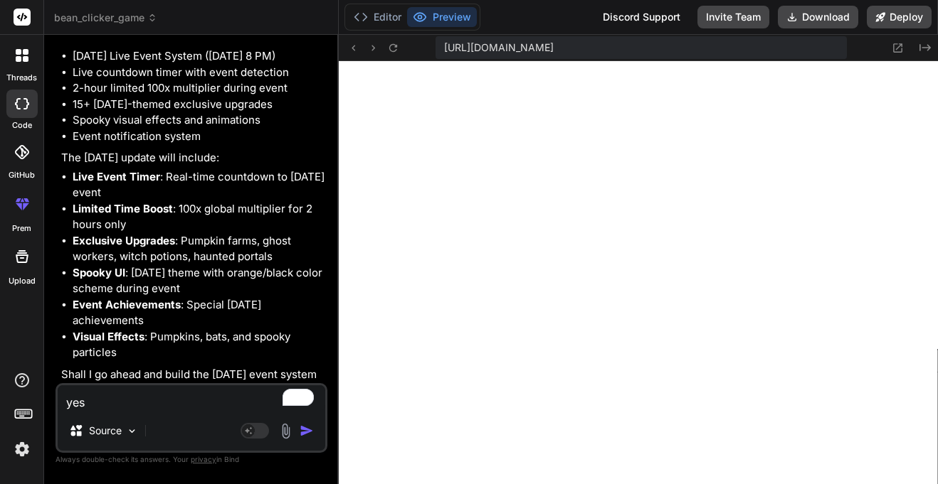
scroll to position [2890, 0]
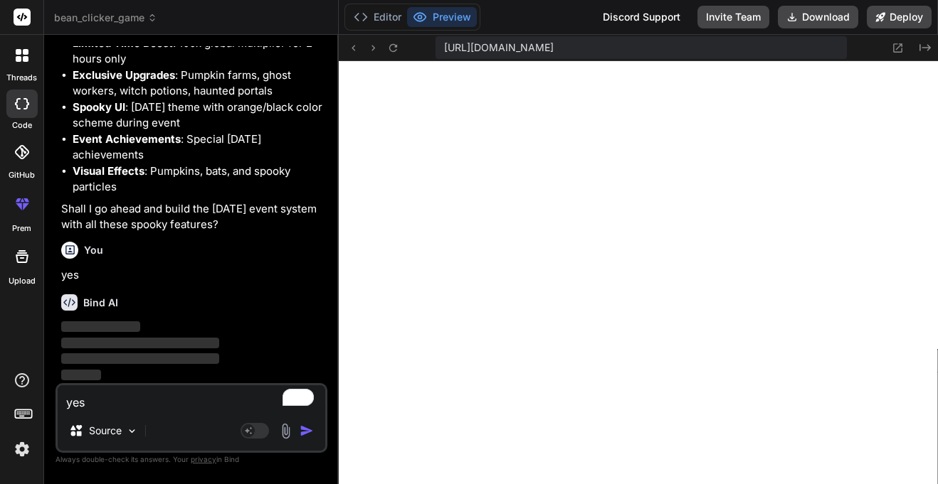
click at [373, 4] on div "Editor Preview" at bounding box center [412, 17] width 136 height 27
click at [373, 10] on button "Editor" at bounding box center [377, 17] width 59 height 20
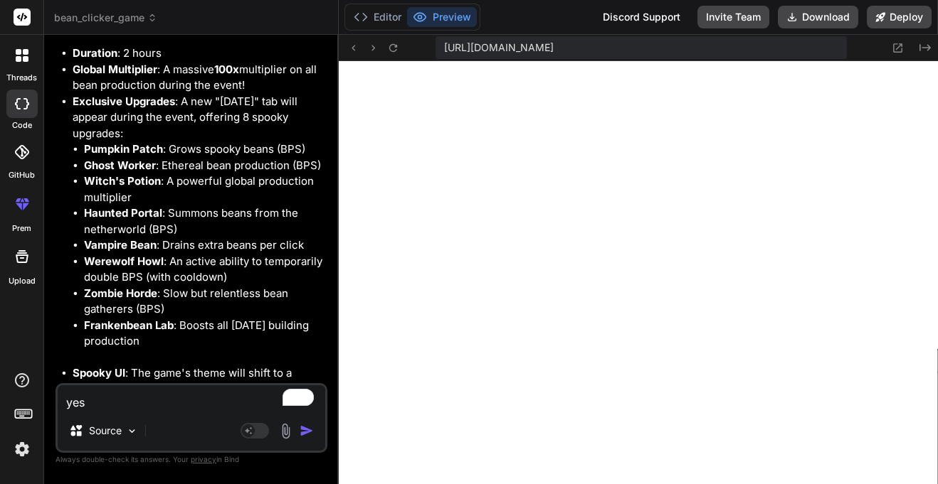
scroll to position [3410, 0]
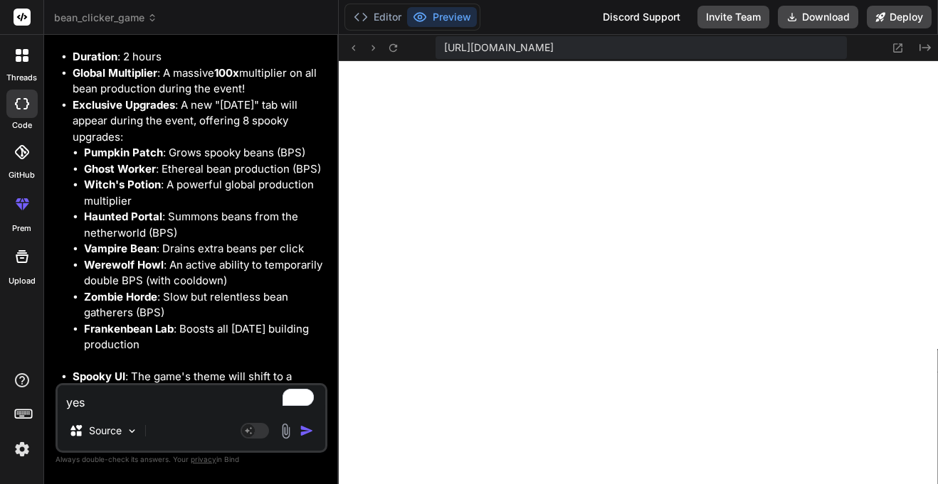
click at [133, 50] on li "Event Start : [DATE] 8:00 PM (local time)" at bounding box center [199, 41] width 252 height 16
click at [119, 65] on li "Duration : 2 hours" at bounding box center [199, 57] width 252 height 16
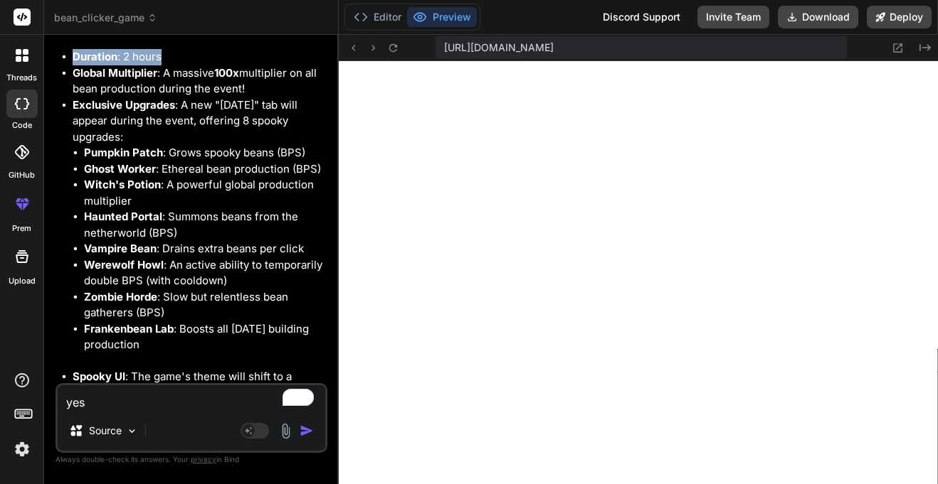
click at [119, 65] on li "Duration : 2 hours" at bounding box center [199, 57] width 252 height 16
click at [132, 80] on strong "Global Multiplier" at bounding box center [115, 73] width 85 height 14
click at [149, 112] on strong "Exclusive Upgrades" at bounding box center [124, 105] width 102 height 14
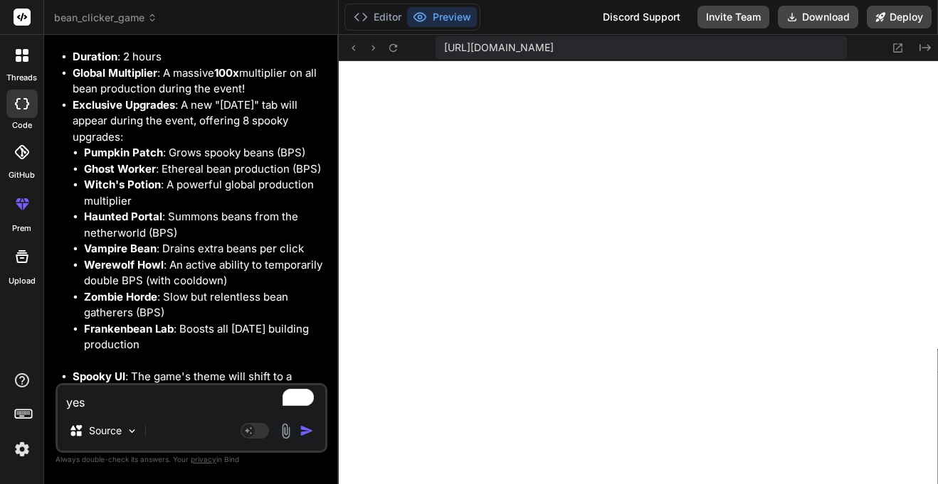
click at [149, 112] on strong "Exclusive Upgrades" at bounding box center [124, 105] width 102 height 14
click at [120, 159] on strong "Pumpkin Patch" at bounding box center [123, 153] width 79 height 14
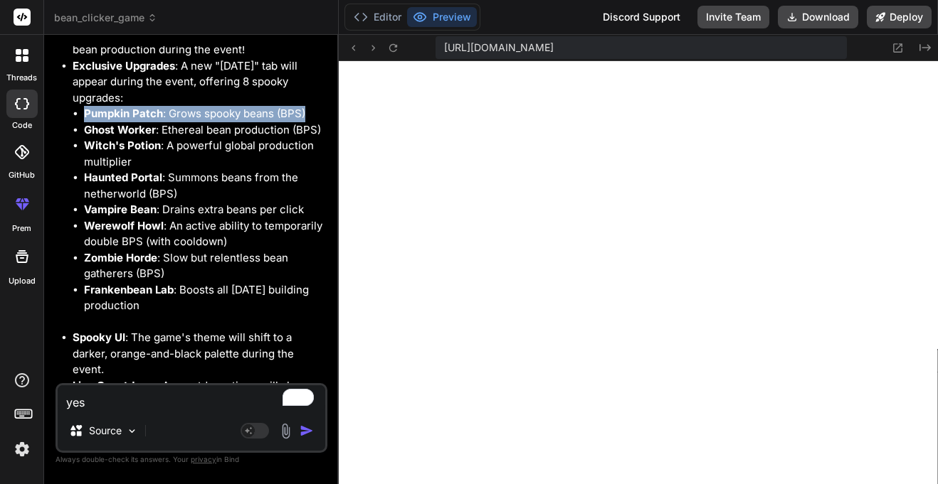
scroll to position [3450, 0]
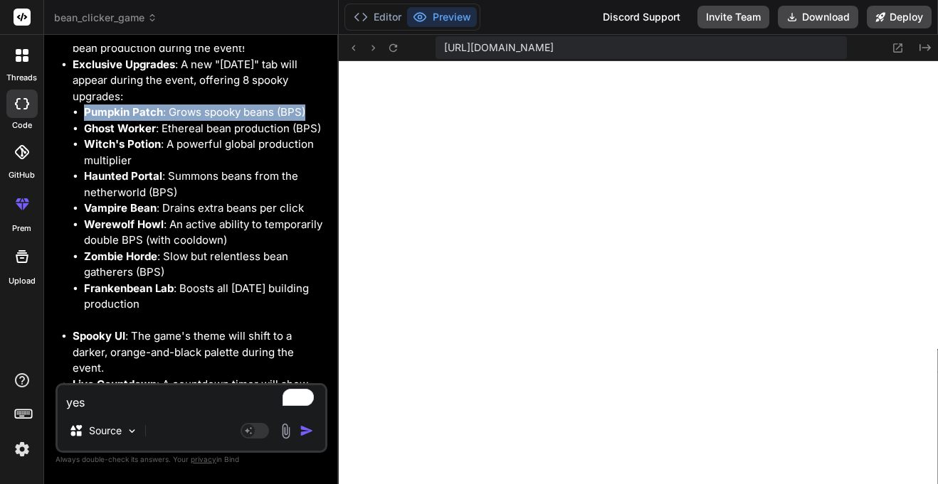
click at [127, 135] on strong "Ghost Worker" at bounding box center [120, 129] width 72 height 14
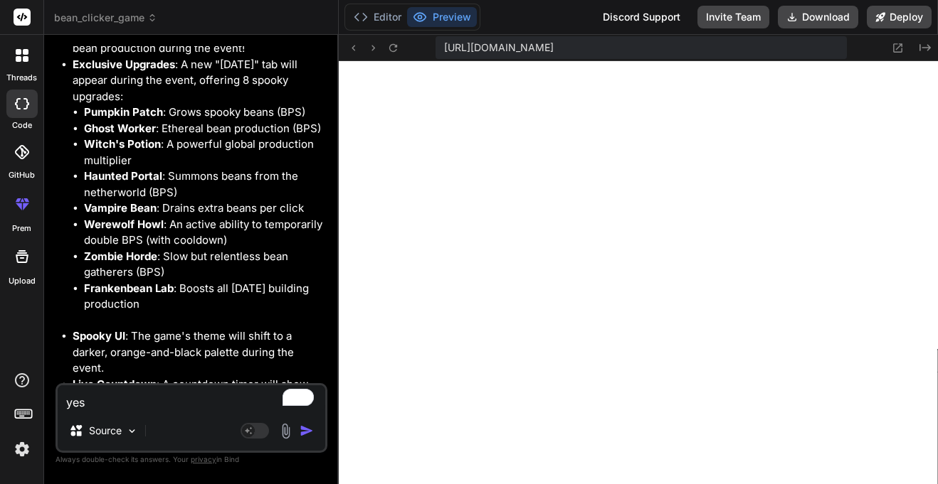
click at [127, 135] on strong "Ghost Worker" at bounding box center [120, 129] width 72 height 14
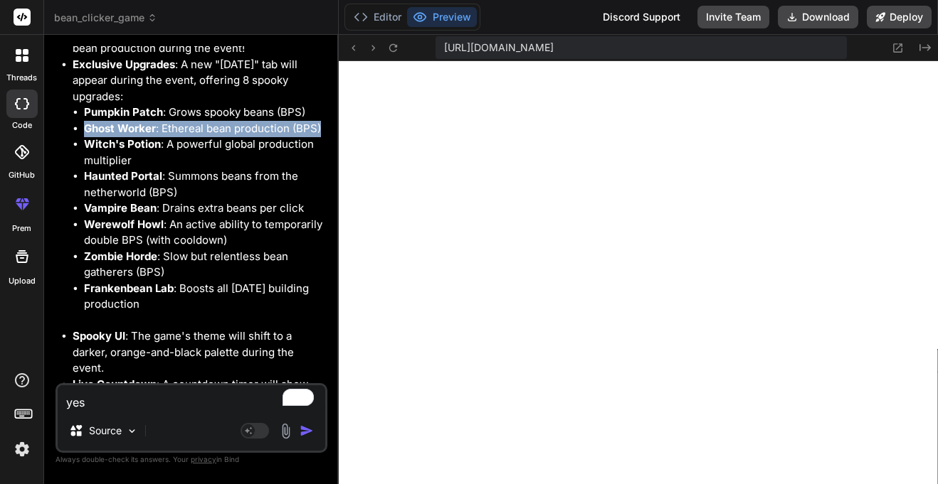
click at [129, 151] on strong "Witch's Potion" at bounding box center [122, 144] width 77 height 14
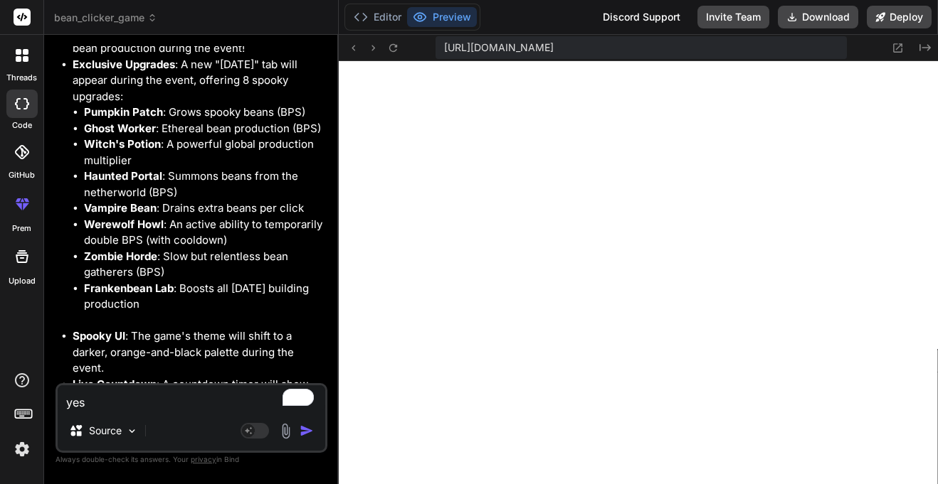
click at [129, 151] on strong "Witch's Potion" at bounding box center [122, 144] width 77 height 14
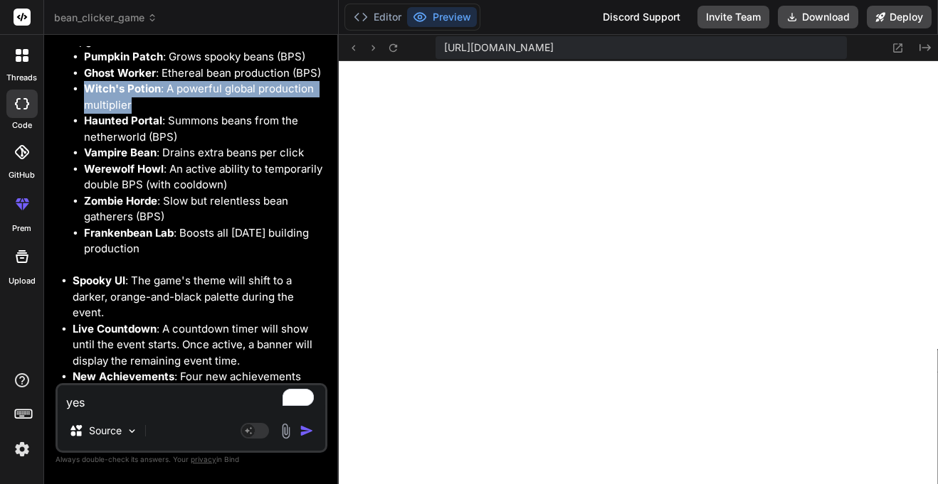
scroll to position [3509, 0]
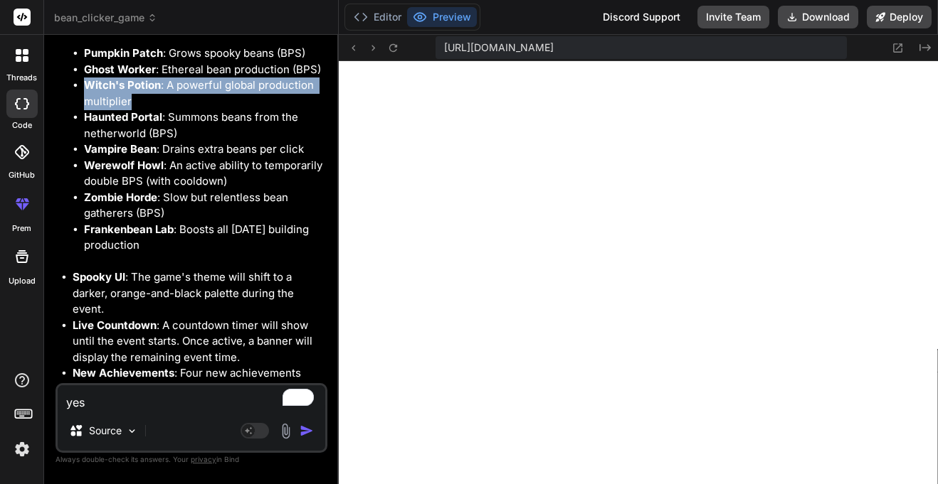
click at [143, 124] on strong "Haunted Portal" at bounding box center [123, 117] width 78 height 14
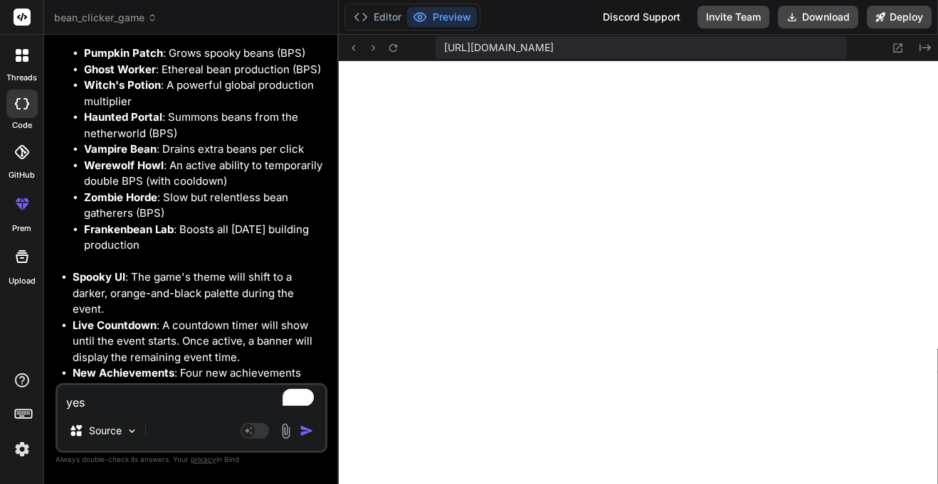
click at [143, 124] on strong "Haunted Portal" at bounding box center [123, 117] width 78 height 14
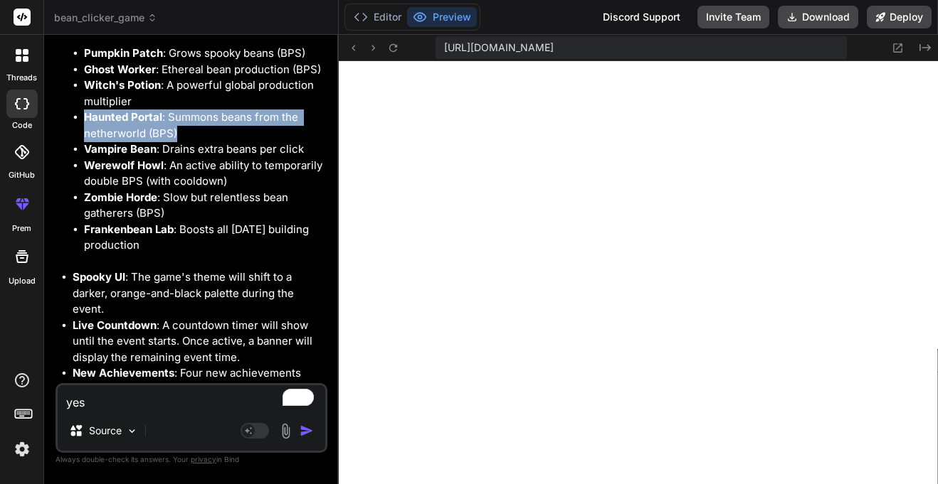
click at [140, 156] on strong "Vampire Bean" at bounding box center [120, 149] width 73 height 14
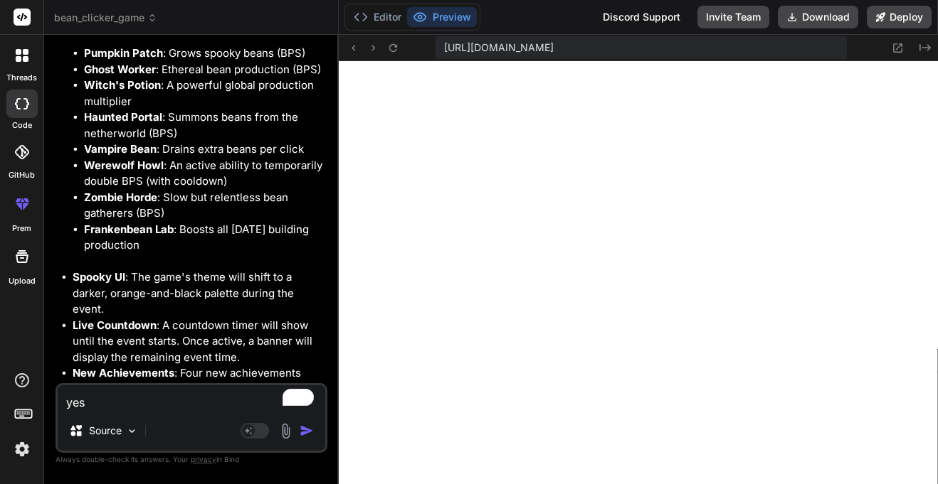
click at [140, 156] on strong "Vampire Bean" at bounding box center [120, 149] width 73 height 14
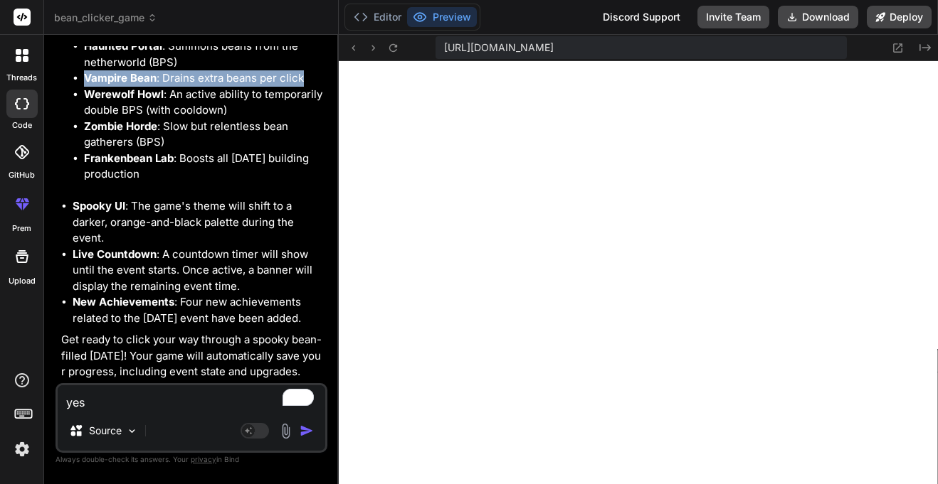
scroll to position [3639, 0]
click at [140, 247] on li "Spooky UI : The game's theme will shift to a darker, orange-and-black palette d…" at bounding box center [199, 222] width 252 height 48
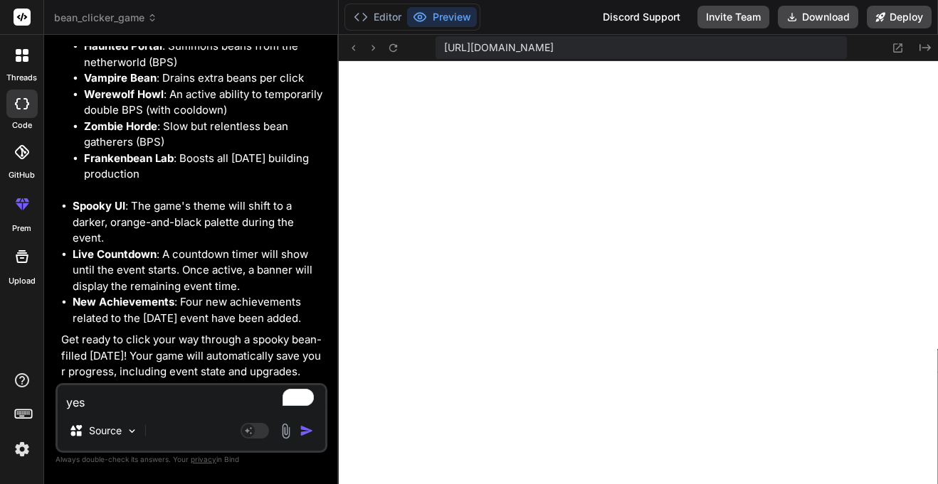
click at [140, 247] on li "Spooky UI : The game's theme will shift to a darker, orange-and-black palette d…" at bounding box center [199, 222] width 252 height 48
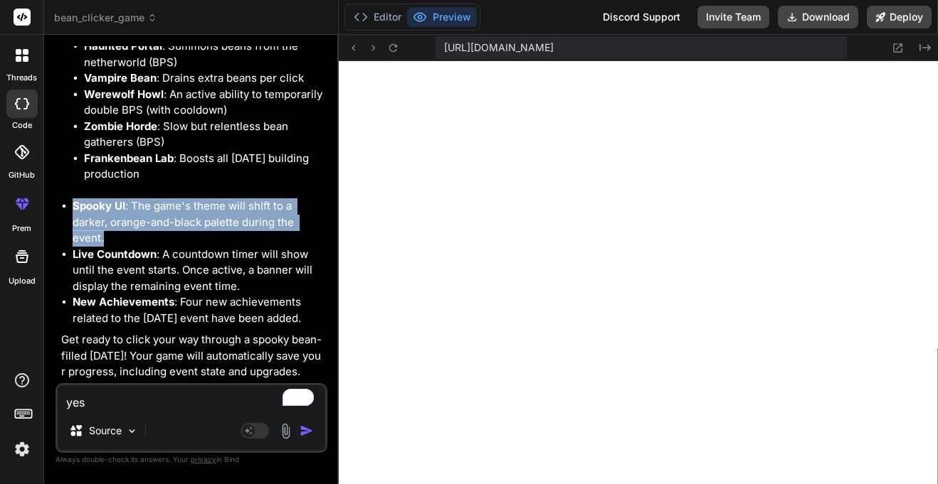
scroll to position [3677, 0]
click at [142, 265] on li "Live Countdown : A countdown timer will show until the event starts. Once activ…" at bounding box center [199, 271] width 252 height 48
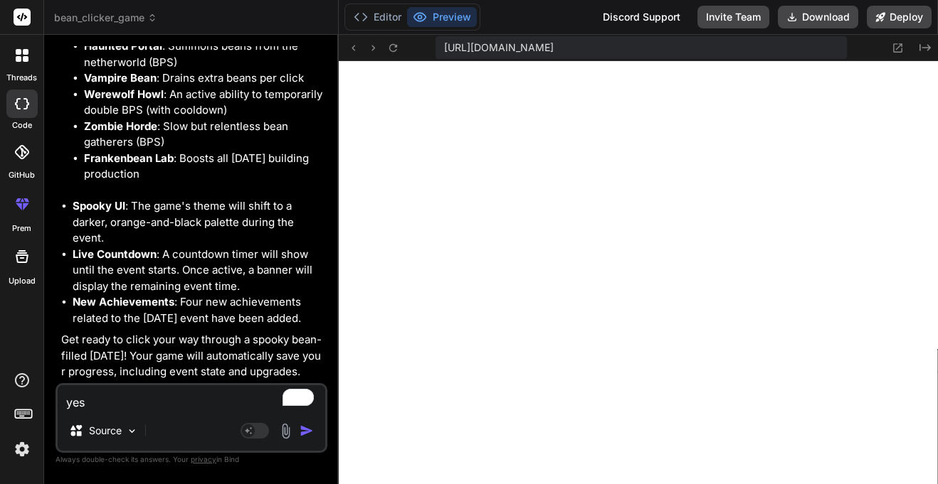
click at [142, 265] on li "Live Countdown : A countdown timer will show until the event starts. Once activ…" at bounding box center [199, 271] width 252 height 48
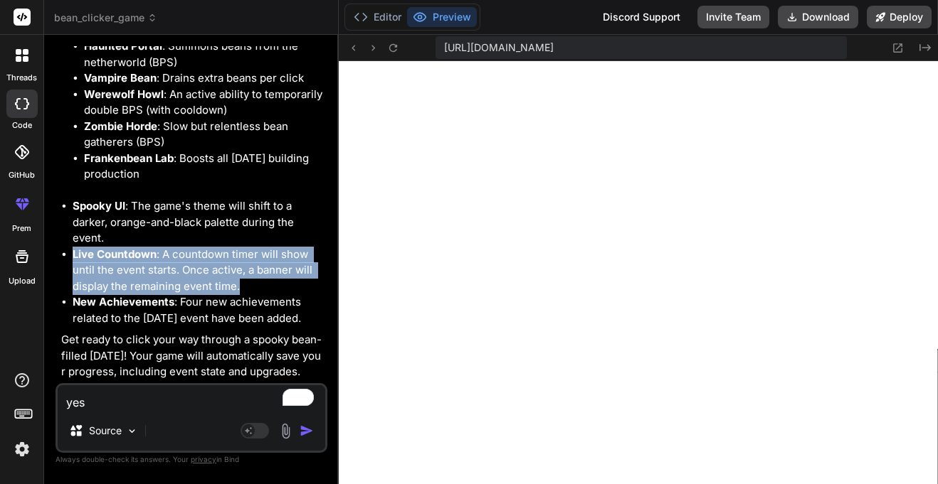
click at [157, 320] on li "New Achievements : Four new achievements related to the [DATE] event have been …" at bounding box center [199, 311] width 252 height 32
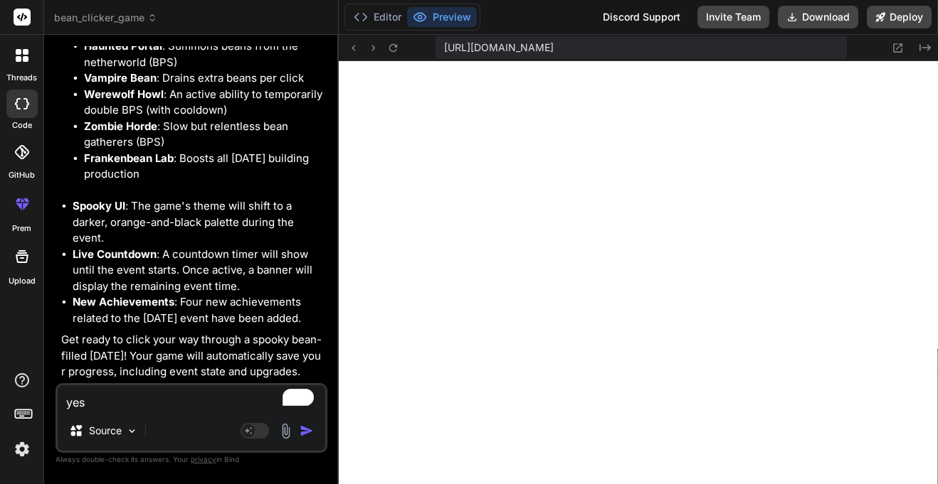
click at [157, 320] on li "New Achievements : Four new achievements related to the [DATE] event have been …" at bounding box center [199, 311] width 252 height 32
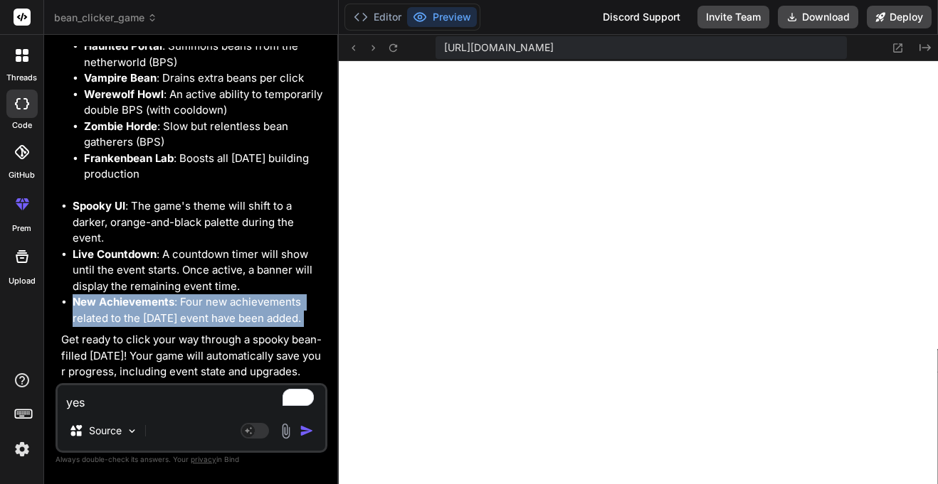
click at [159, 404] on textarea "yes" at bounding box center [191, 399] width 267 height 26
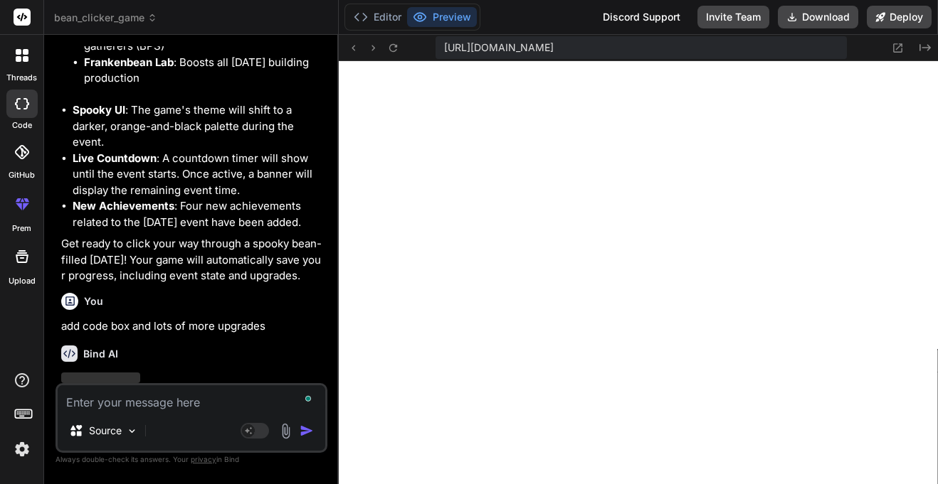
scroll to position [3824, 0]
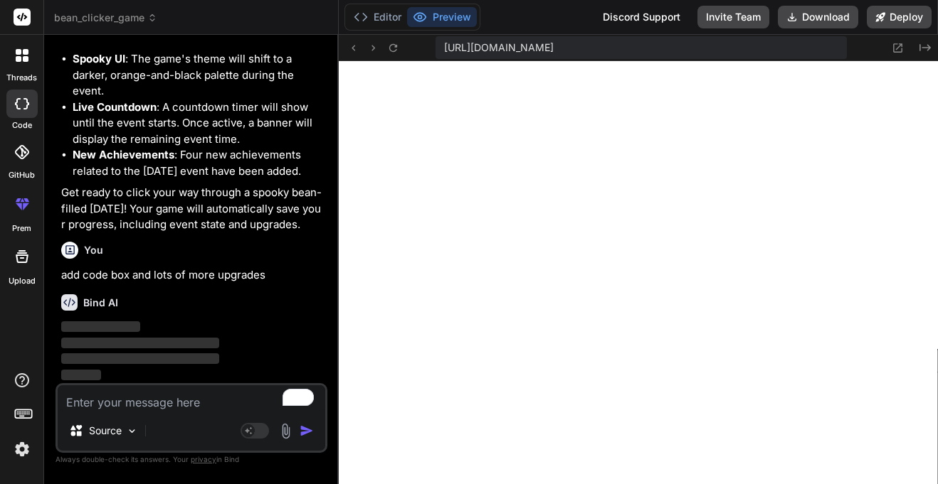
click at [184, 277] on p "add code box and lots of more upgrades" at bounding box center [192, 275] width 263 height 16
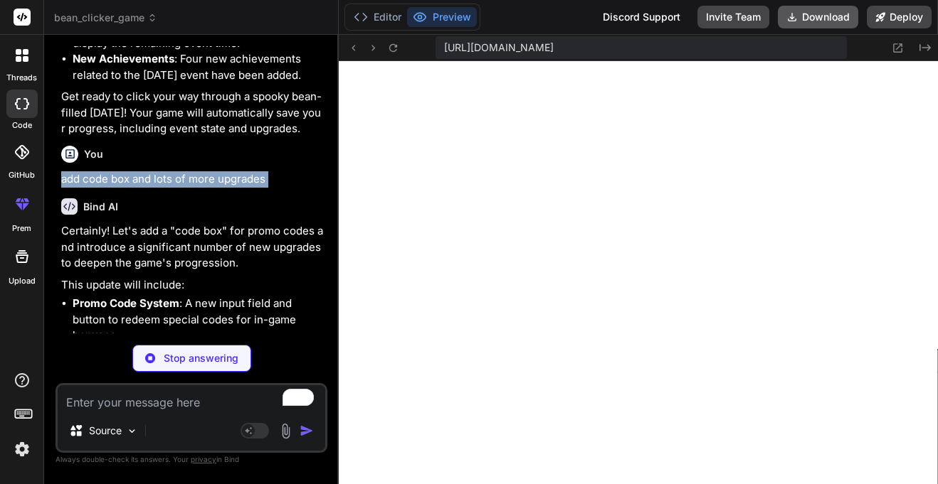
click at [822, 18] on button "Download" at bounding box center [818, 17] width 80 height 23
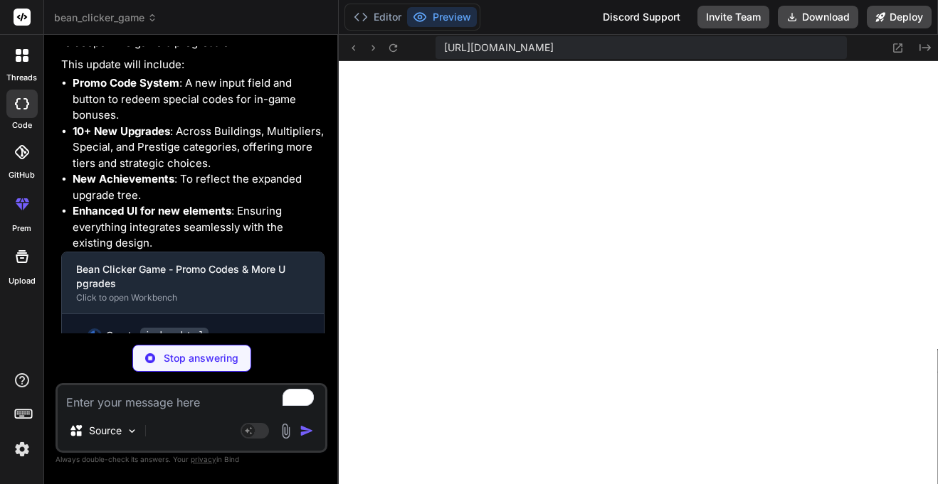
scroll to position [4029, 0]
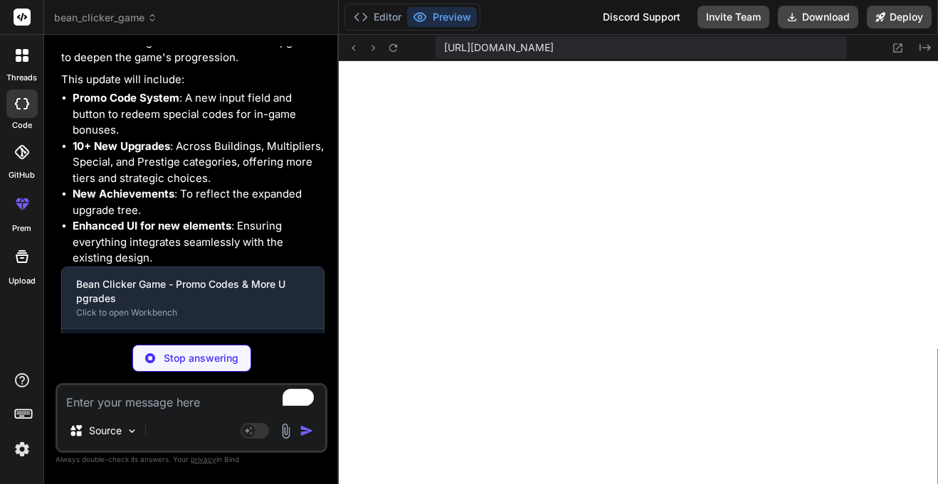
click at [150, 105] on strong "Promo Code System" at bounding box center [126, 98] width 107 height 14
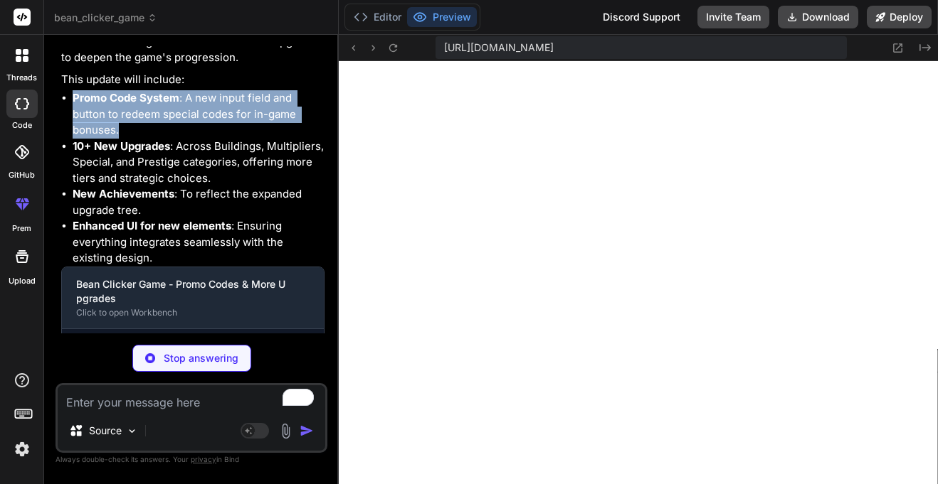
click at [139, 187] on li "10+ New Upgrades : Across Buildings, Multipliers, Special, and Prestige categor…" at bounding box center [199, 163] width 252 height 48
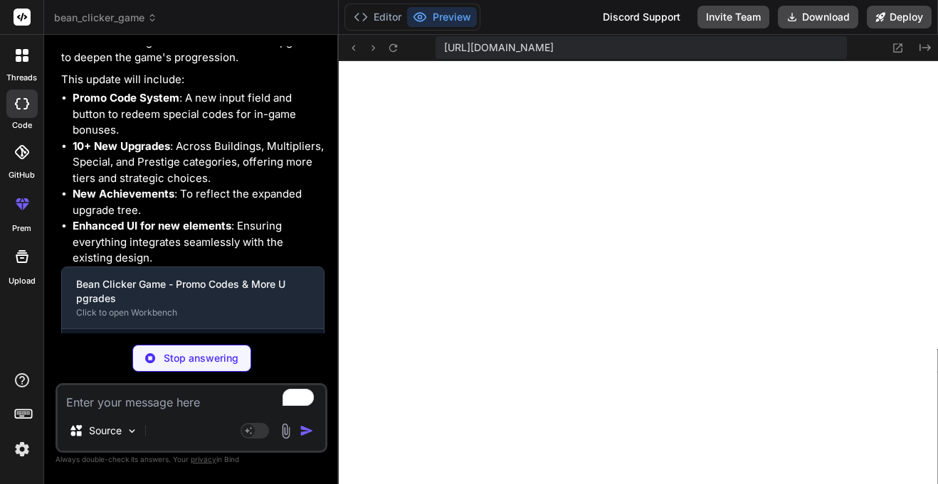
click at [139, 187] on li "10+ New Upgrades : Across Buildings, Multipliers, Special, and Prestige categor…" at bounding box center [199, 163] width 252 height 48
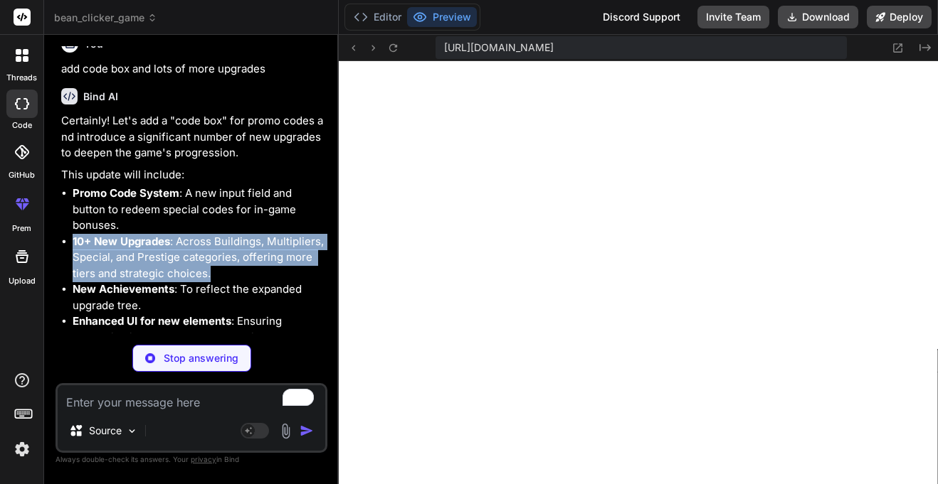
scroll to position [3923, 0]
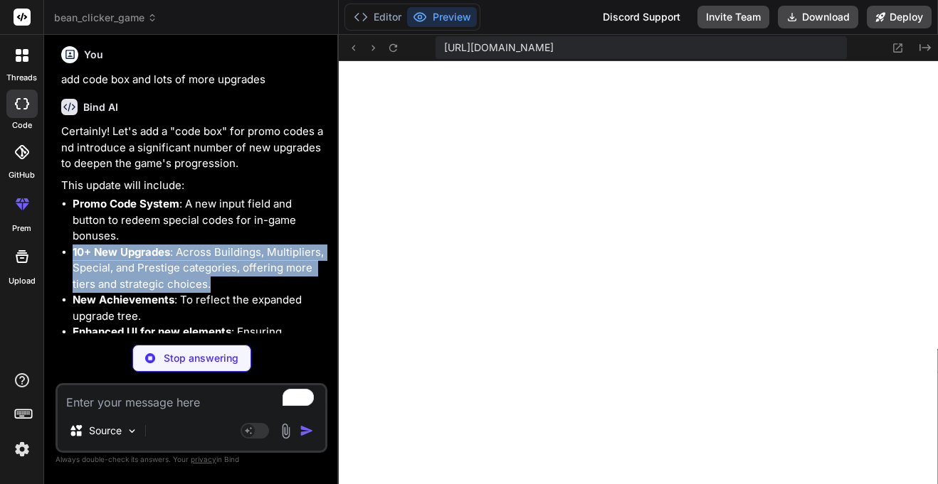
click at [169, 172] on p "Certainly! Let's add a "code box" for promo codes and introduce a significant n…" at bounding box center [192, 148] width 263 height 48
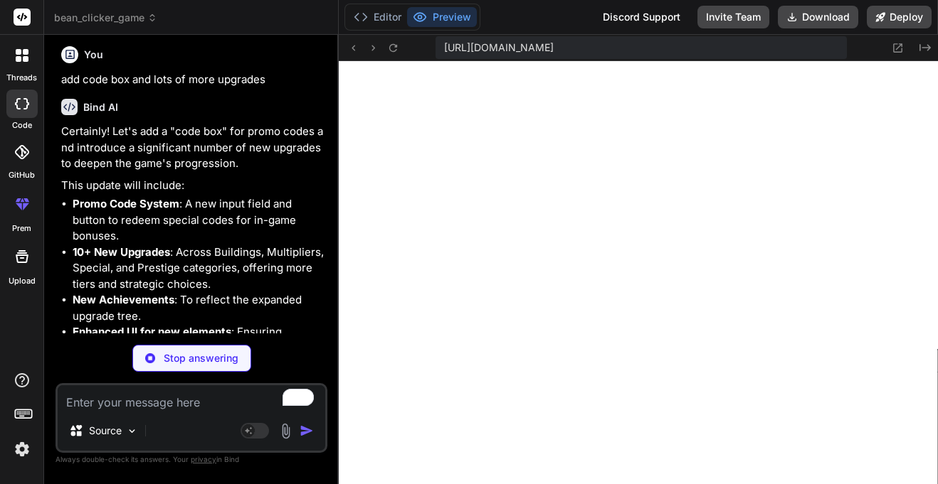
click at [169, 172] on p "Certainly! Let's add a "code box" for promo codes and introduce a significant n…" at bounding box center [192, 148] width 263 height 48
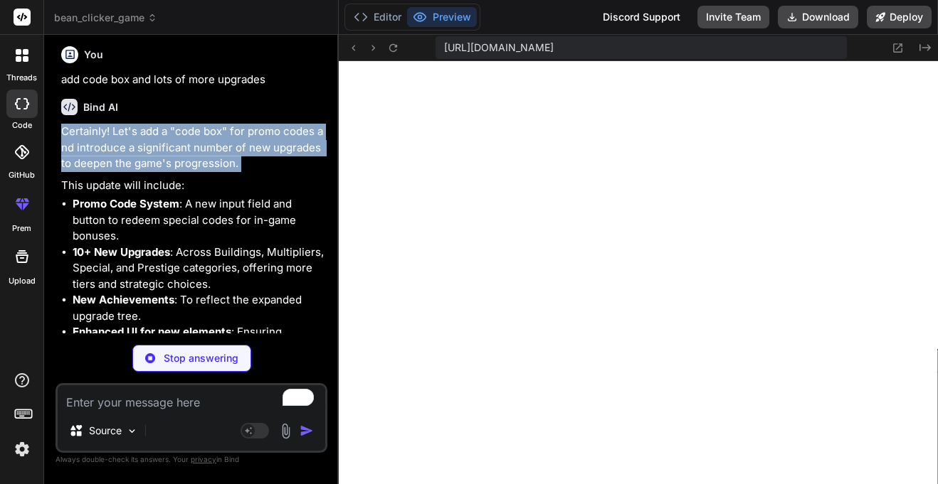
click at [169, 172] on p "Certainly! Let's add a "code box" for promo codes and introduce a significant n…" at bounding box center [192, 148] width 263 height 48
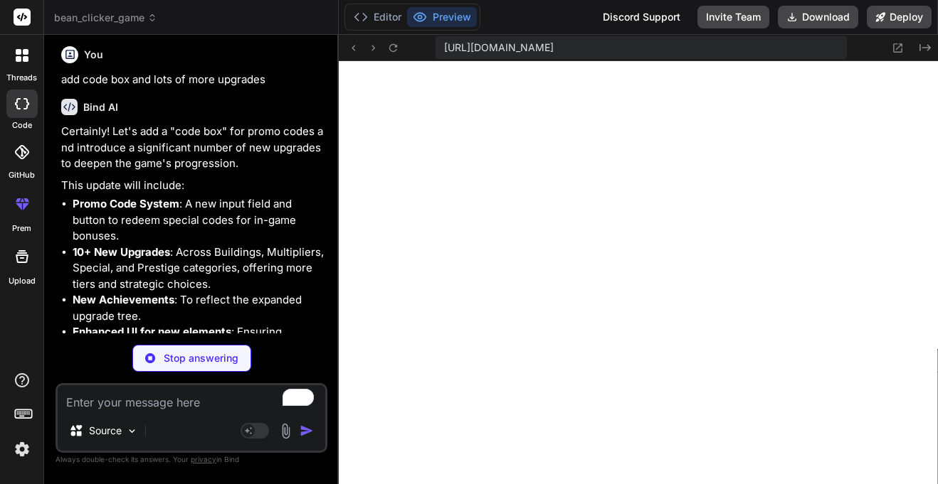
click at [169, 172] on p "Certainly! Let's add a "code box" for promo codes and introduce a significant n…" at bounding box center [192, 148] width 263 height 48
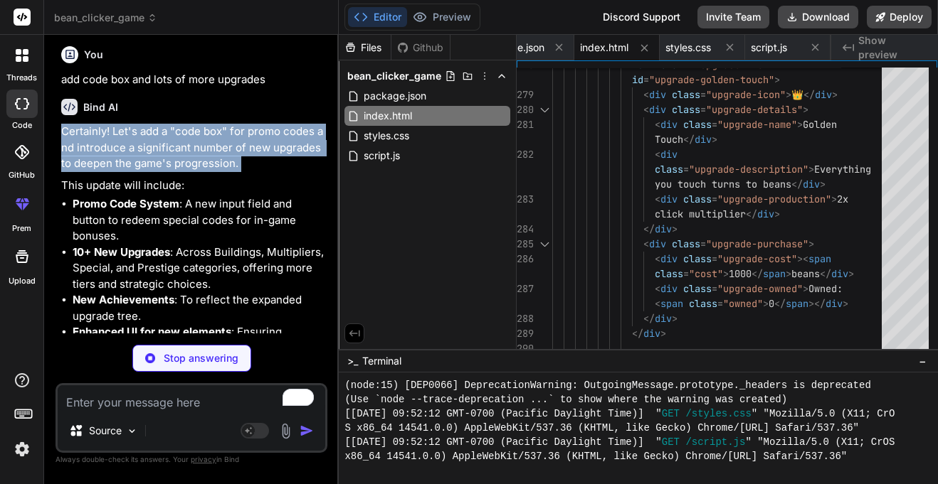
click at [264, 172] on p "Certainly! Let's add a "code box" for promo codes and introduce a significant n…" at bounding box center [192, 148] width 263 height 48
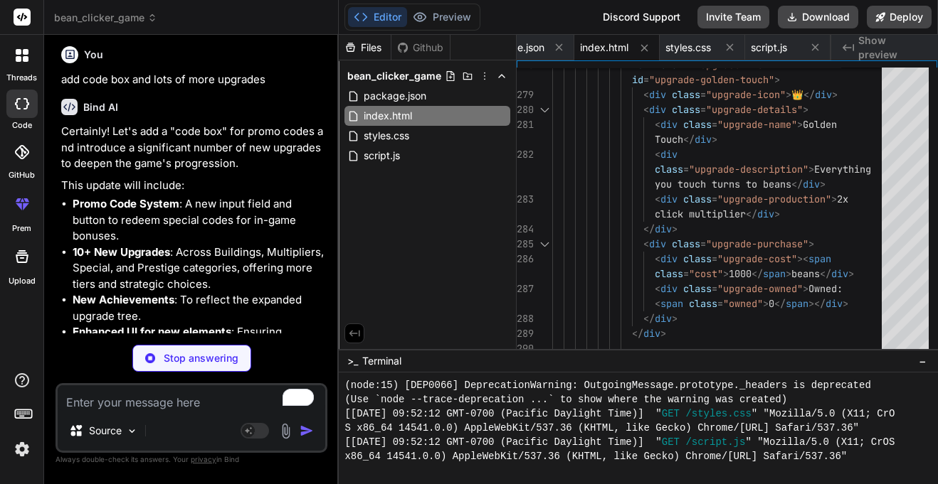
scroll to position [4187, 0]
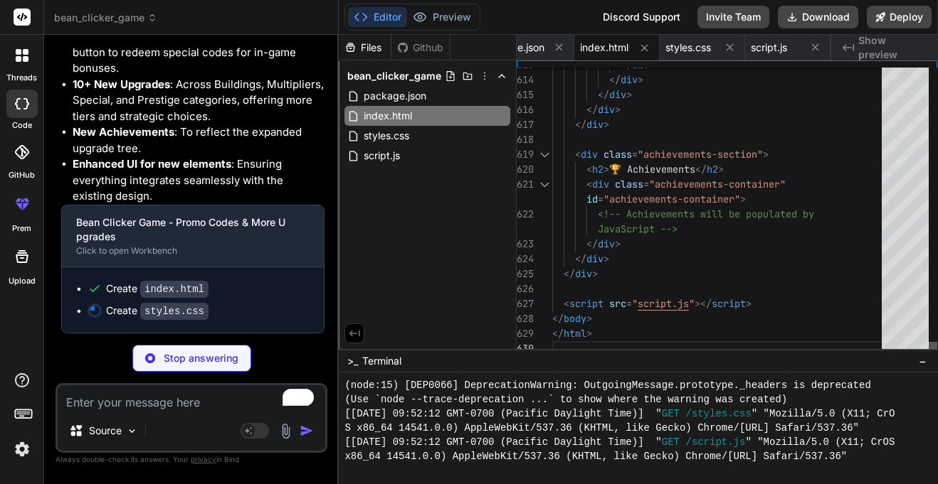
click at [935, 356] on div at bounding box center [932, 349] width 9 height 14
click at [442, 137] on div "styles.css" at bounding box center [427, 136] width 166 height 20
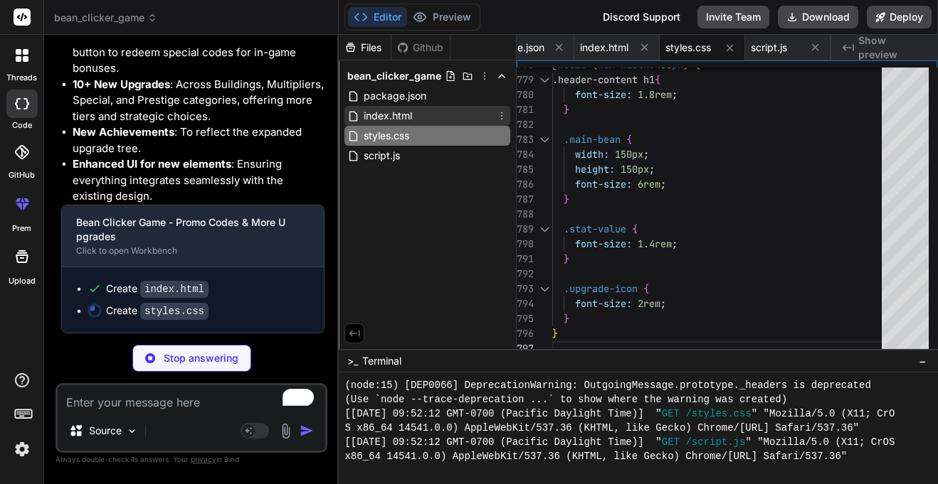
click at [409, 112] on span "index.html" at bounding box center [387, 115] width 51 height 17
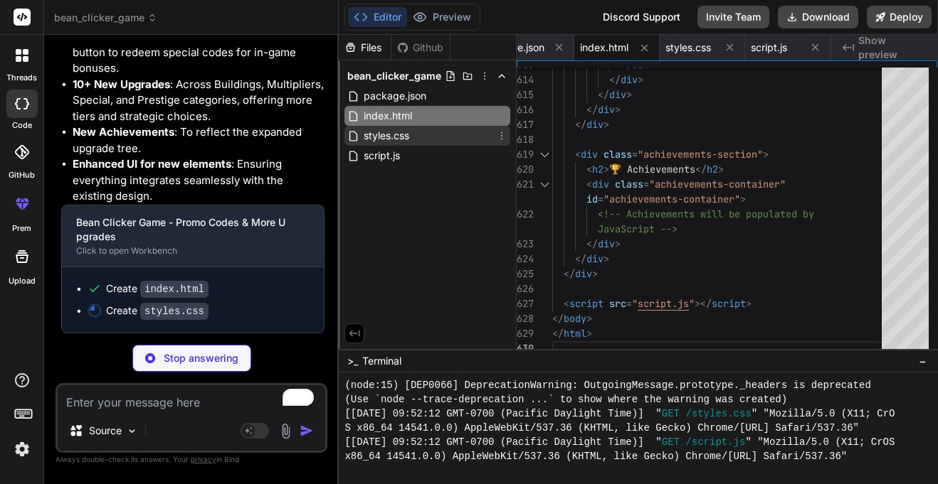
click at [398, 142] on span "styles.css" at bounding box center [386, 135] width 48 height 17
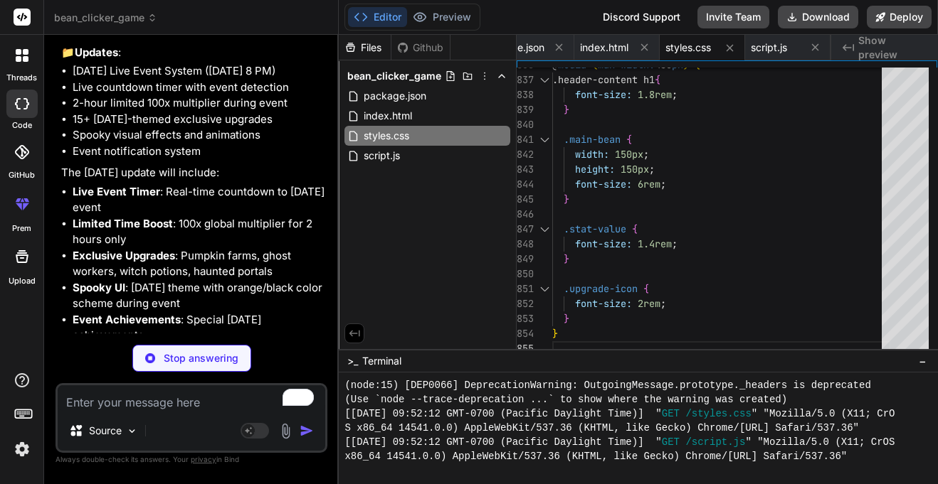
scroll to position [2615, 0]
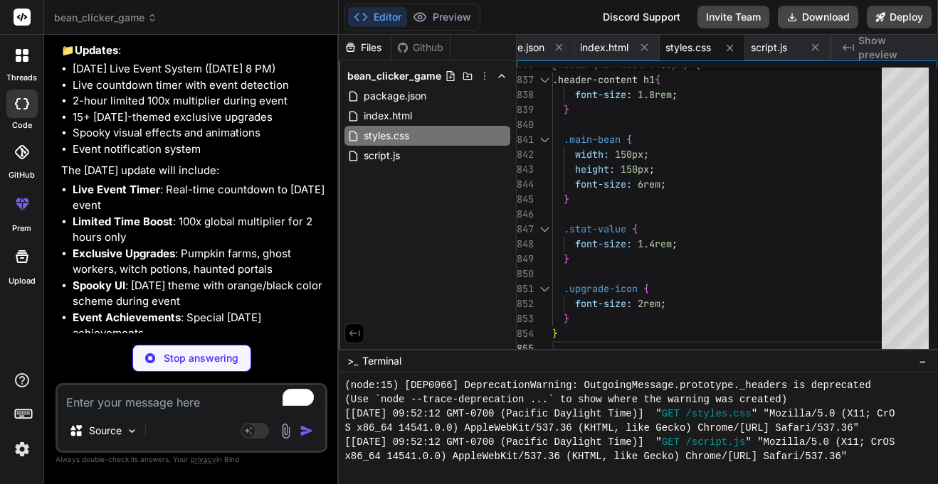
click at [201, 110] on li "2-hour limited 100x multiplier during event" at bounding box center [199, 101] width 252 height 16
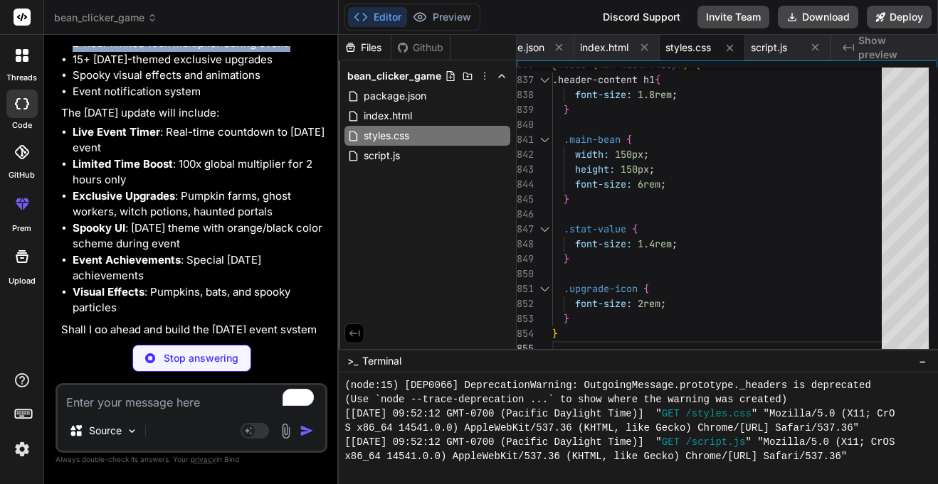
scroll to position [2675, 0]
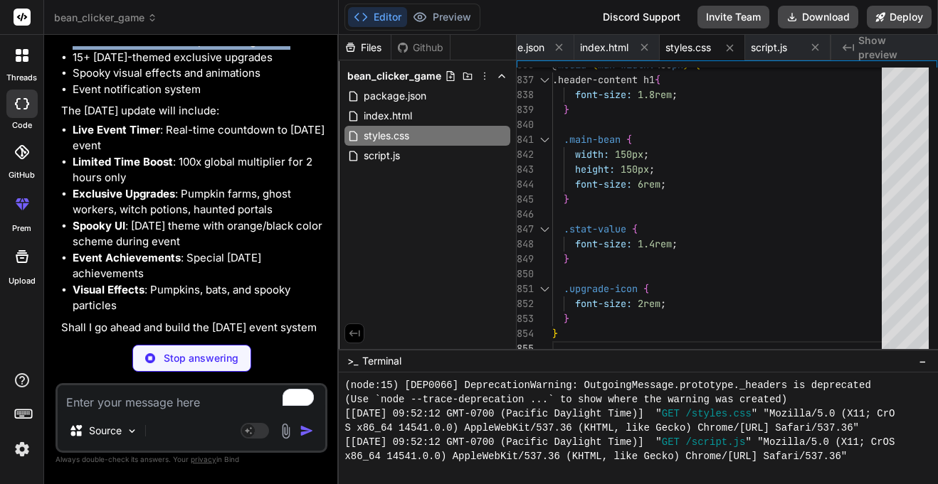
click at [175, 186] on li "Limited Time Boost : 100x global multiplier for 2 hours only" at bounding box center [199, 170] width 252 height 32
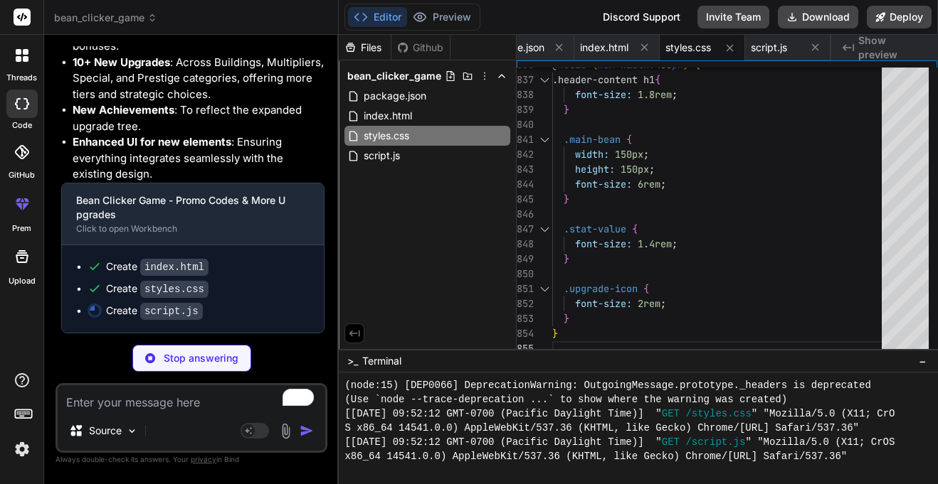
scroll to position [4209, 0]
click at [380, 157] on span "script.js" at bounding box center [381, 155] width 39 height 17
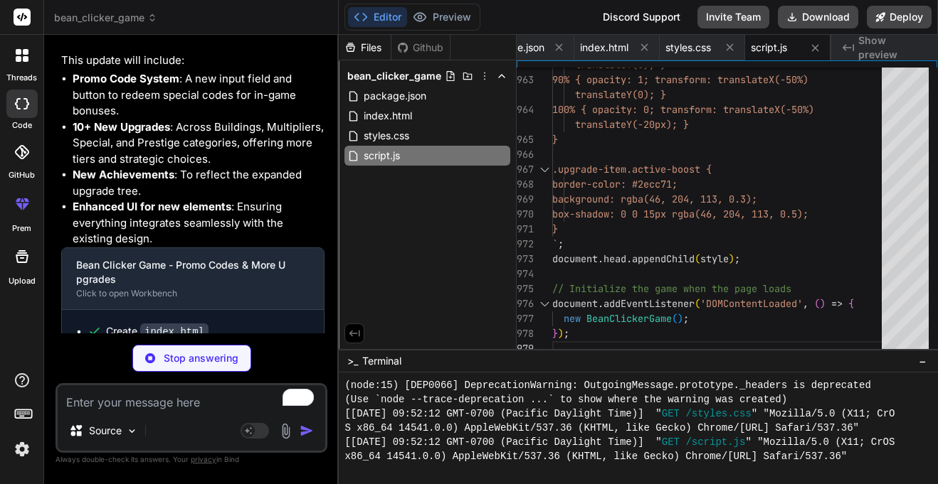
scroll to position [4056, 0]
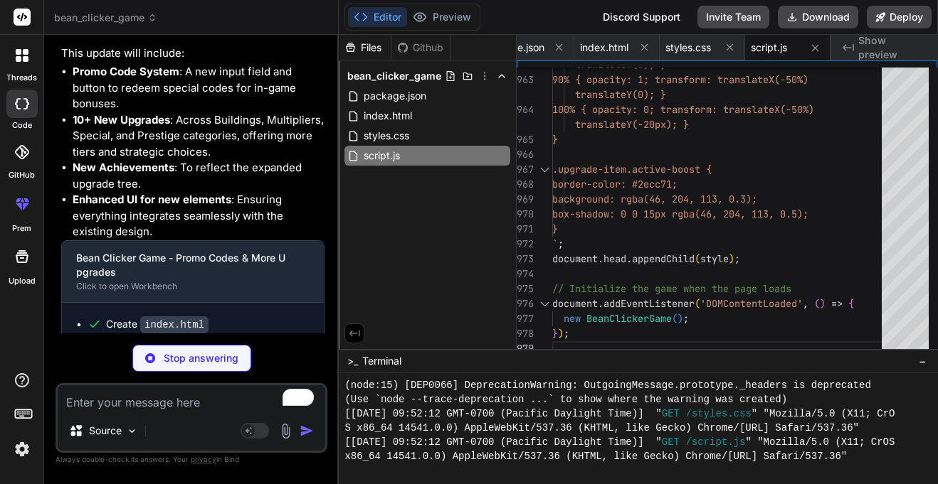
click at [152, 78] on strong "Promo Code System" at bounding box center [126, 72] width 107 height 14
click at [169, 161] on li "10+ New Upgrades : Across Buildings, Multipliers, Special, and Prestige categor…" at bounding box center [199, 136] width 252 height 48
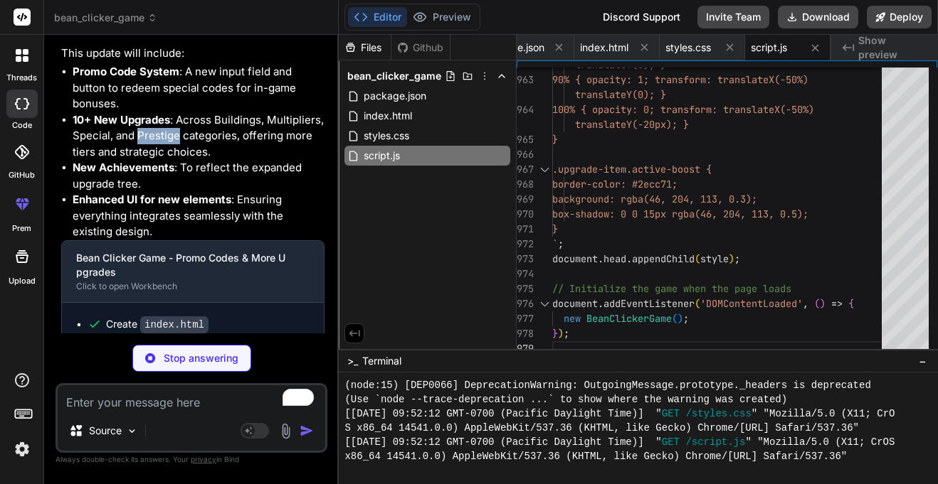
click at [169, 161] on li "10+ New Upgrades : Across Buildings, Multipliers, Special, and Prestige categor…" at bounding box center [199, 136] width 252 height 48
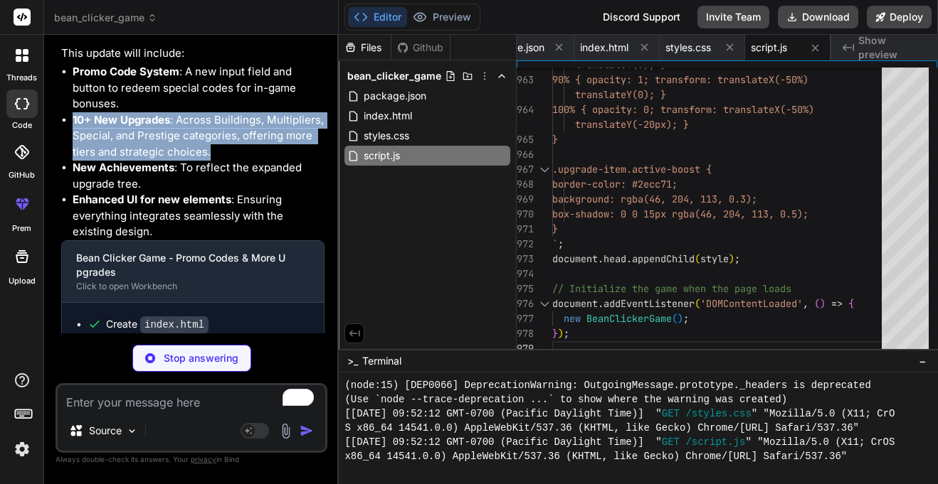
click at [185, 192] on li "New Achievements : To reflect the expanded upgrade tree." at bounding box center [199, 176] width 252 height 32
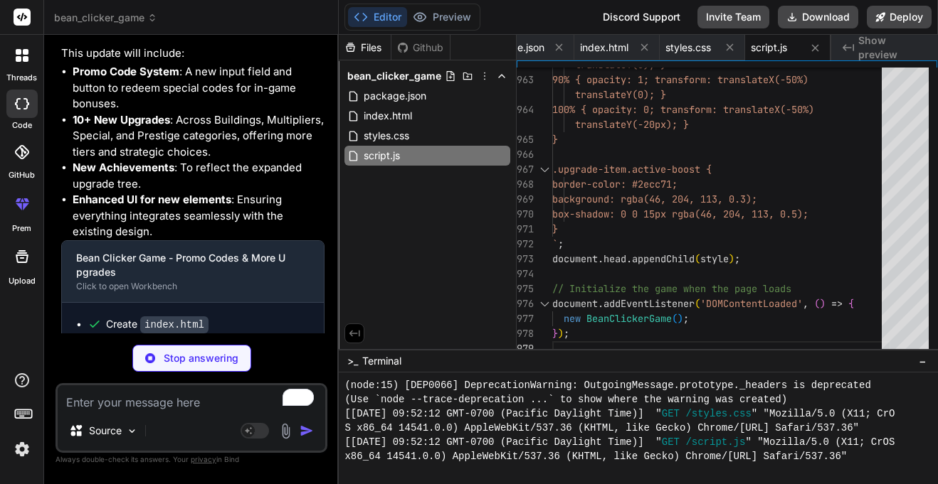
click at [185, 192] on li "New Achievements : To reflect the expanded upgrade tree." at bounding box center [199, 176] width 252 height 32
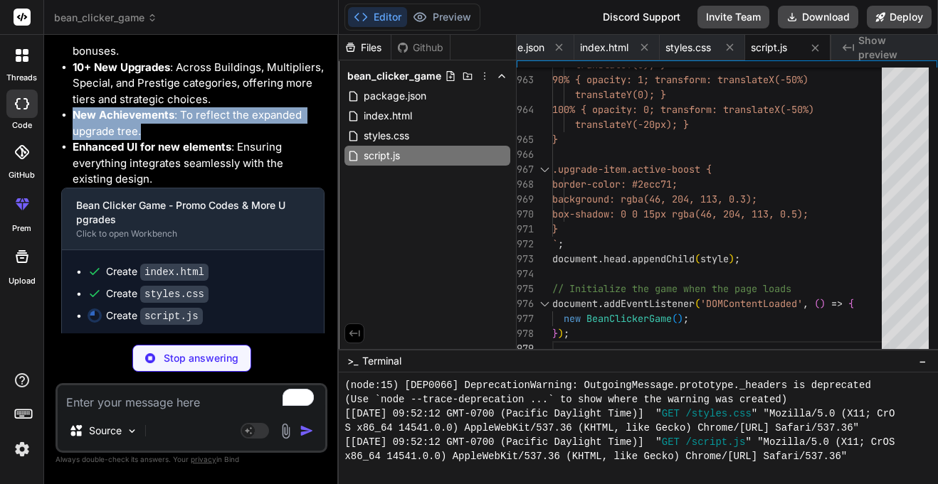
scroll to position [4115, 0]
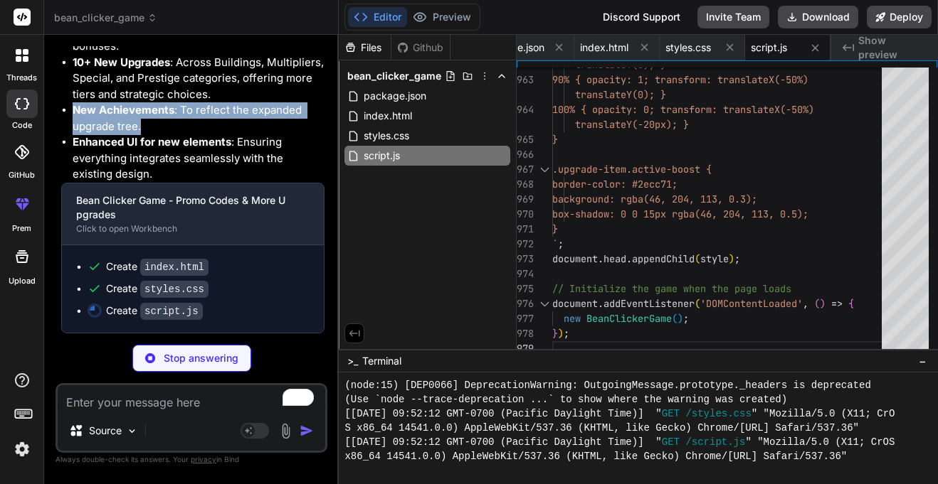
click at [199, 183] on li "Enhanced UI for new elements : Ensuring everything integrates seamlessly with t…" at bounding box center [199, 158] width 252 height 48
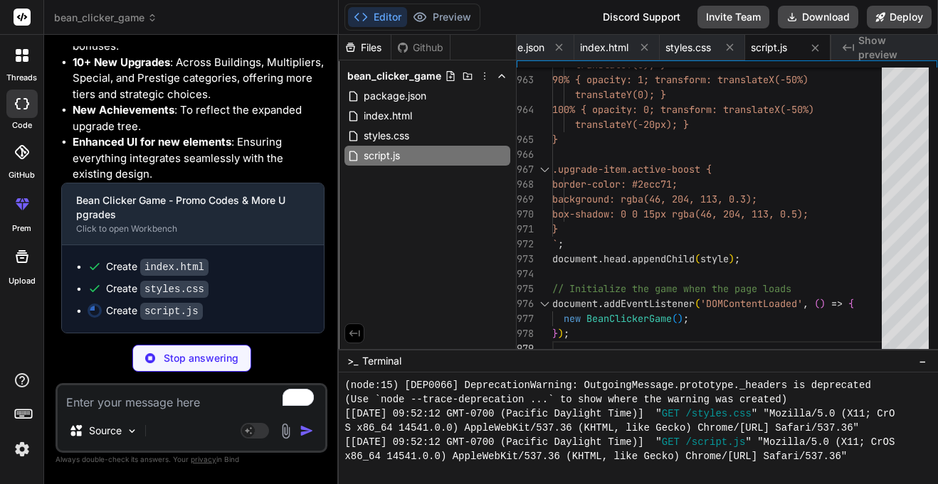
click at [199, 183] on li "Enhanced UI for new elements : Ensuring everything integrates seamlessly with t…" at bounding box center [199, 158] width 252 height 48
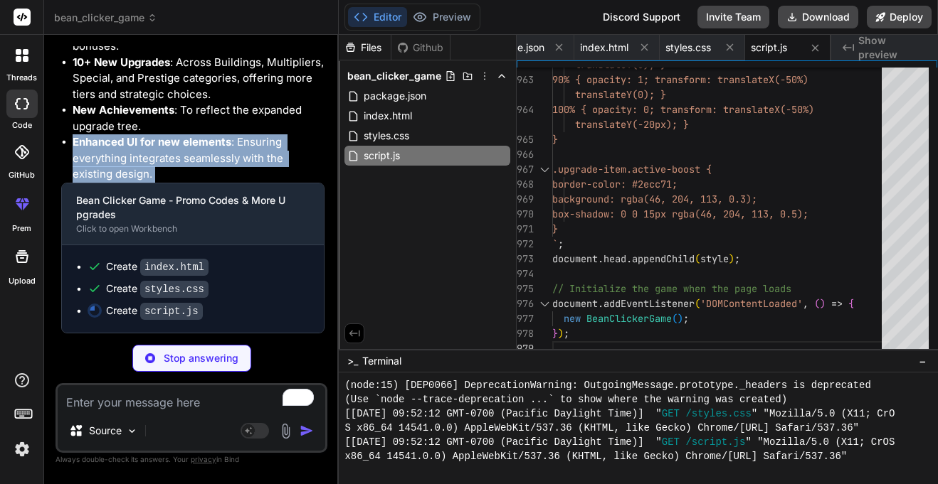
scroll to position [4209, 0]
click at [223, 142] on strong "Enhanced UI for new elements" at bounding box center [152, 142] width 159 height 14
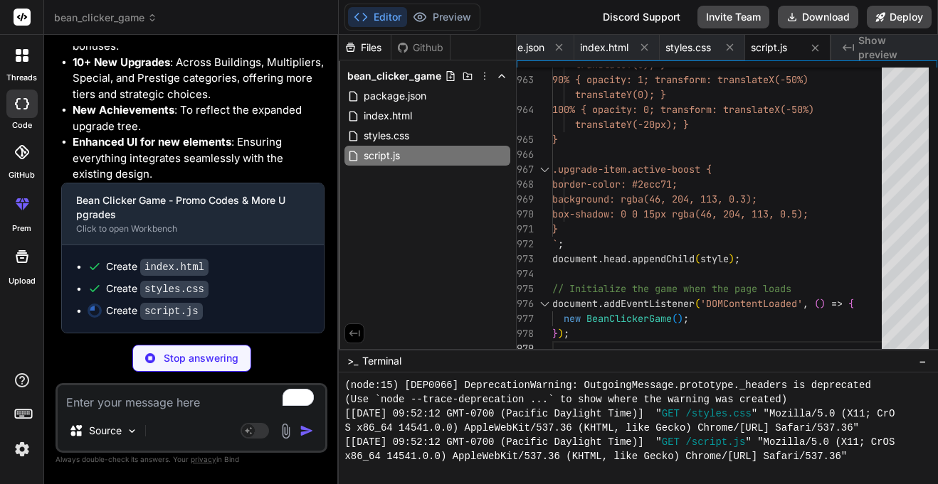
click at [223, 142] on strong "Enhanced UI for new elements" at bounding box center [152, 142] width 159 height 14
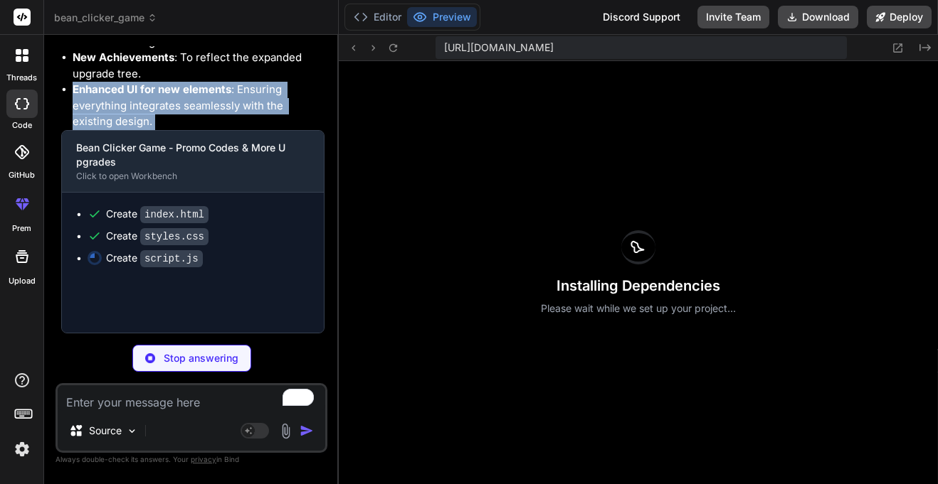
scroll to position [2390, 0]
click at [244, 82] on li "New Achievements : To reflect the expanded upgrade tree." at bounding box center [199, 66] width 252 height 32
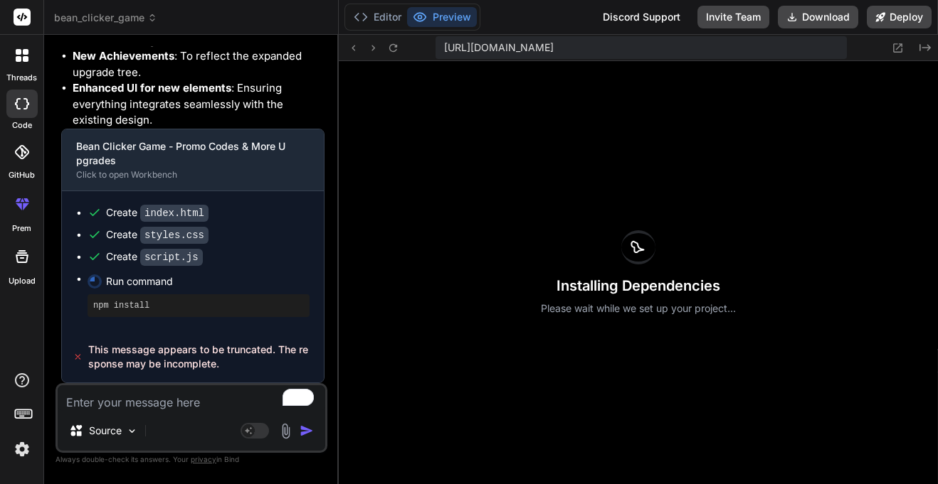
scroll to position [4263, 0]
click at [634, 313] on p "Please wait while we set up your project..." at bounding box center [638, 309] width 195 height 14
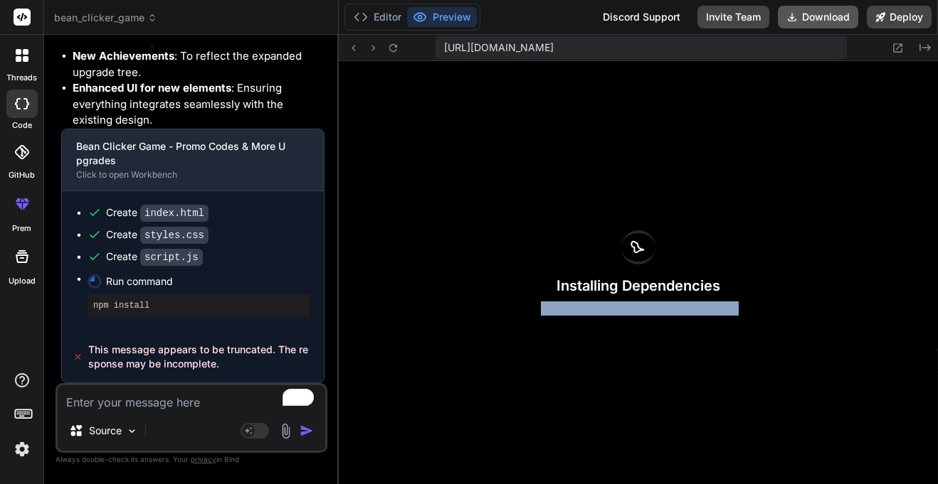
click at [802, 9] on button "Download" at bounding box center [818, 17] width 80 height 23
click at [216, 356] on span "This message appears to be truncated. The response may be incomplete." at bounding box center [200, 357] width 225 height 28
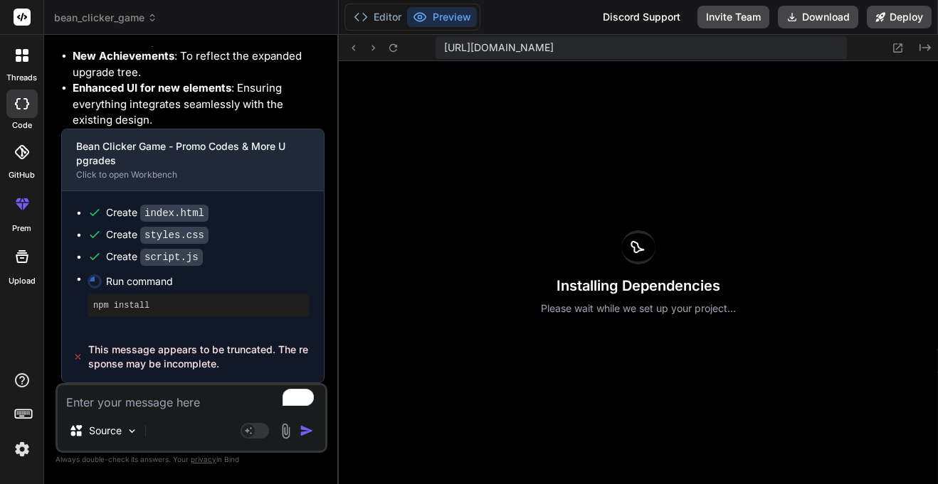
click at [216, 356] on span "This message appears to be truncated. The response may be incomplete." at bounding box center [200, 357] width 225 height 28
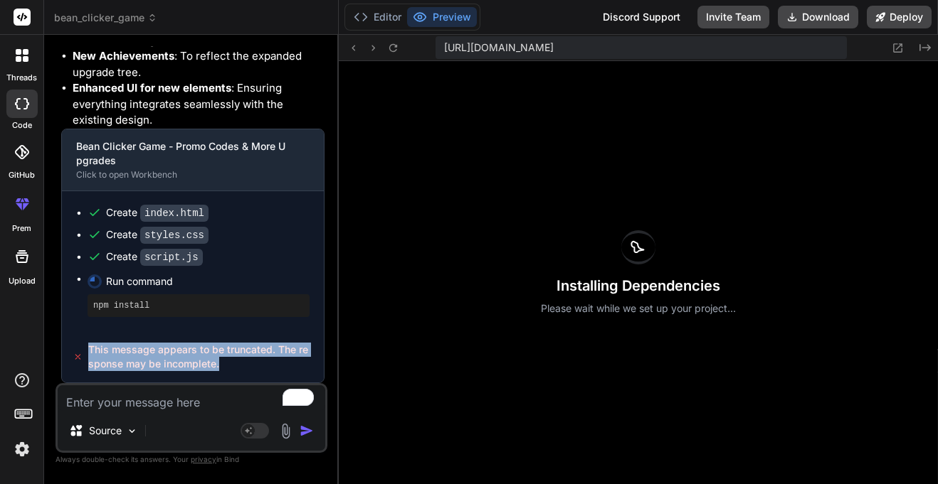
click at [656, 302] on p "Please wait while we set up your project..." at bounding box center [638, 309] width 195 height 14
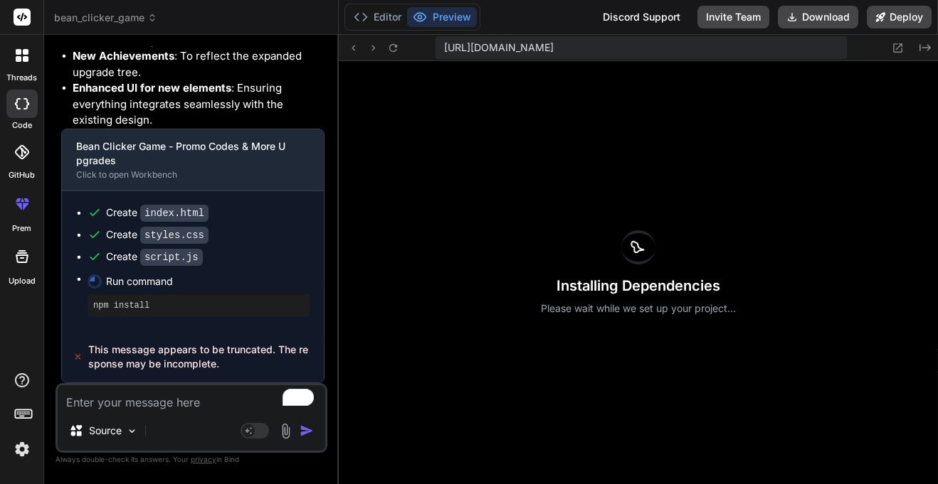
click at [656, 302] on p "Please wait while we set up your project..." at bounding box center [638, 309] width 195 height 14
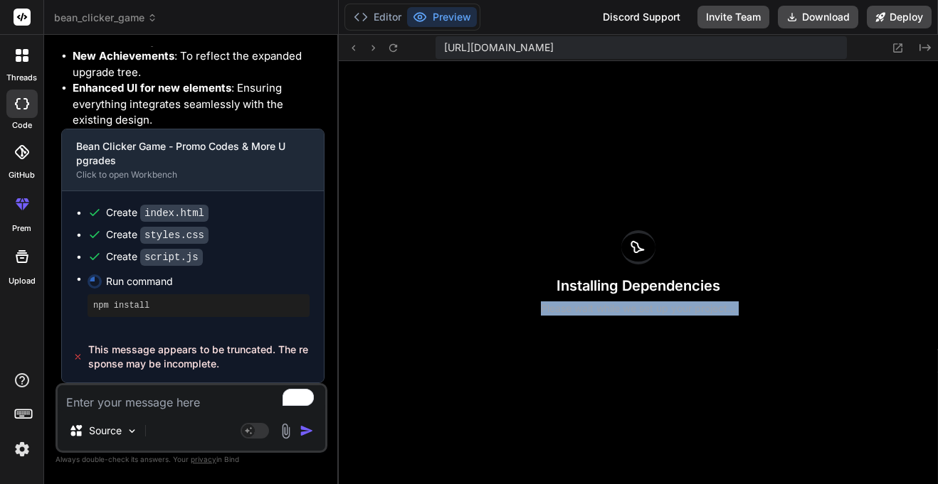
click at [656, 302] on p "Please wait while we set up your project..." at bounding box center [638, 309] width 195 height 14
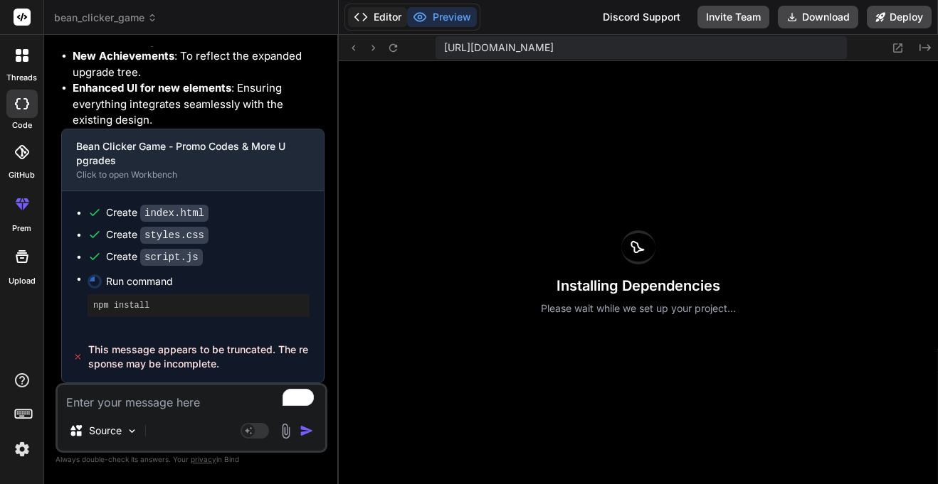
click at [362, 20] on icon at bounding box center [361, 17] width 14 height 14
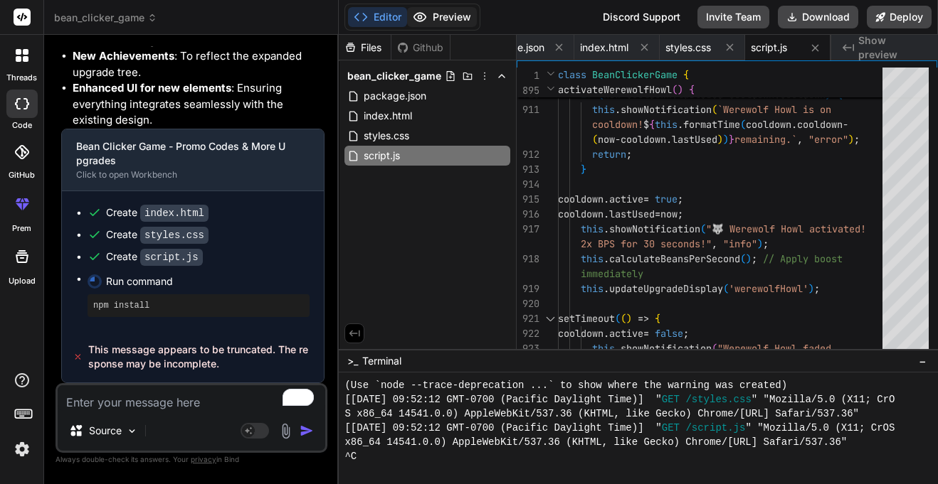
click at [438, 19] on button "Preview" at bounding box center [442, 17] width 70 height 20
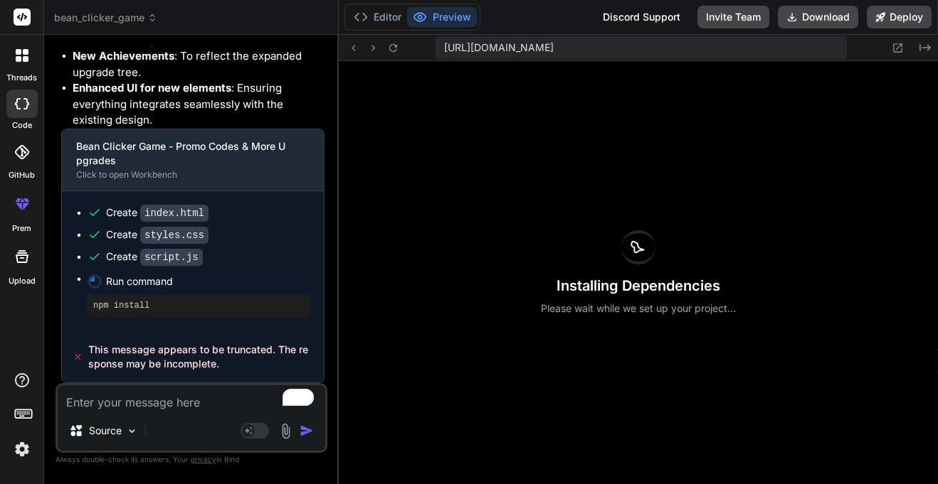
click at [225, 354] on span "This message appears to be truncated. The response may be incomplete." at bounding box center [200, 357] width 225 height 28
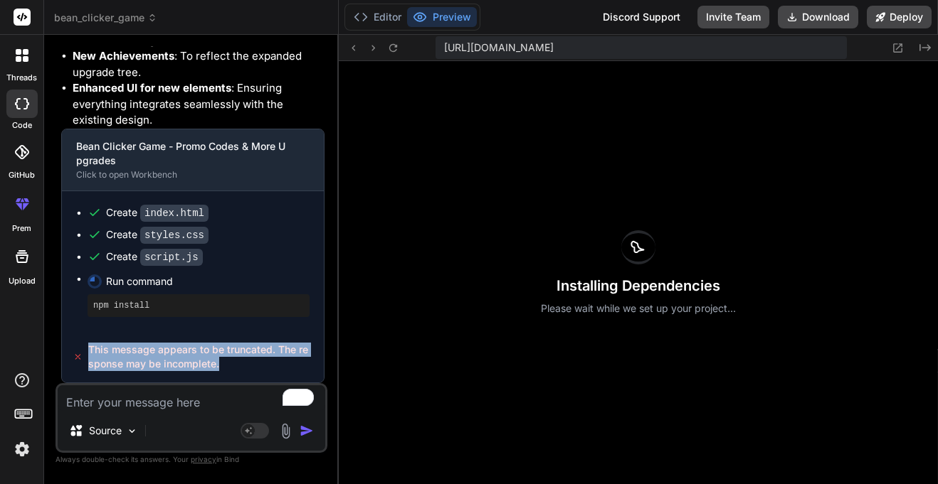
click at [230, 343] on span "This message appears to be truncated. The response may be incomplete." at bounding box center [200, 357] width 225 height 28
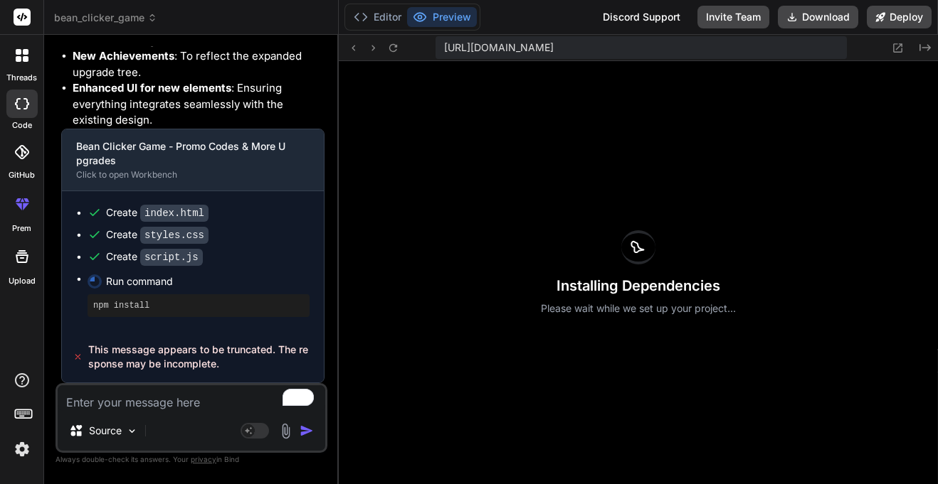
click at [431, 19] on button "Preview" at bounding box center [442, 17] width 70 height 20
click at [595, 303] on p "Please wait while we set up your project..." at bounding box center [638, 309] width 195 height 14
click at [899, 45] on icon at bounding box center [897, 48] width 12 height 12
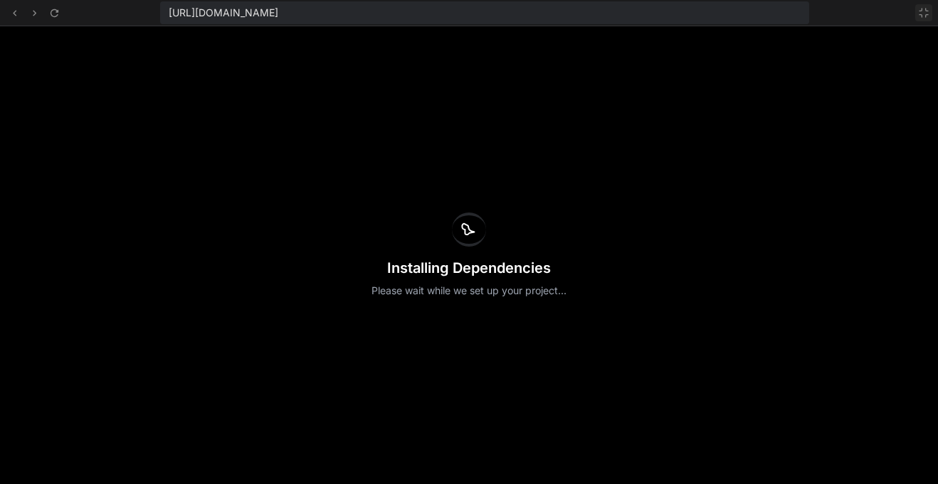
click at [923, 11] on icon at bounding box center [923, 12] width 11 height 11
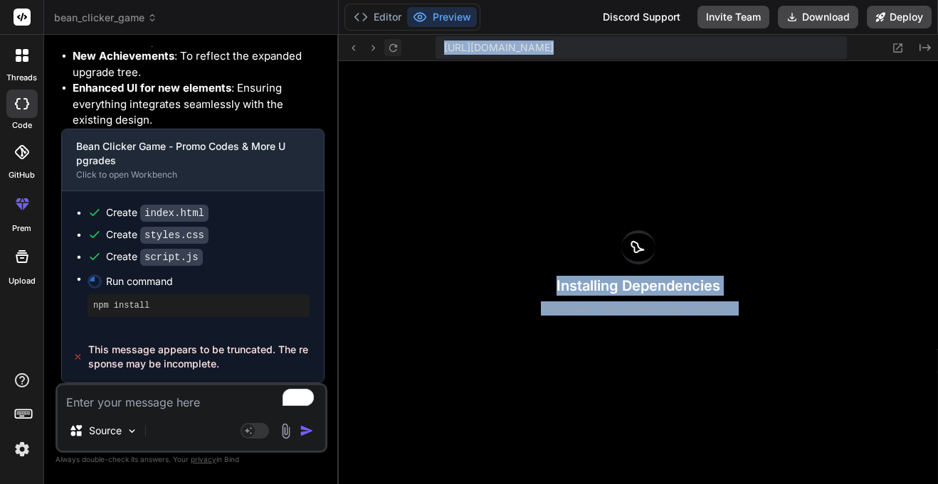
click at [389, 42] on icon at bounding box center [393, 48] width 12 height 12
click at [395, 52] on icon at bounding box center [393, 48] width 12 height 12
click at [127, 409] on textarea "To enrich screen reader interactions, please activate Accessibility in Grammarl…" at bounding box center [191, 399] width 267 height 26
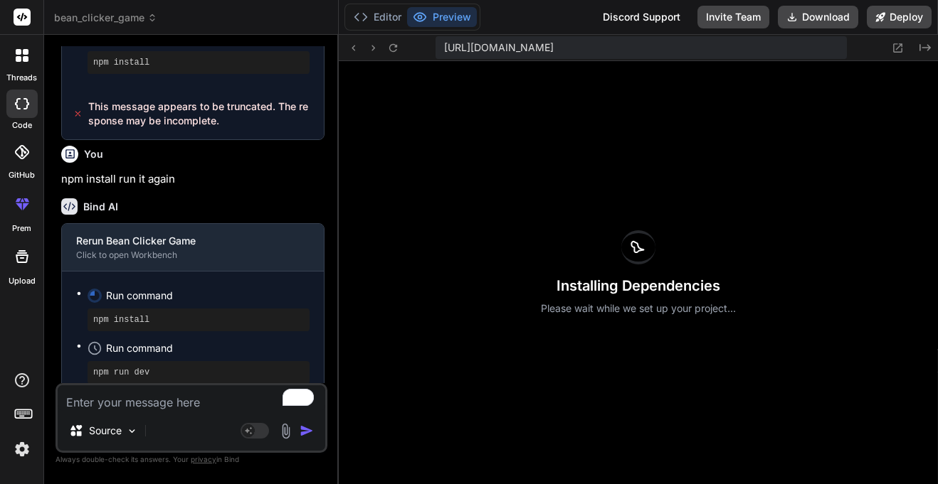
scroll to position [4579, 0]
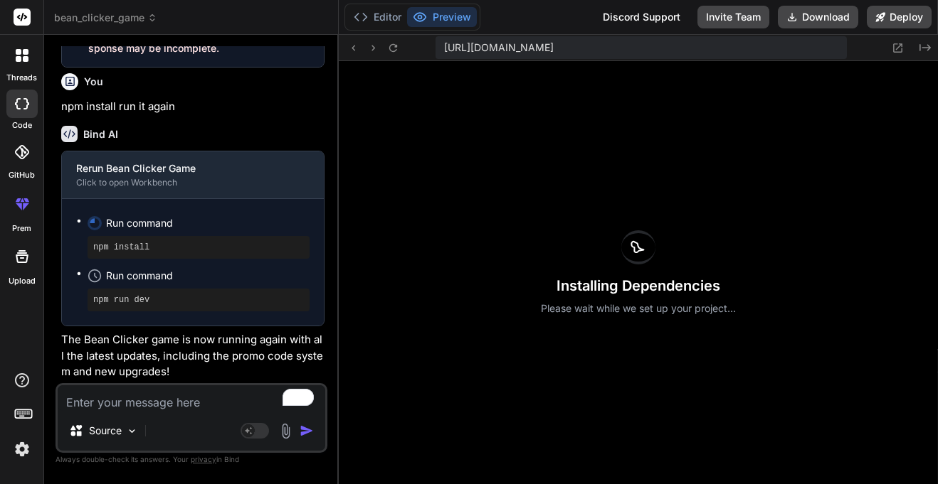
click at [169, 345] on p "The Bean Clicker game is now running again with all the latest updates, includi…" at bounding box center [192, 356] width 263 height 48
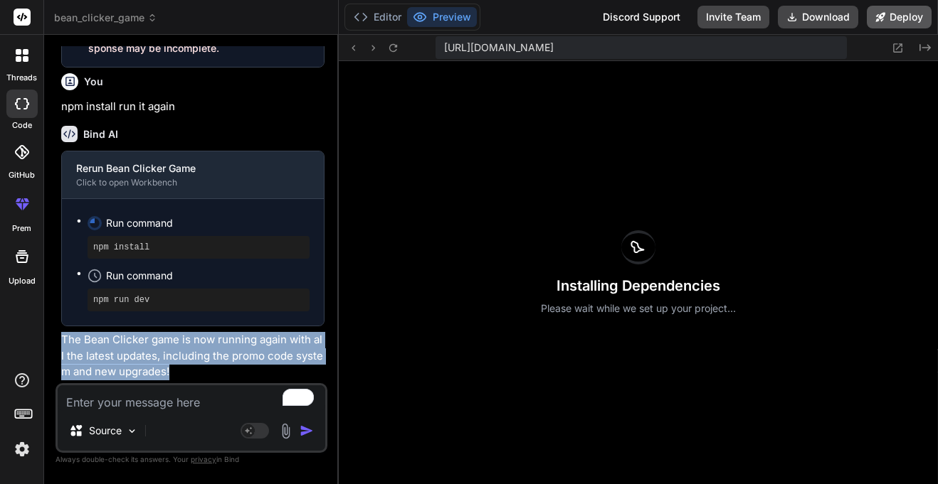
click at [903, 24] on button "Deploy" at bounding box center [898, 17] width 65 height 23
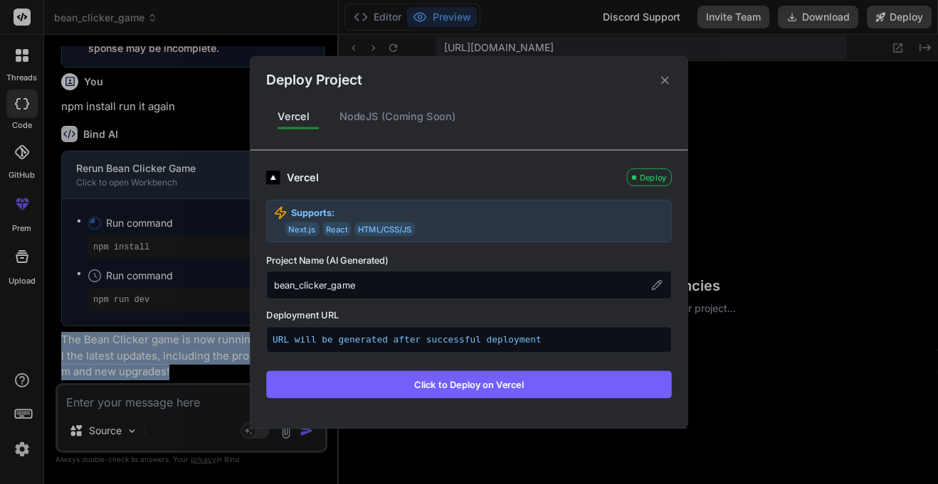
click at [431, 381] on button "Click to Deploy on Vercel" at bounding box center [468, 384] width 405 height 27
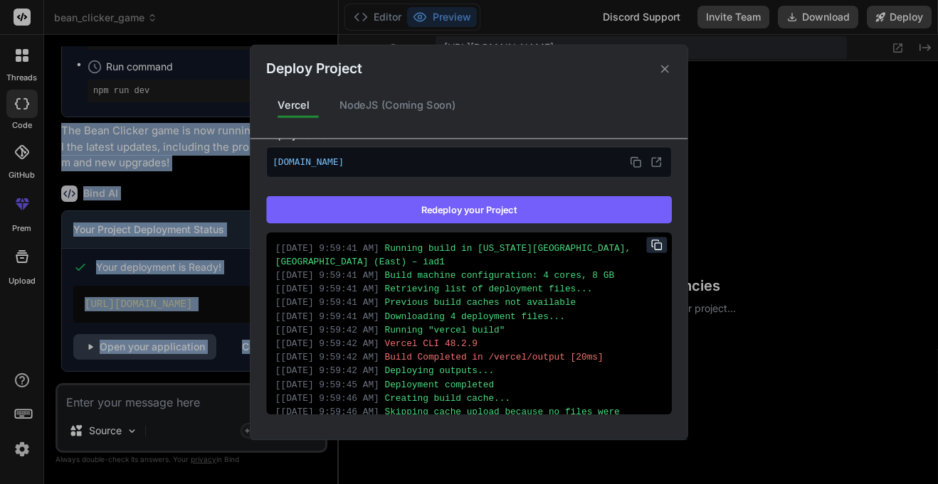
scroll to position [0, 0]
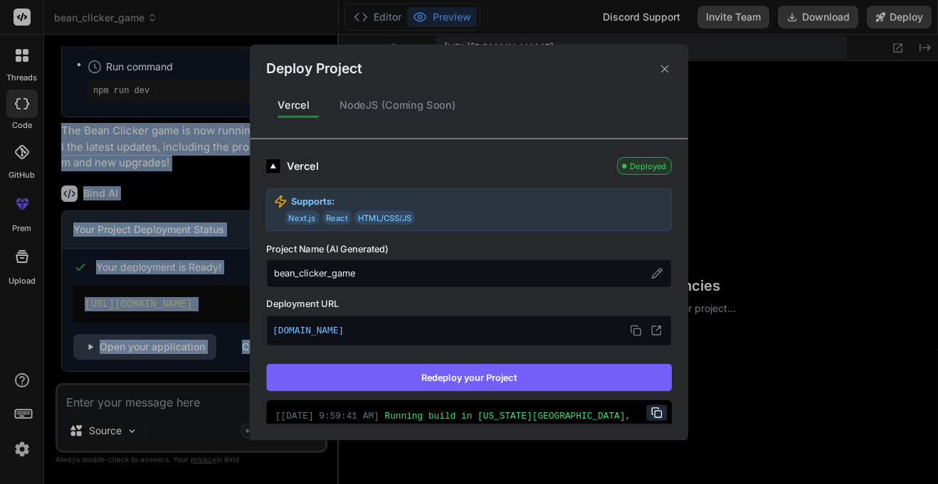
click at [664, 64] on icon at bounding box center [665, 69] width 14 height 14
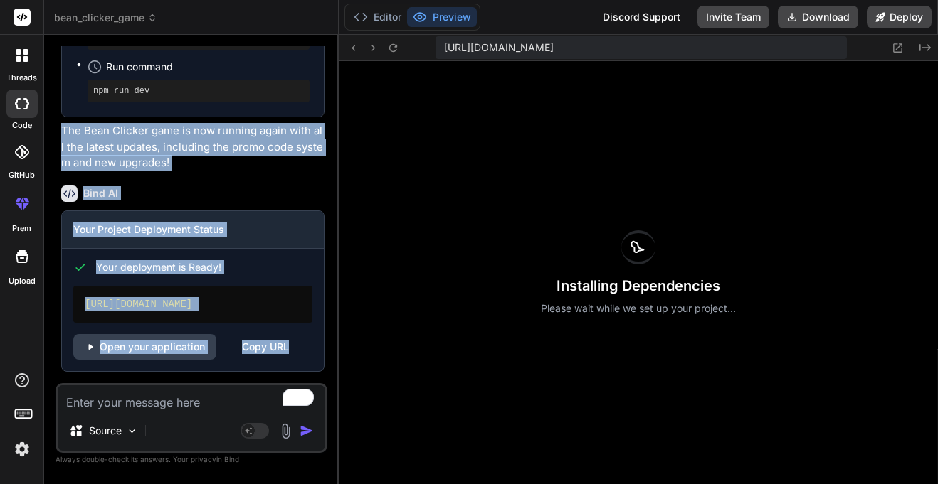
scroll to position [4788, 0]
click at [139, 347] on link "Open your application" at bounding box center [144, 347] width 143 height 26
click at [206, 194] on div "Bind AI" at bounding box center [192, 194] width 263 height 16
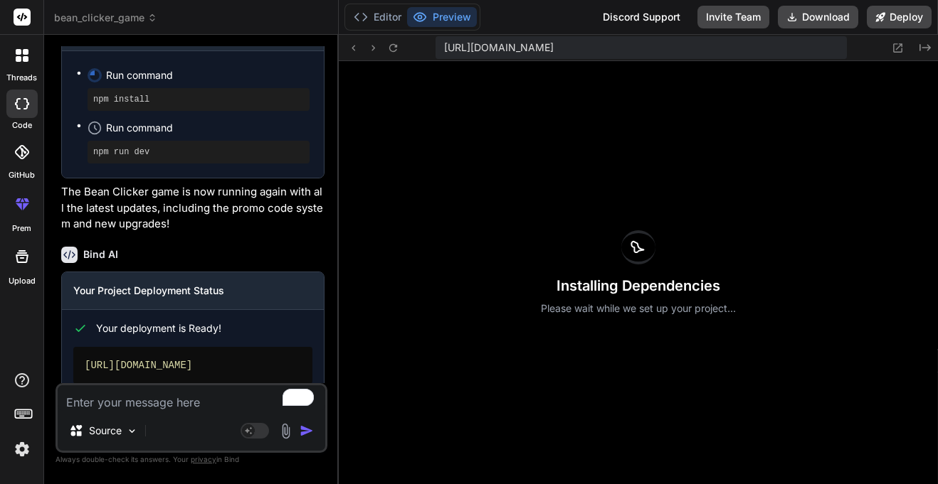
scroll to position [4618, 0]
